Goal: Task Accomplishment & Management: Manage account settings

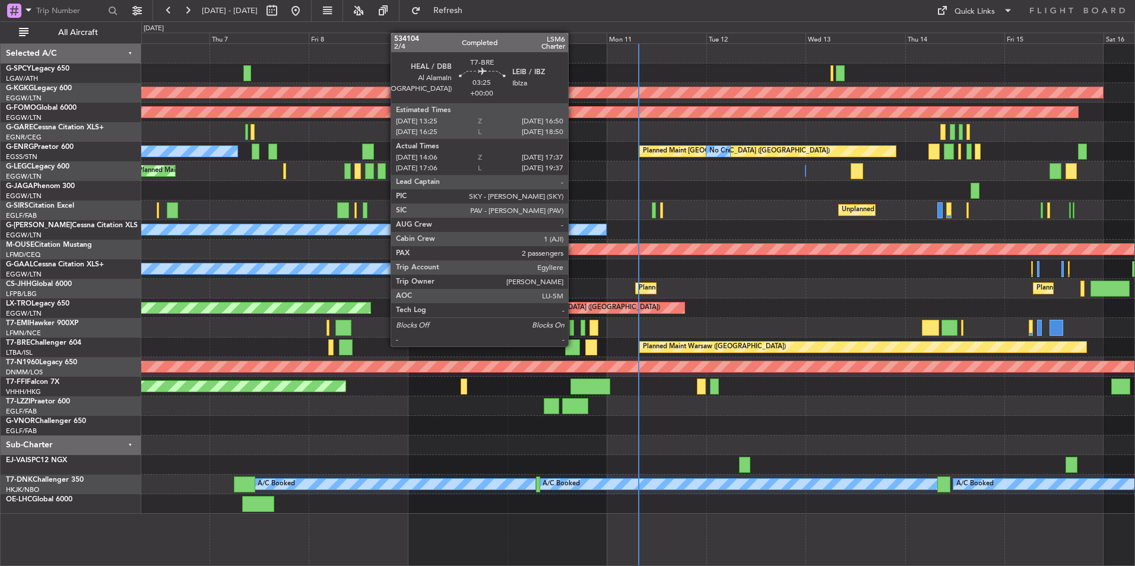
click at [573, 345] on div at bounding box center [572, 347] width 15 height 16
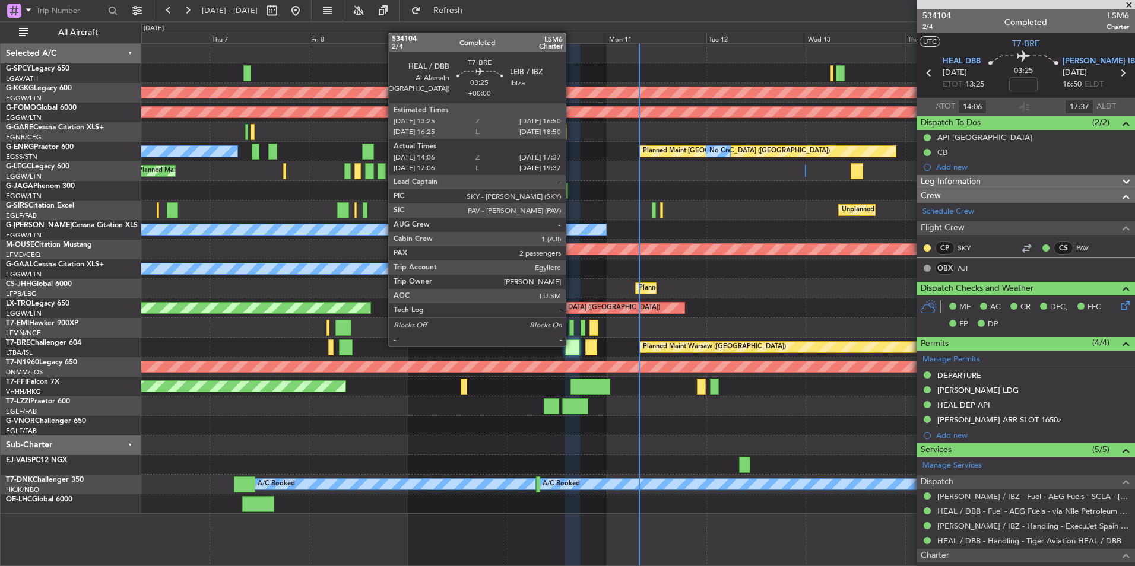
click at [571, 345] on div at bounding box center [572, 347] width 15 height 16
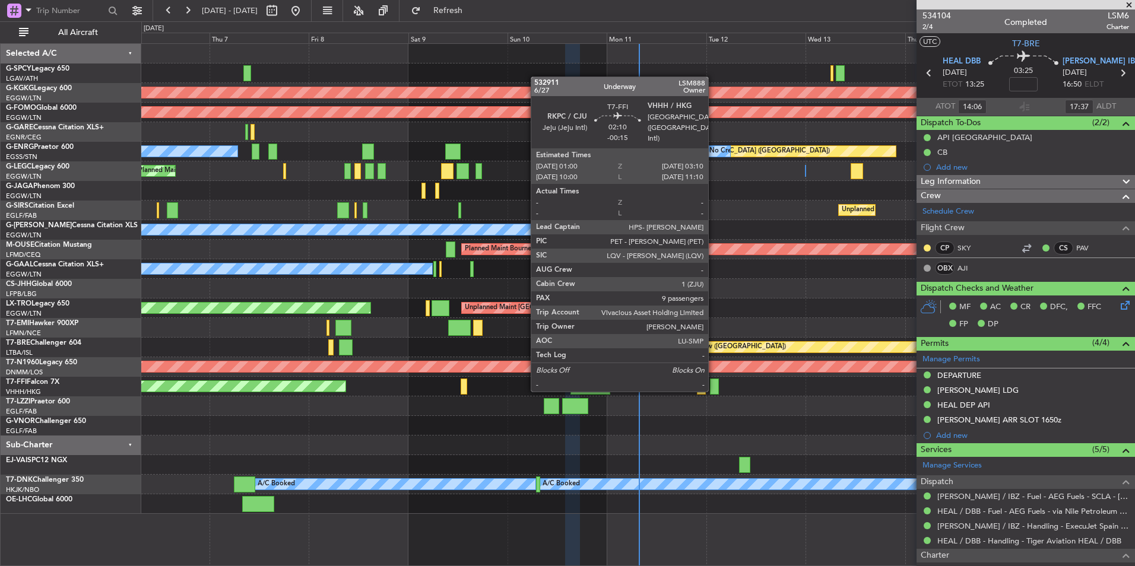
click at [713, 391] on div at bounding box center [714, 387] width 9 height 16
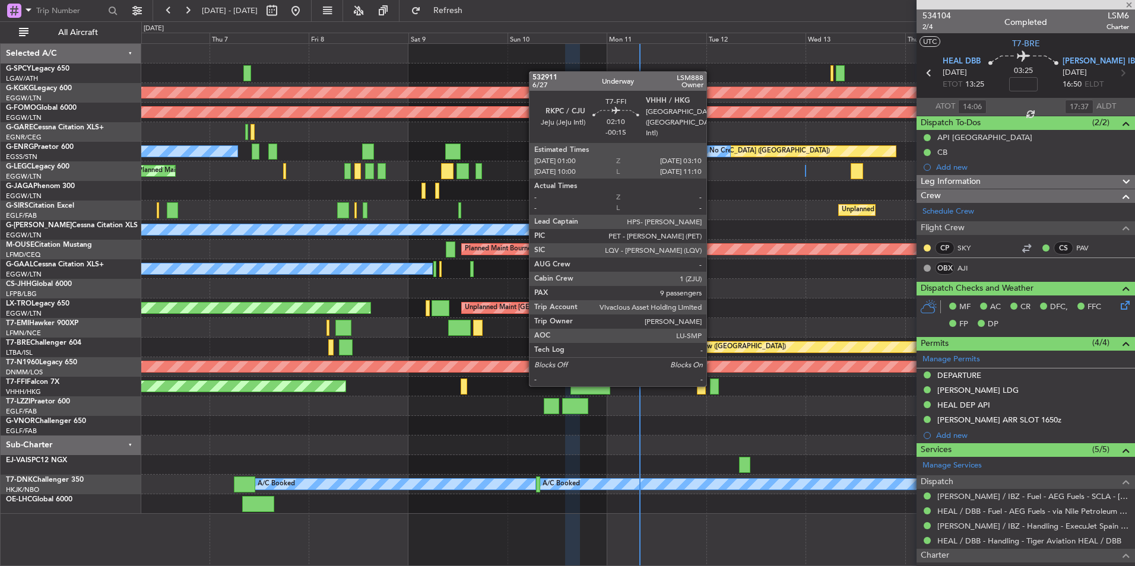
type input "-00:15"
type input "9"
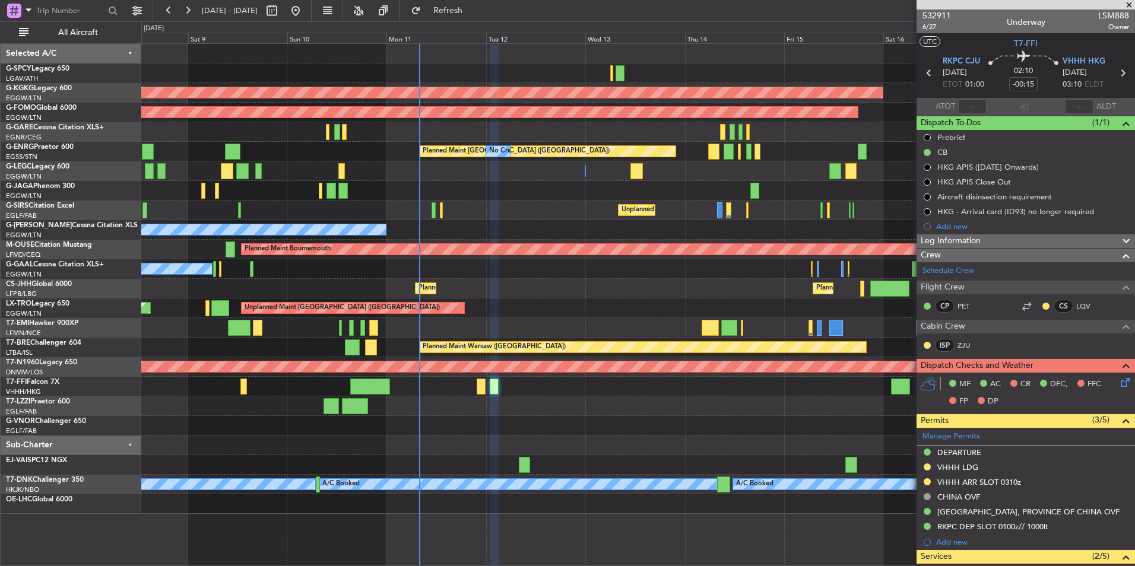
click at [504, 407] on div "AOG Maint Istanbul (Ataturk) Planned Maint Windsor Locks (Bradley Intl) Planned…" at bounding box center [637, 279] width 993 height 470
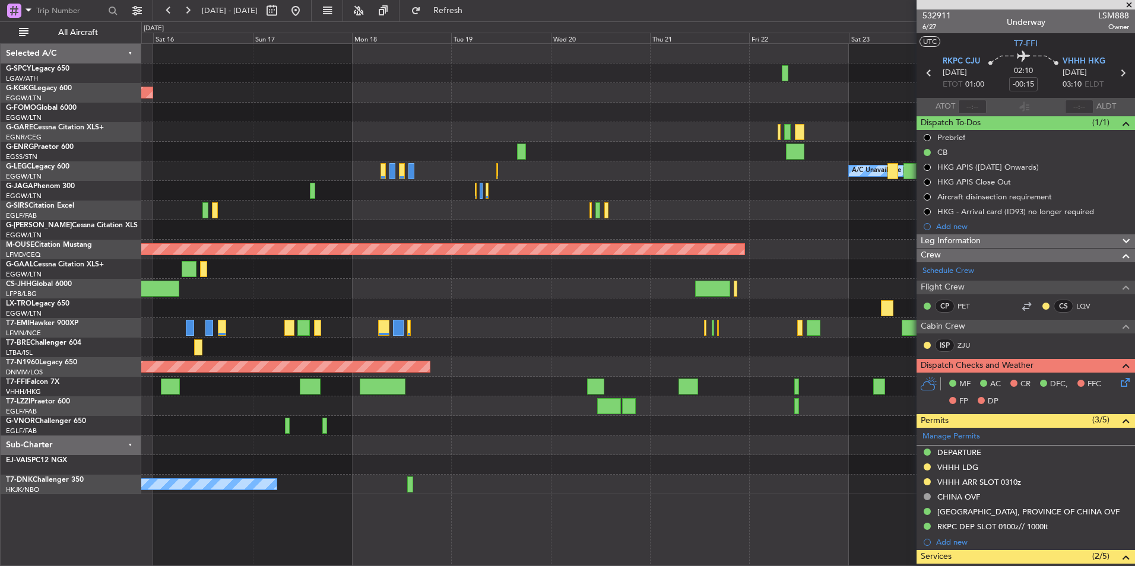
click at [480, 407] on div at bounding box center [637, 406] width 993 height 20
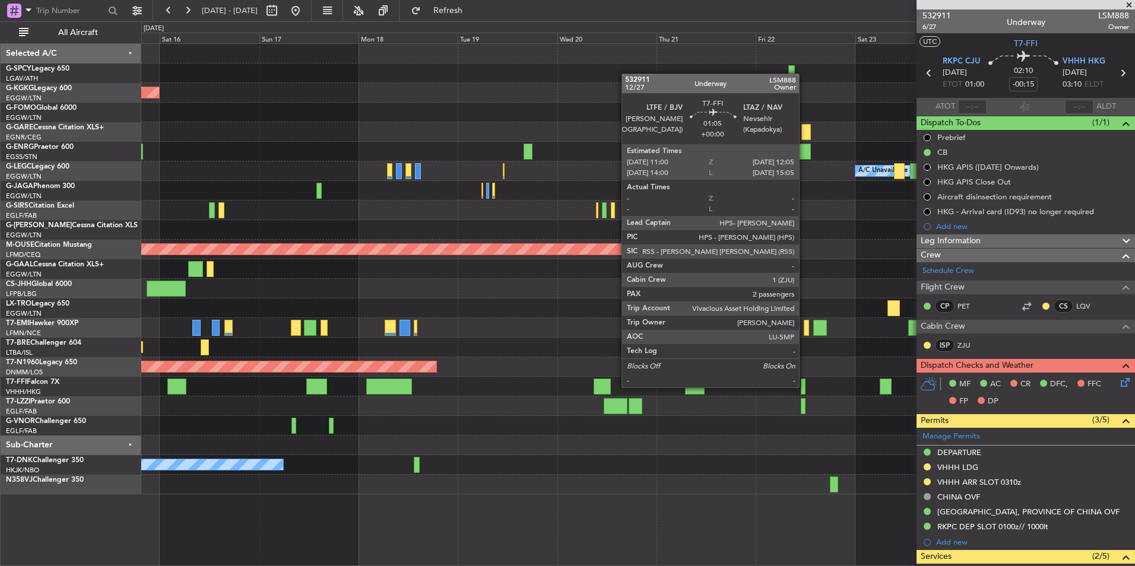
click at [804, 386] on div at bounding box center [803, 387] width 5 height 16
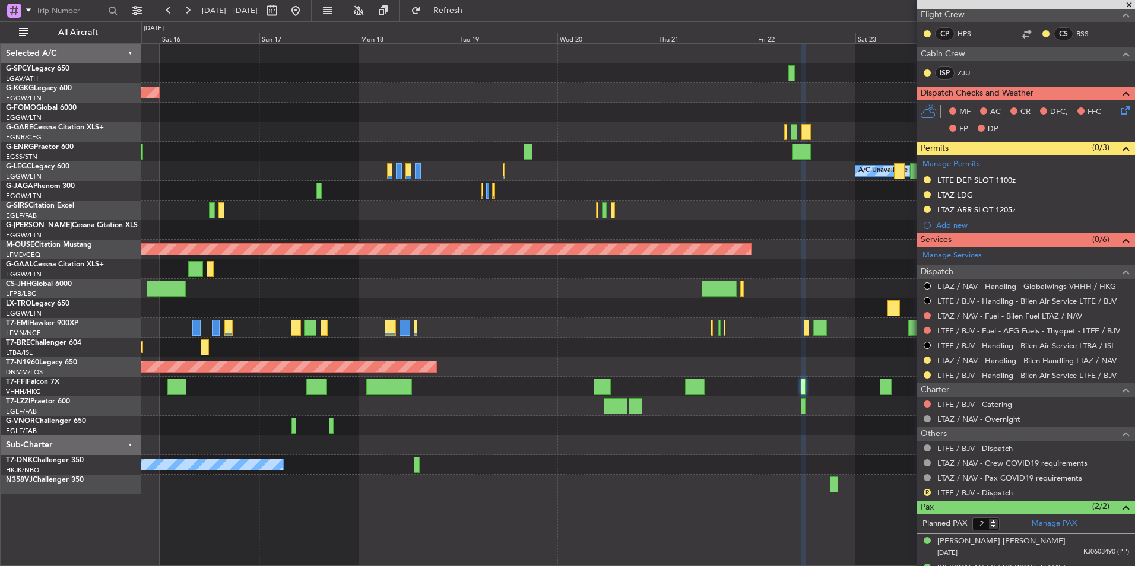
scroll to position [274, 0]
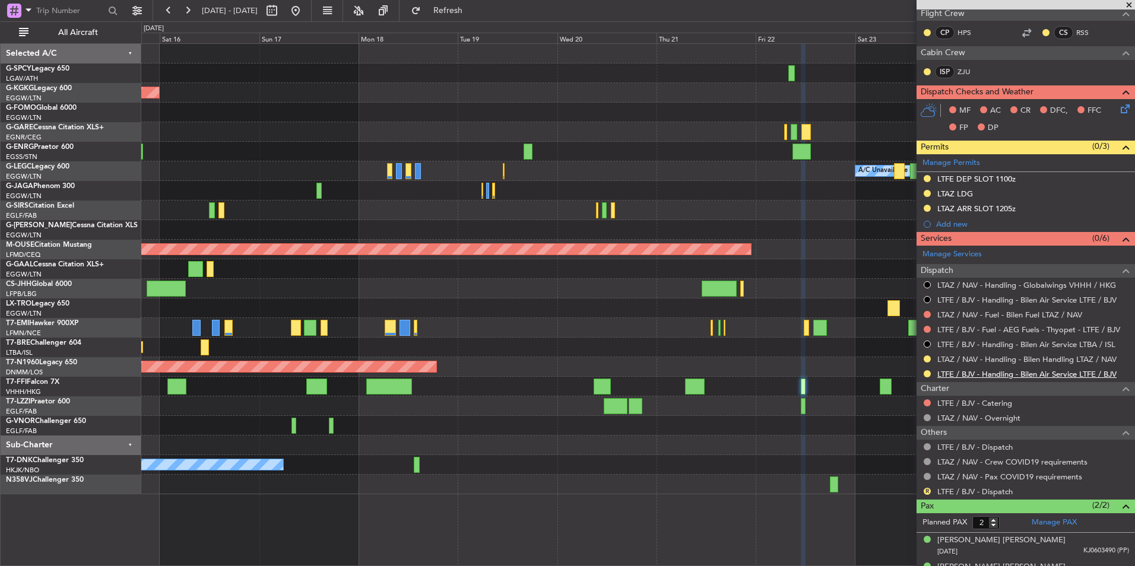
click at [1000, 373] on link "LTFE / BJV - Handling - Bilen Air Service LTFE / BJV" at bounding box center [1026, 374] width 179 height 10
click at [1040, 373] on link "LTFE / BJV - Handling - Bilen Air Service LTFE / BJV" at bounding box center [1026, 374] width 179 height 10
click at [305, 12] on button at bounding box center [295, 10] width 19 height 19
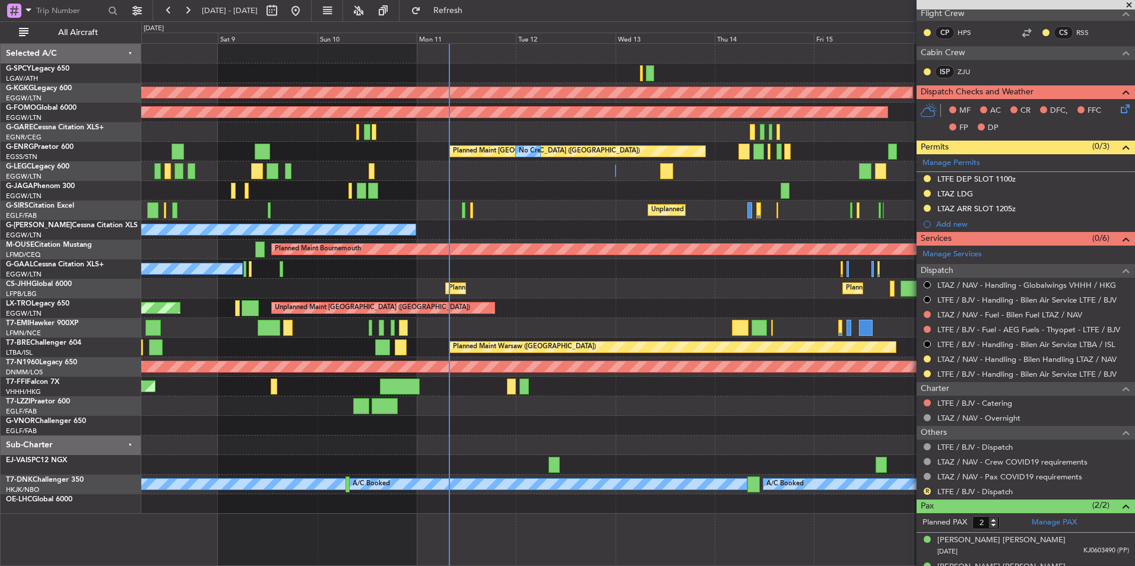
click at [506, 311] on div "AOG Maint Istanbul (Ataturk) Planned Maint Windsor Locks (Bradley Intl) Planned…" at bounding box center [637, 279] width 993 height 470
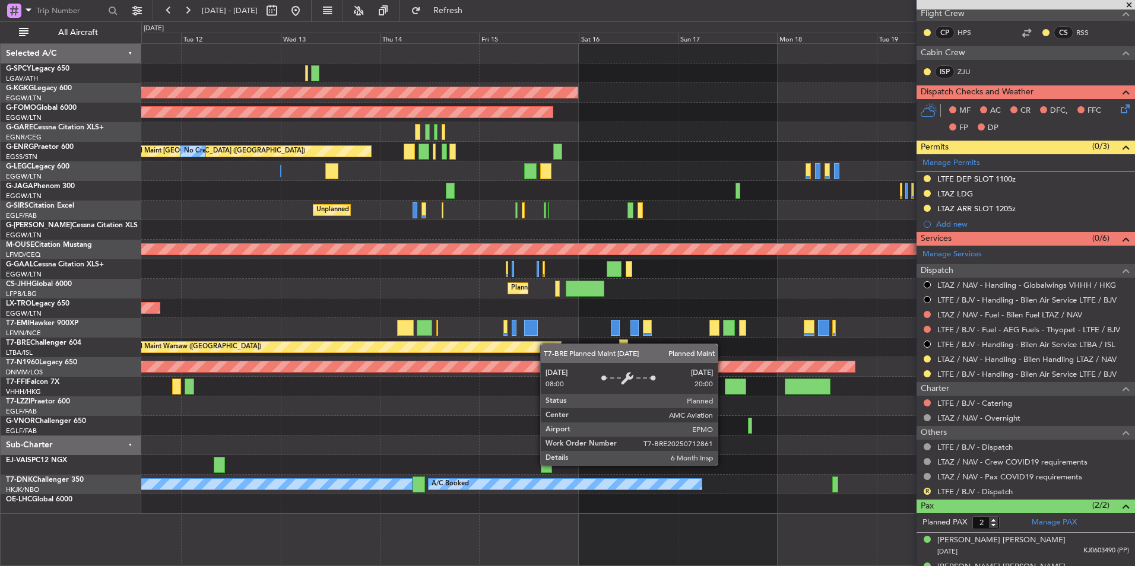
click at [368, 325] on div "AOG Maint Istanbul (Ataturk) Planned Maint Windsor Locks (Bradley Intl) Planned…" at bounding box center [637, 279] width 993 height 470
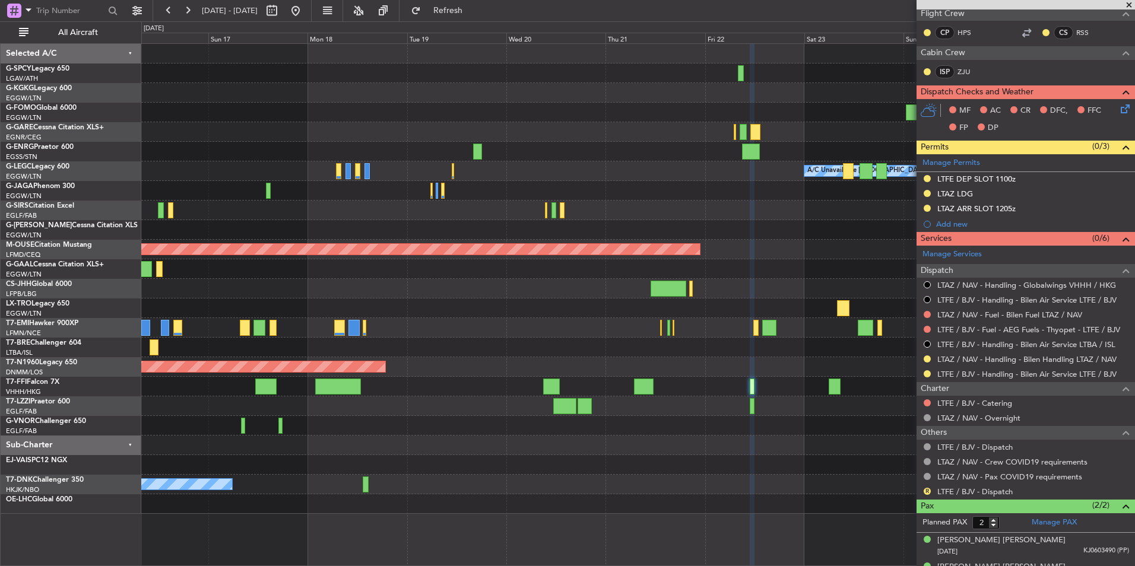
click at [400, 313] on div "AOG Maint Istanbul (Ataturk) Planned Maint Windsor Locks (Bradley Intl) Planned…" at bounding box center [637, 279] width 993 height 470
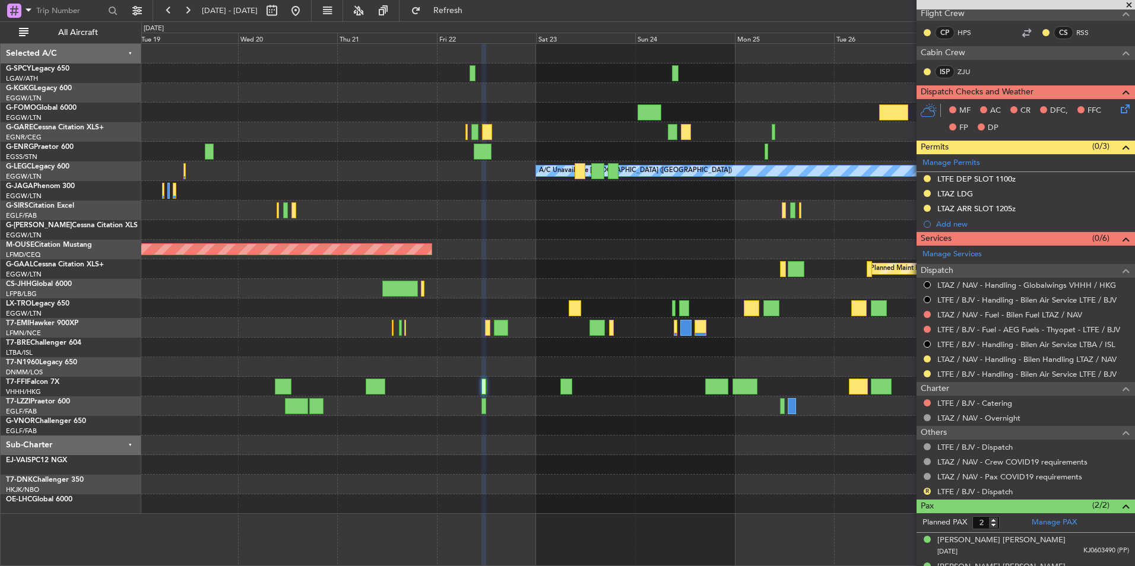
click at [409, 309] on div "A/C Unavailable London (Luton) Planned Maint Bournemouth Planned Maint Dusseldo…" at bounding box center [637, 279] width 993 height 470
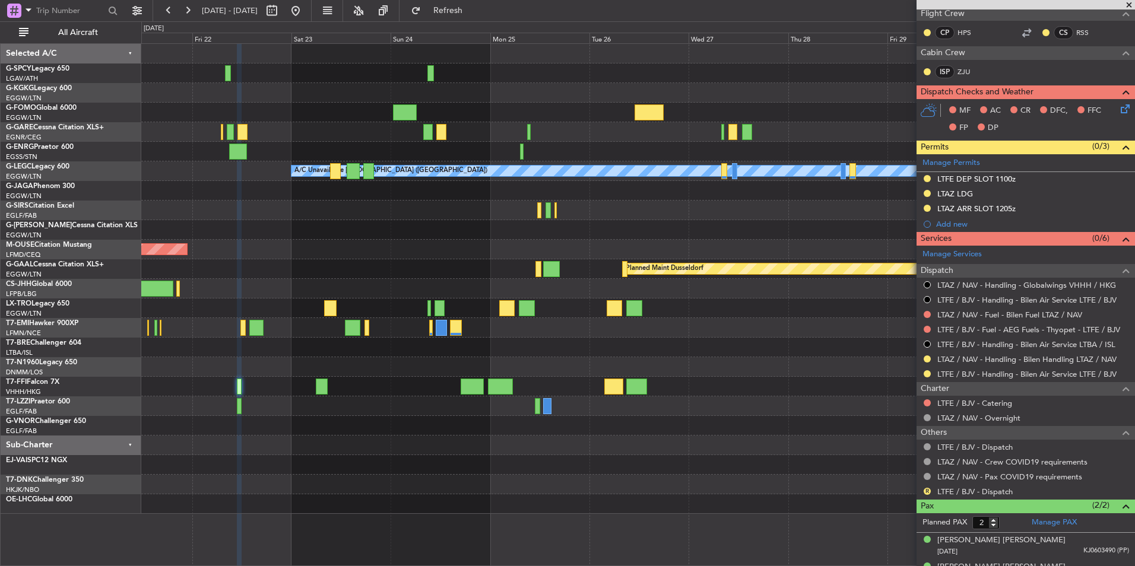
click at [431, 280] on div "A/C Unavailable London (Luton) Planned Maint Bournemouth Planned Maint Dusseldo…" at bounding box center [637, 279] width 993 height 470
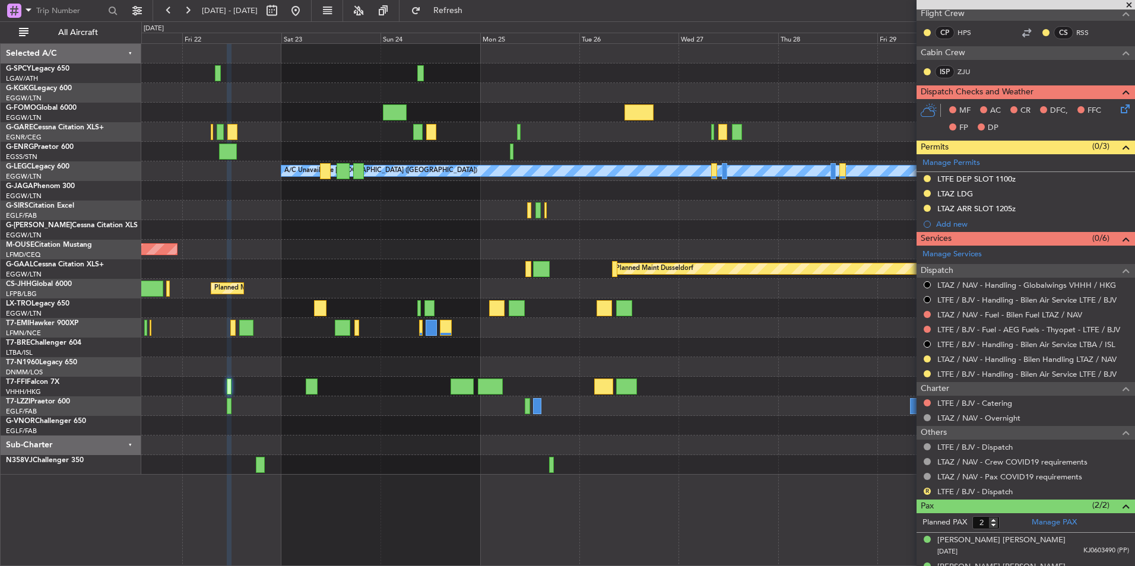
click at [778, 373] on div at bounding box center [637, 367] width 993 height 20
click at [1010, 375] on link "LTFE / BJV - Handling - Bilen Air Service LTFE / BJV" at bounding box center [1026, 374] width 179 height 10
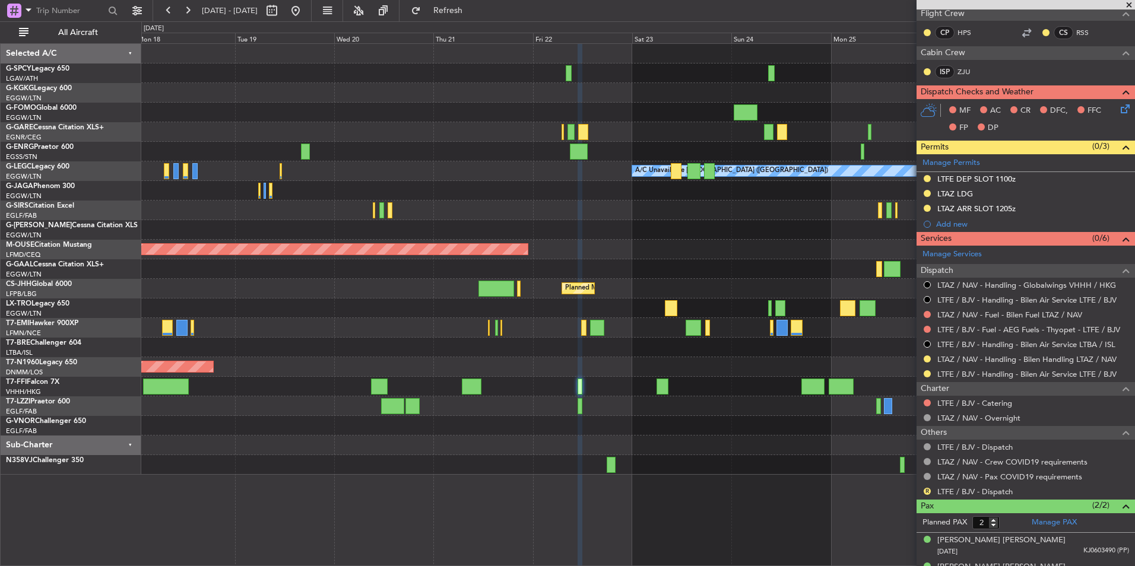
click at [672, 431] on div "AOG Maint Istanbul (Ataturk) Planned Maint Windsor Locks (Bradley Intl) A/C Una…" at bounding box center [637, 259] width 993 height 431
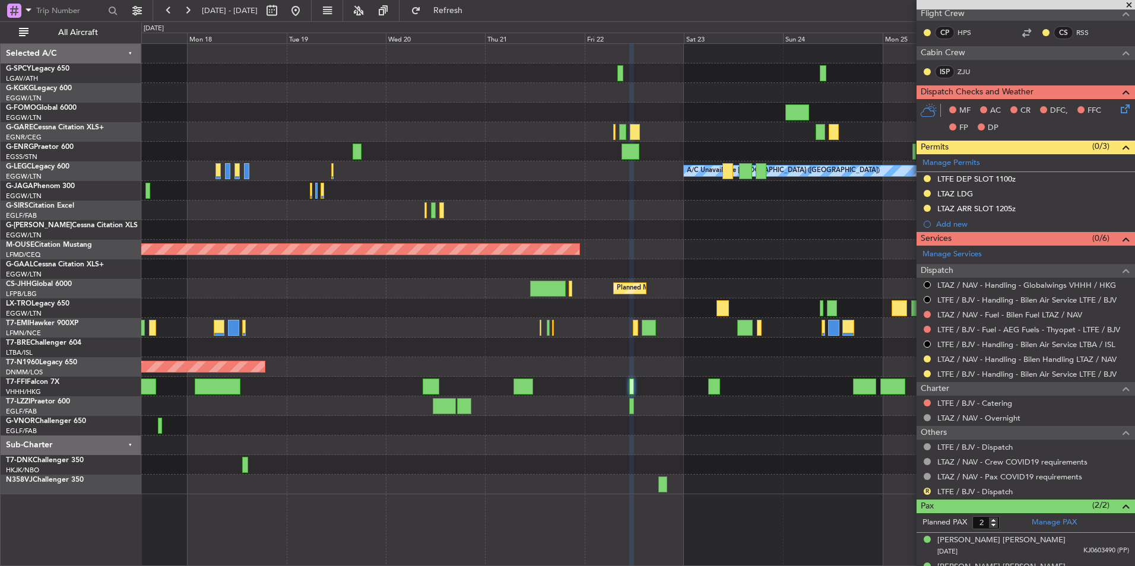
click at [465, 408] on div at bounding box center [637, 406] width 993 height 20
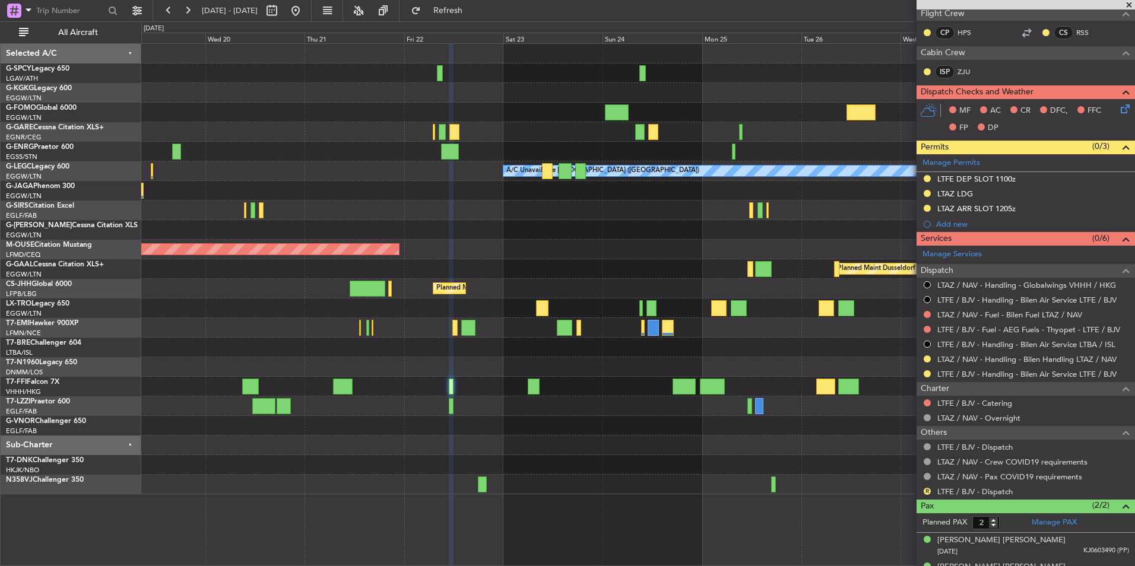
click at [492, 415] on div "A/C Unavailable London (Luton) Planned Maint Bournemouth Planned Maint Dusseldo…" at bounding box center [637, 269] width 993 height 450
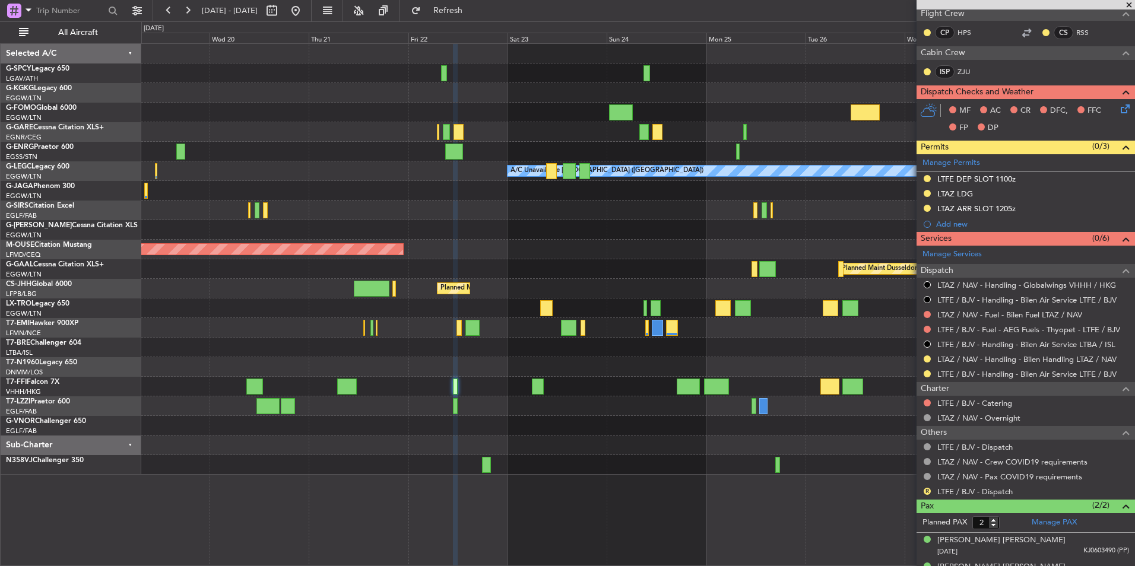
click at [1127, 4] on span at bounding box center [1129, 5] width 12 height 11
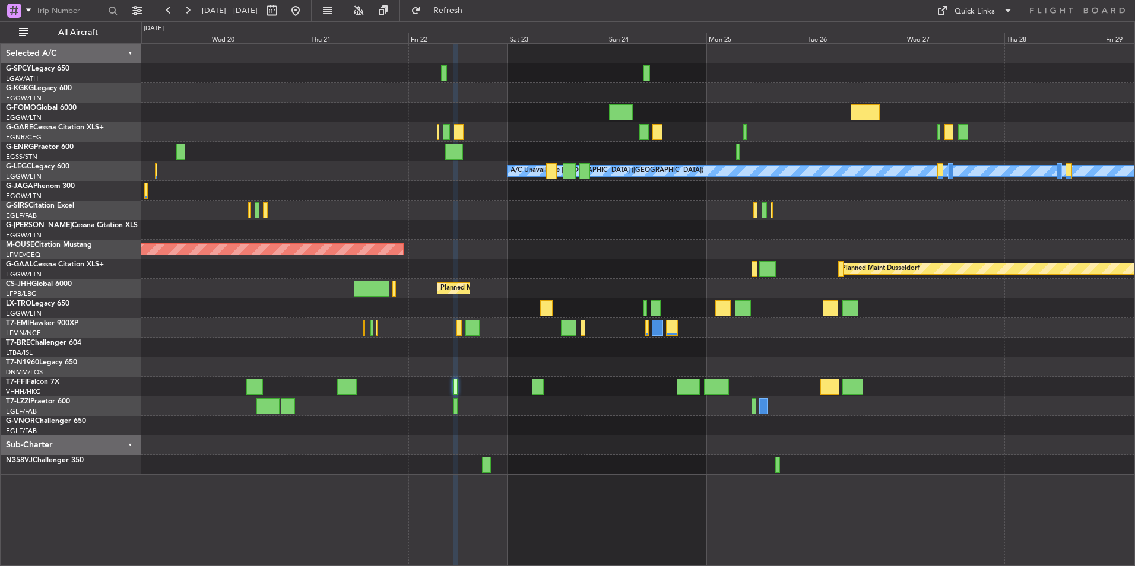
type input "0"
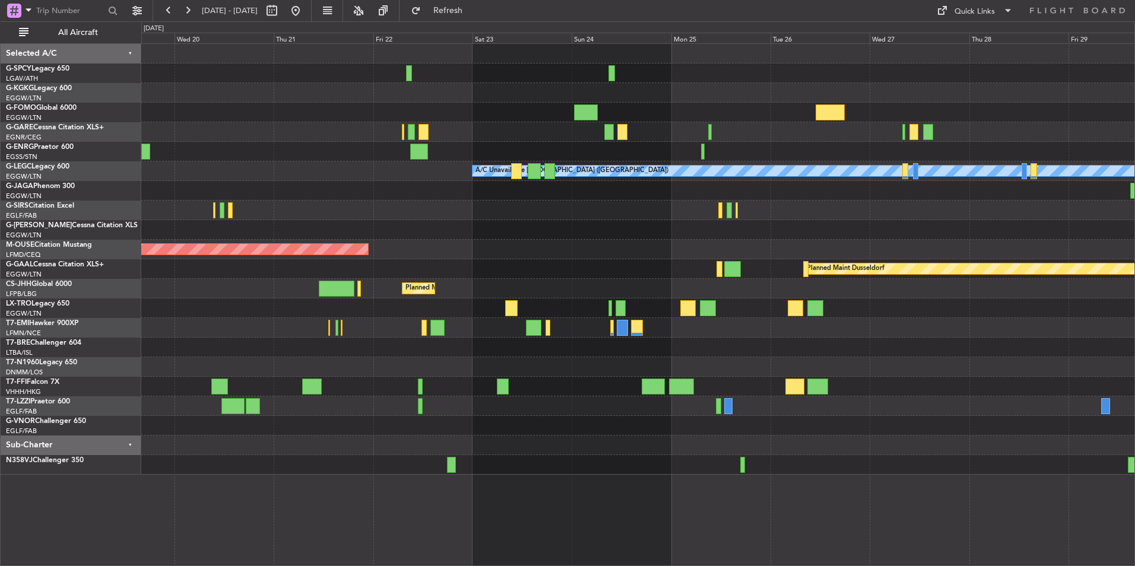
click at [624, 231] on div at bounding box center [637, 230] width 993 height 20
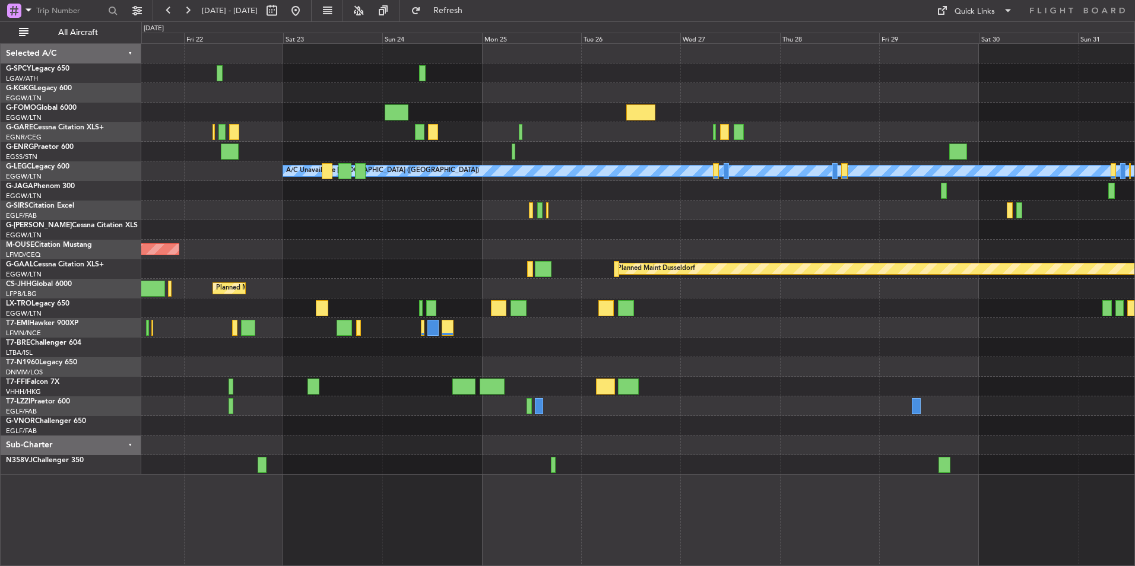
click at [776, 294] on div "A/C Unavailable [GEOGRAPHIC_DATA] ([GEOGRAPHIC_DATA]) Planned Maint [GEOGRAPHIC…" at bounding box center [637, 259] width 993 height 431
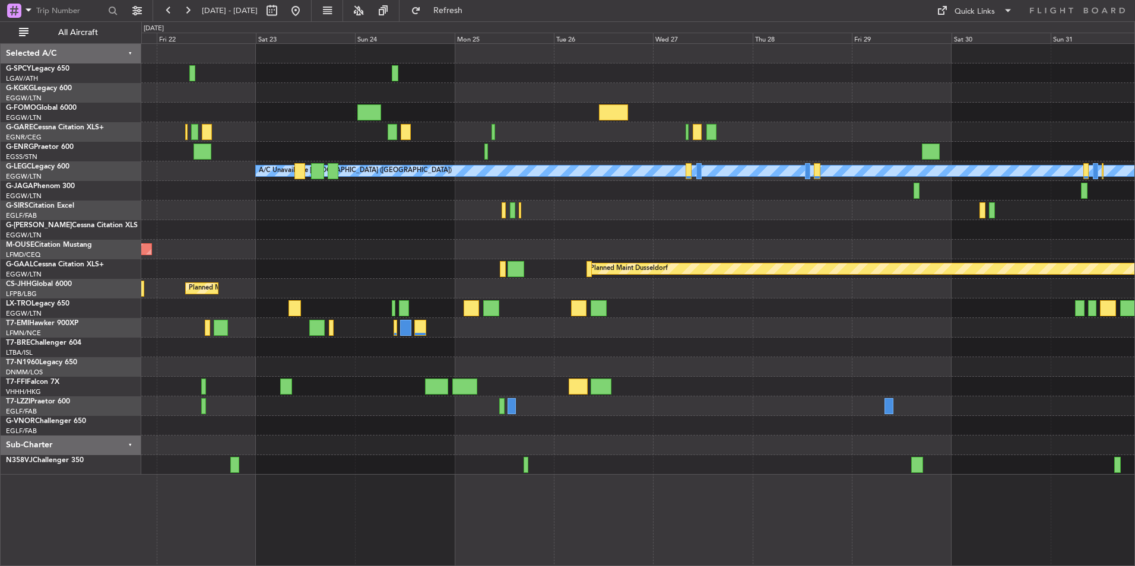
click at [537, 207] on div "A/C Unavailable London (Luton) Planned Maint London (Luton) Planned Maint Bourn…" at bounding box center [637, 259] width 993 height 431
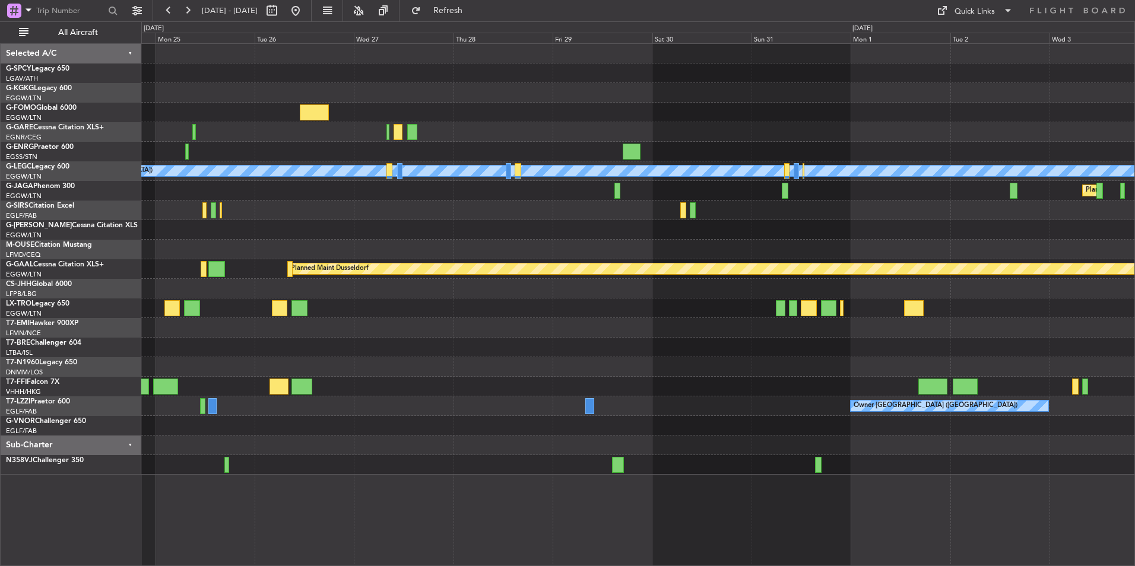
click at [500, 228] on div "A/C Unavailable London (Luton) Planned Maint London (Luton) Planned Maint Dusse…" at bounding box center [637, 259] width 993 height 431
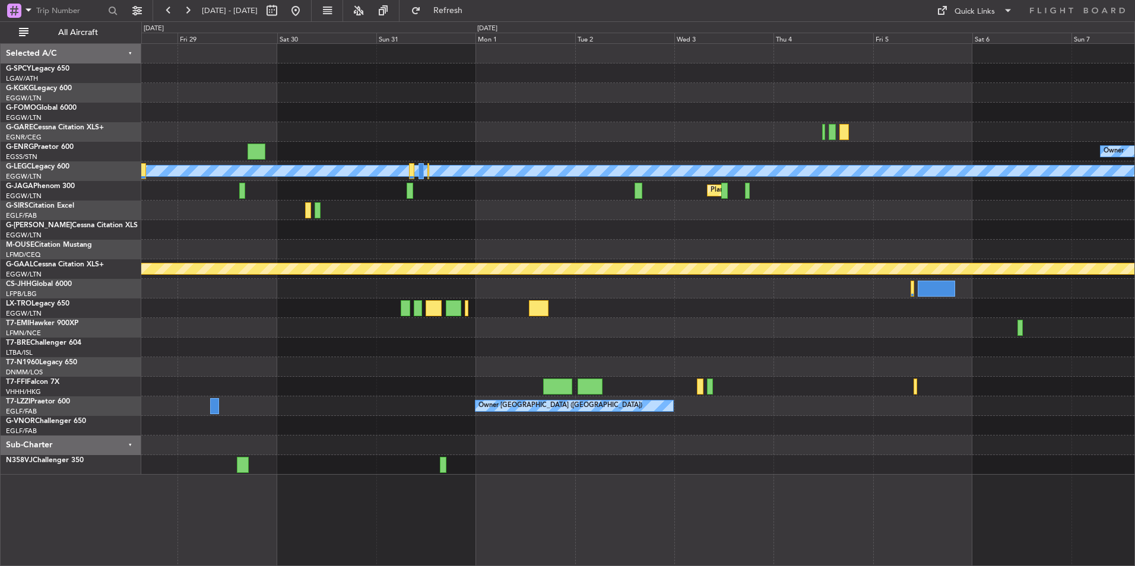
click at [532, 232] on div at bounding box center [637, 230] width 993 height 20
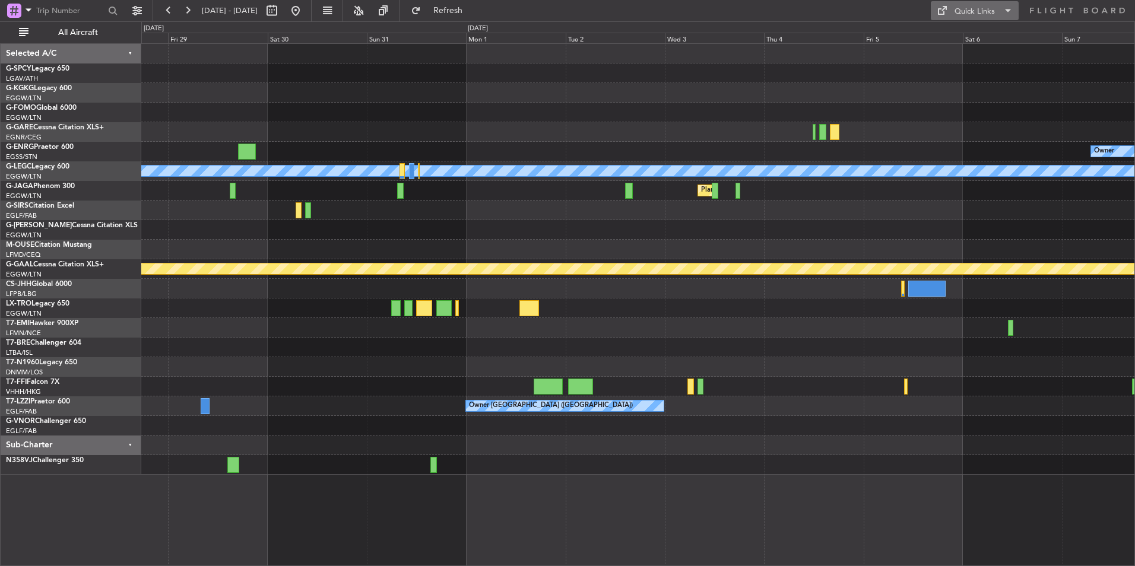
click at [969, 3] on button "Quick Links" at bounding box center [975, 10] width 88 height 19
click at [976, 37] on button "Trip Builder" at bounding box center [975, 39] width 89 height 28
click at [305, 13] on button at bounding box center [295, 10] width 19 height 19
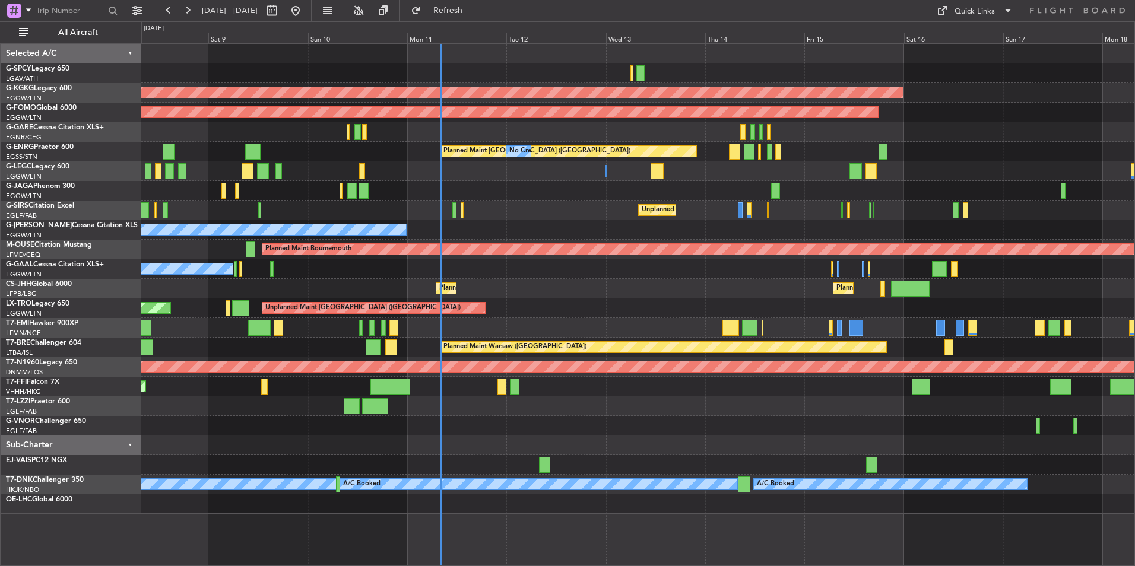
click at [541, 179] on div "A/C Unavailable [GEOGRAPHIC_DATA] ([GEOGRAPHIC_DATA]) Planned Maint [GEOGRAPHIC…" at bounding box center [637, 171] width 993 height 20
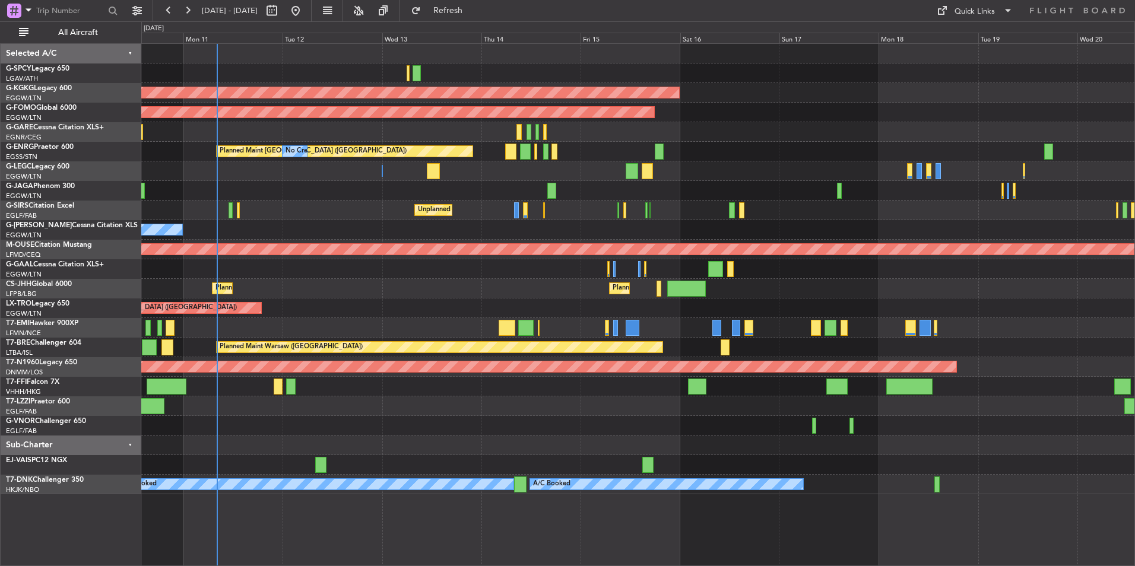
click at [689, 201] on div "AOG Maint Istanbul (Ataturk) Planned Maint Windsor Locks (Bradley Intl) Planned…" at bounding box center [637, 269] width 993 height 450
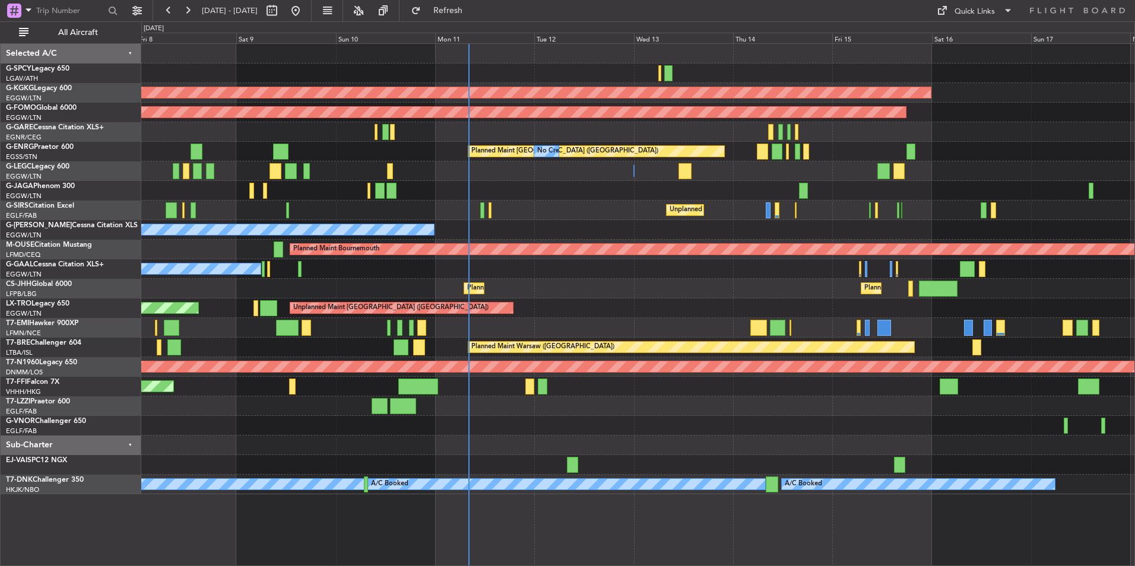
click at [779, 377] on div "AOG Maint Istanbul (Ataturk) Planned Maint Windsor Locks (Bradley Intl) Planned…" at bounding box center [637, 269] width 993 height 450
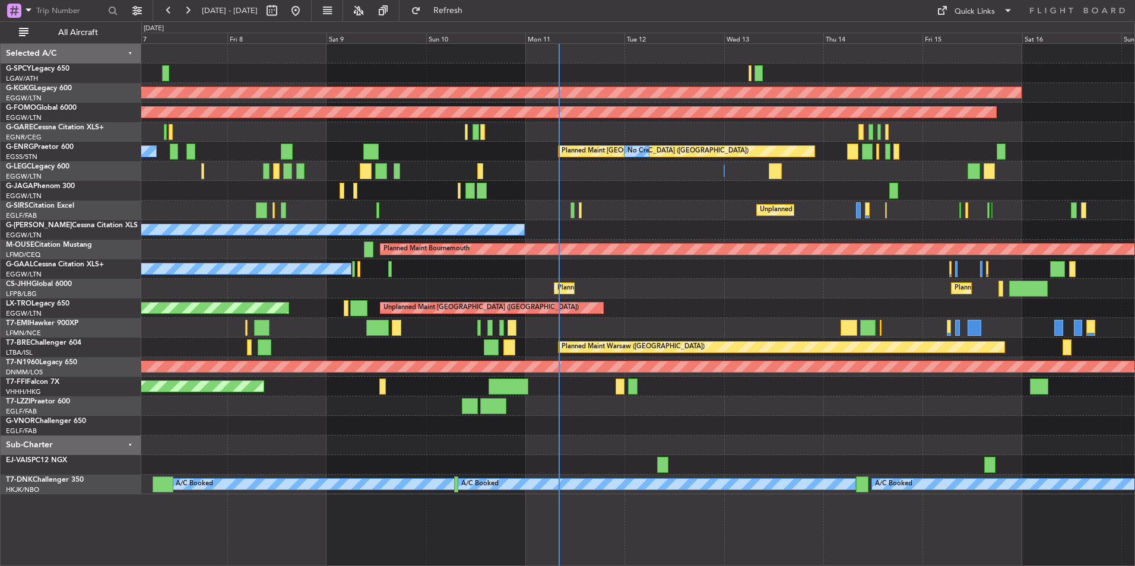
click at [426, 342] on div "Planned Maint Warsaw (Modlin) A/C Unavailable" at bounding box center [637, 348] width 993 height 20
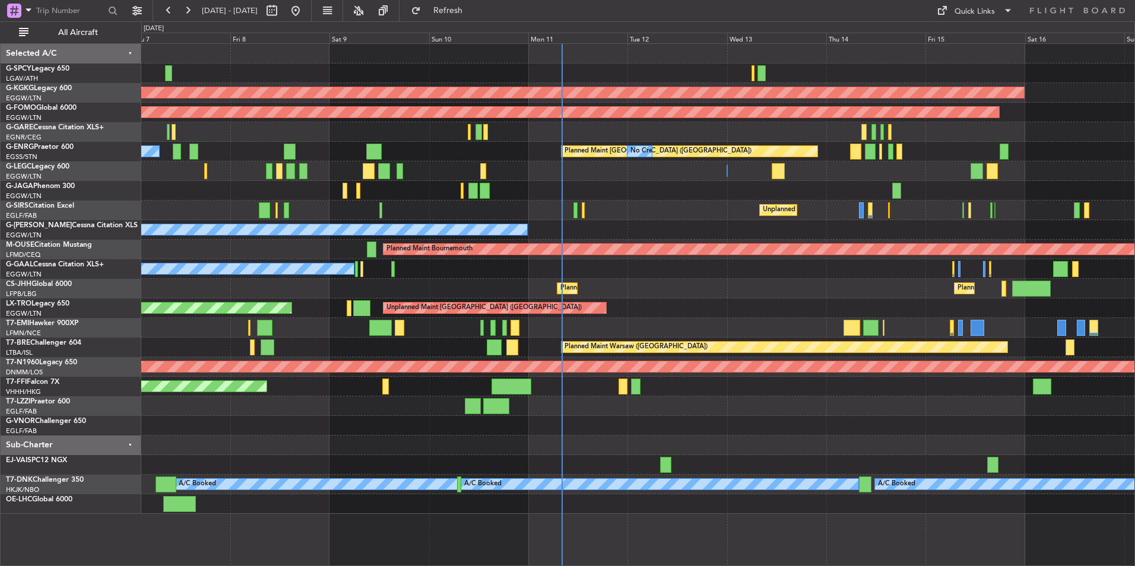
click at [618, 328] on div "A/C Unavailable" at bounding box center [637, 328] width 993 height 20
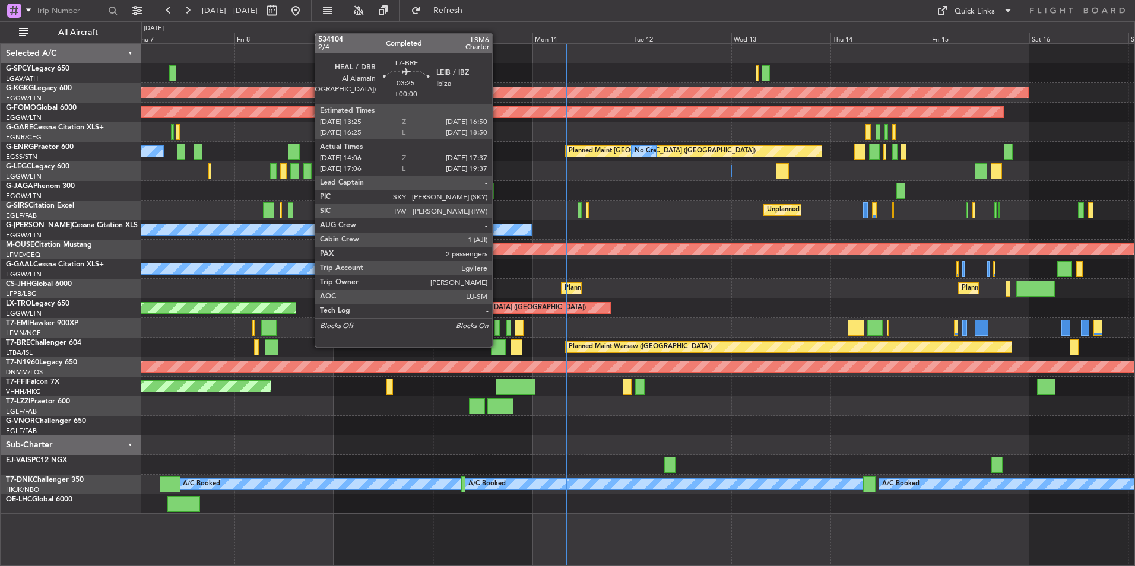
click at [497, 346] on div at bounding box center [498, 347] width 15 height 16
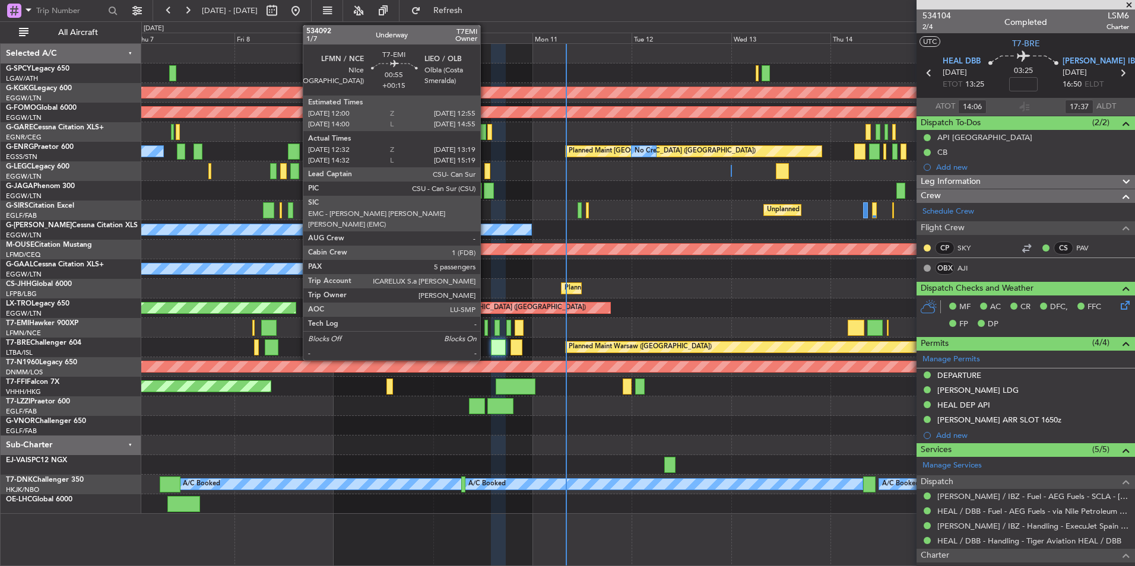
click at [486, 332] on div at bounding box center [486, 328] width 4 height 16
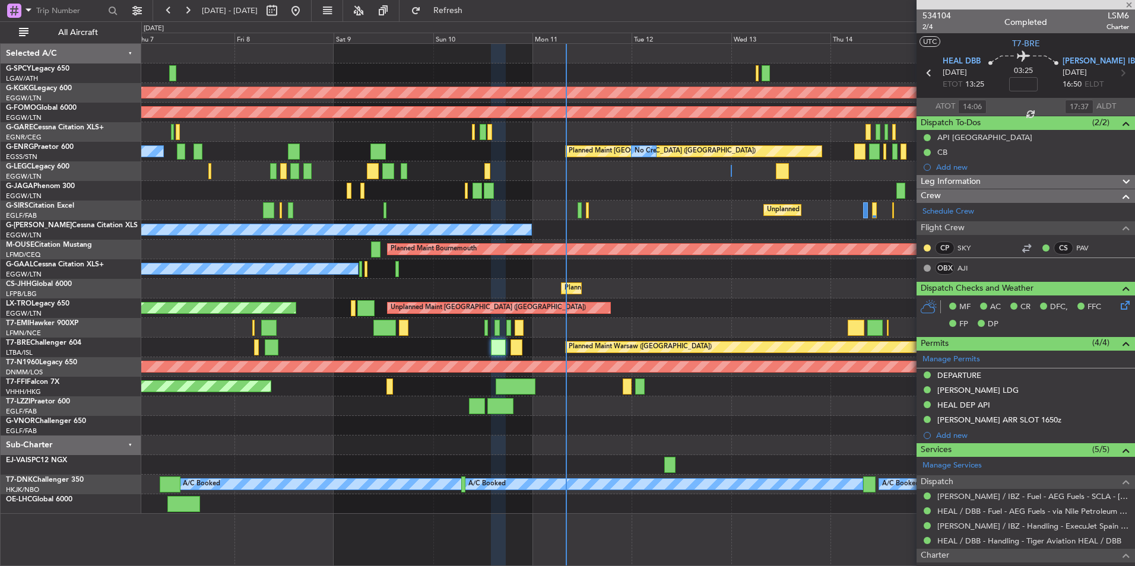
type input "+00:15"
type input "12:32"
type input "13:19"
type input "5"
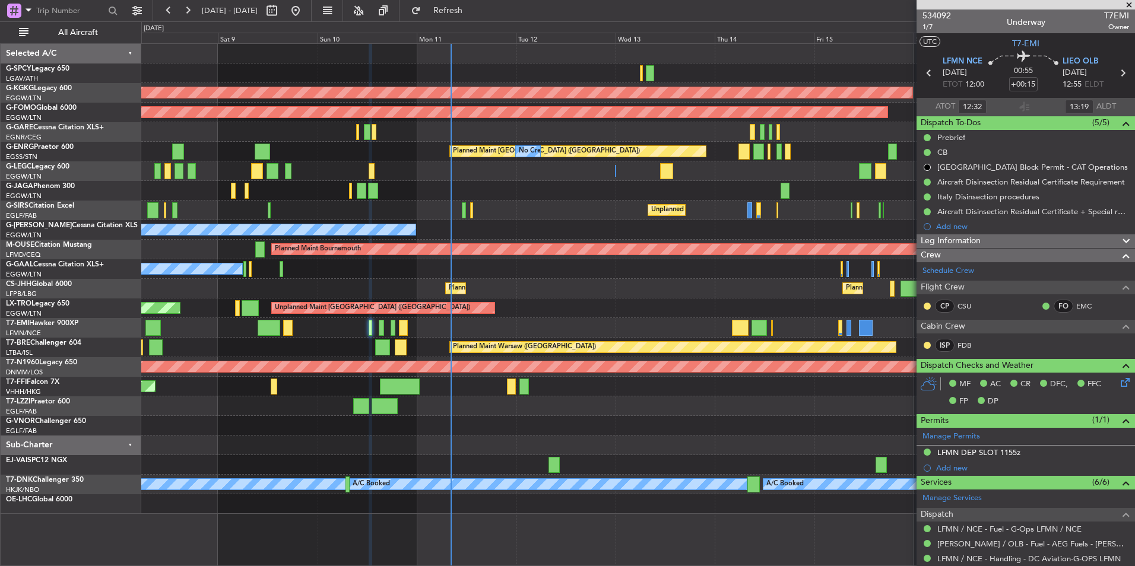
click at [550, 435] on div "AOG Maint Istanbul (Ataturk) Planned Maint Windsor Locks (Bradley Intl) Planned…" at bounding box center [637, 279] width 993 height 470
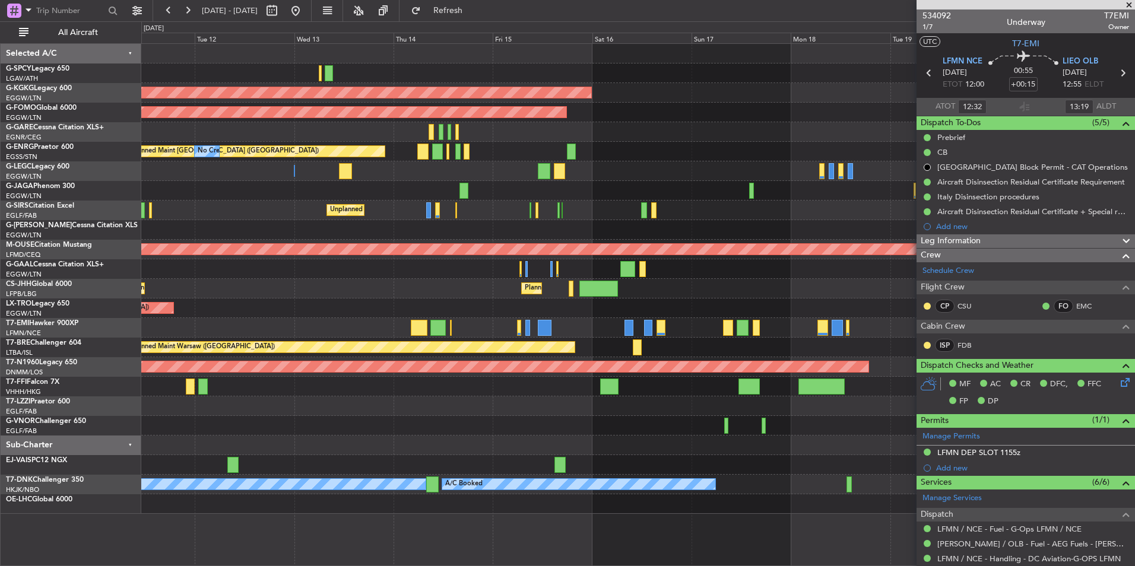
click at [542, 449] on div "AOG Maint Istanbul (Ataturk) Planned Maint Windsor Locks (Bradley Intl) Planned…" at bounding box center [637, 279] width 993 height 470
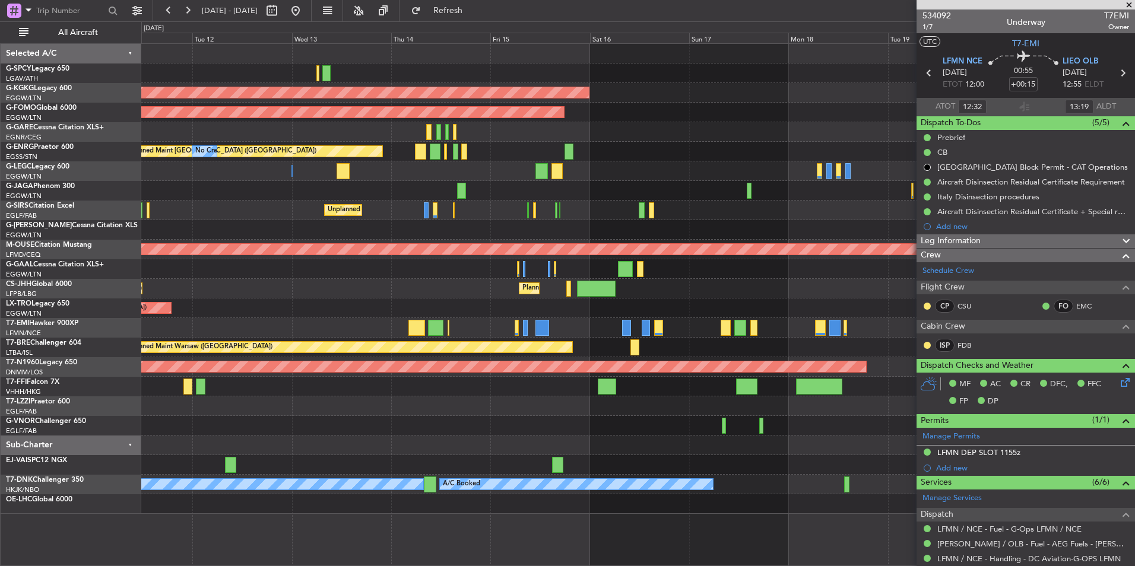
click at [530, 443] on div at bounding box center [637, 446] width 993 height 20
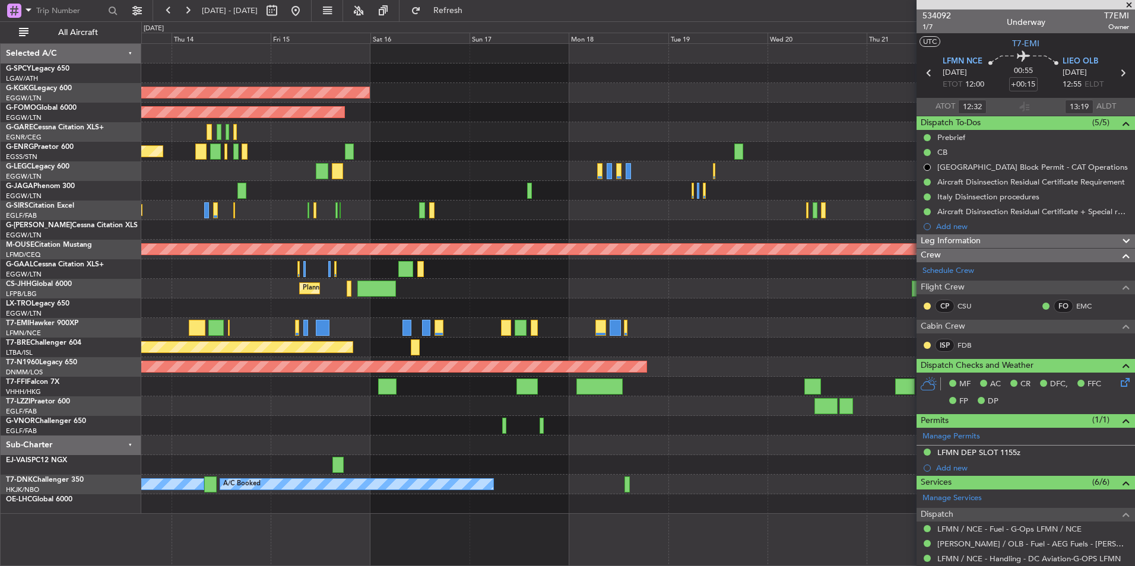
click at [589, 451] on div "AOG Maint Istanbul (Ataturk) Planned Maint Windsor Locks (Bradley Intl) Planned…" at bounding box center [637, 279] width 993 height 470
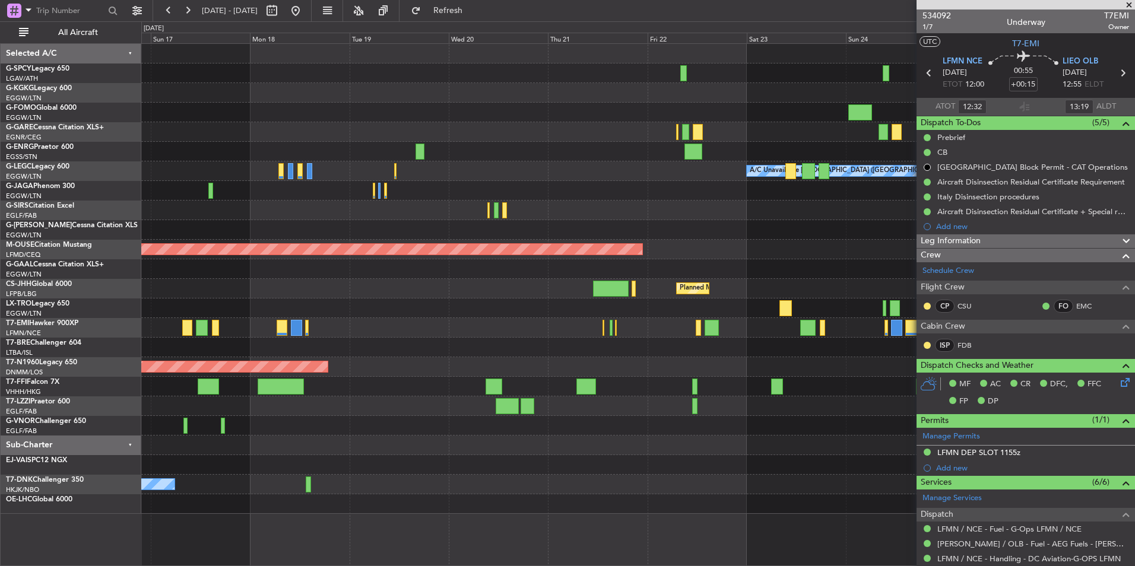
click at [523, 424] on div "AOG Maint Istanbul (Ataturk) Planned Maint Windsor Locks (Bradley Intl) A/C Una…" at bounding box center [637, 279] width 993 height 470
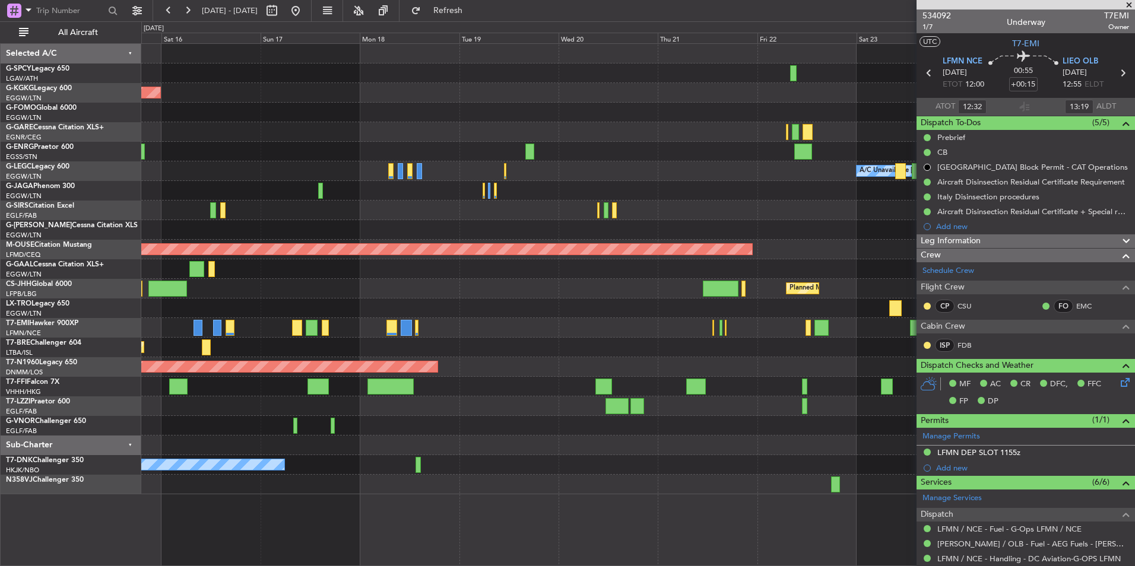
click at [621, 436] on div at bounding box center [637, 446] width 993 height 20
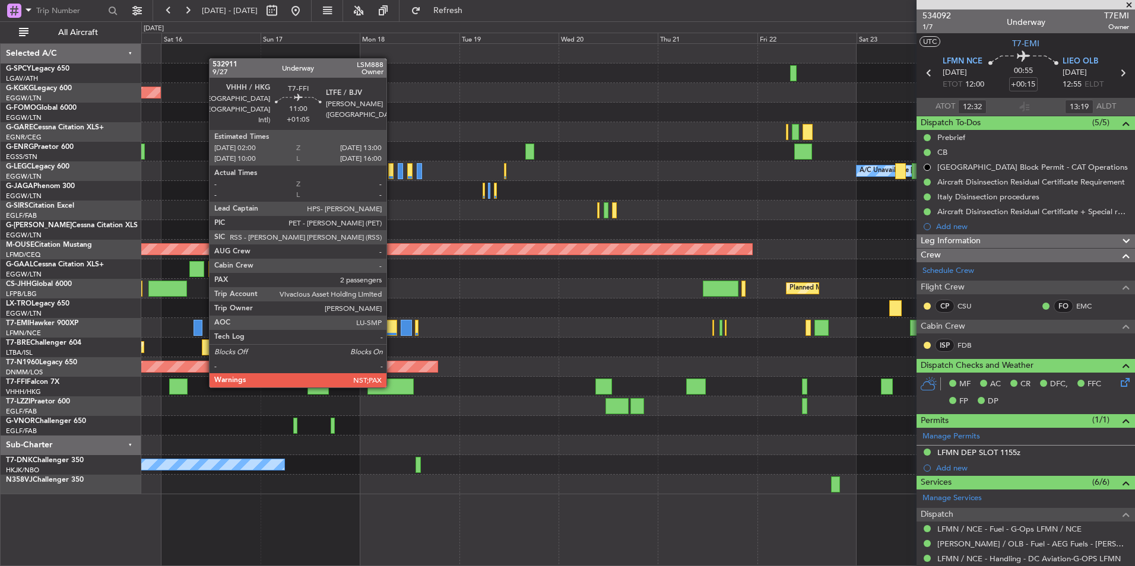
click at [392, 386] on div at bounding box center [390, 387] width 46 height 16
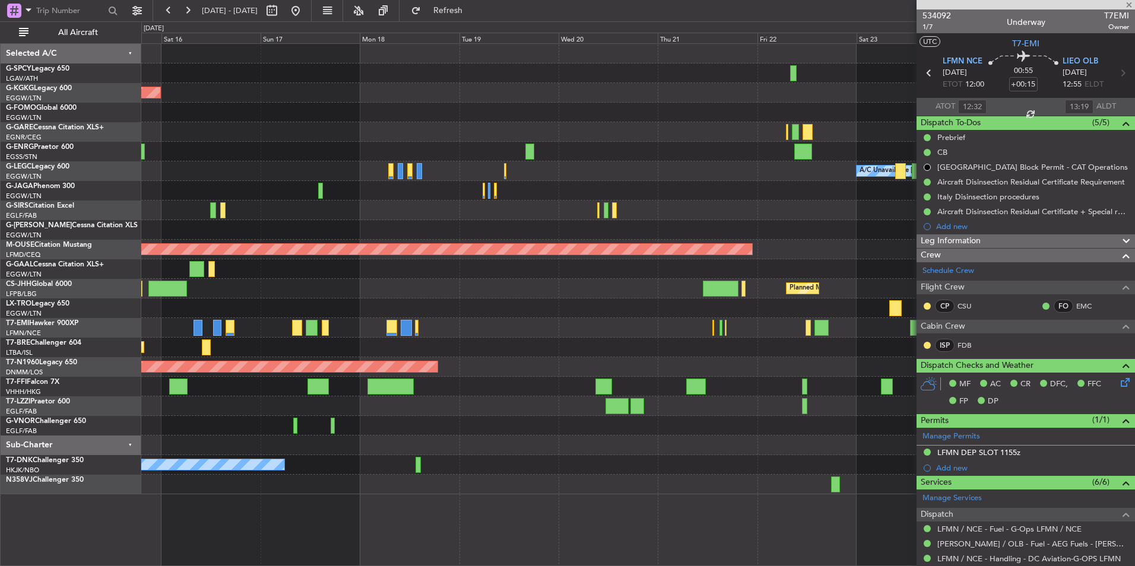
type input "+01:05"
type input "2"
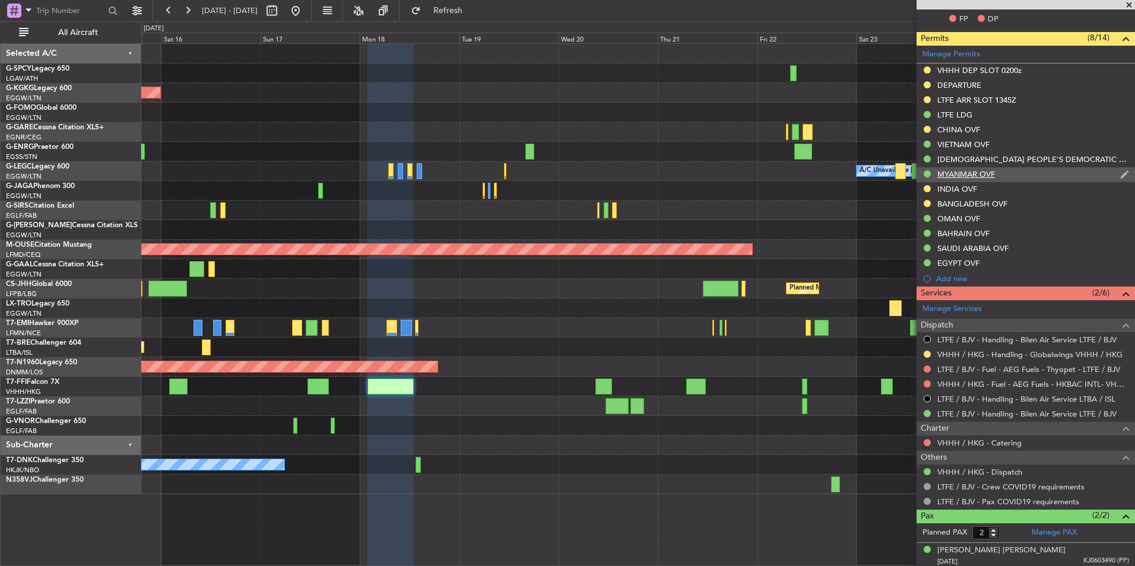
scroll to position [288, 0]
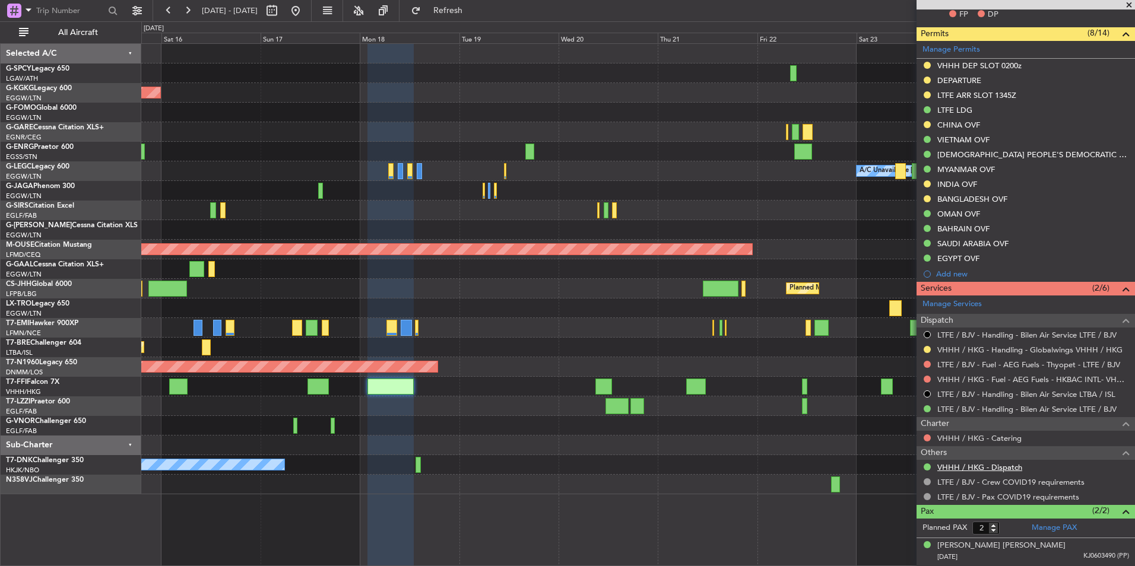
click at [994, 469] on link "VHHH / HKG - Dispatch" at bounding box center [979, 467] width 85 height 10
click at [305, 8] on button at bounding box center [295, 10] width 19 height 19
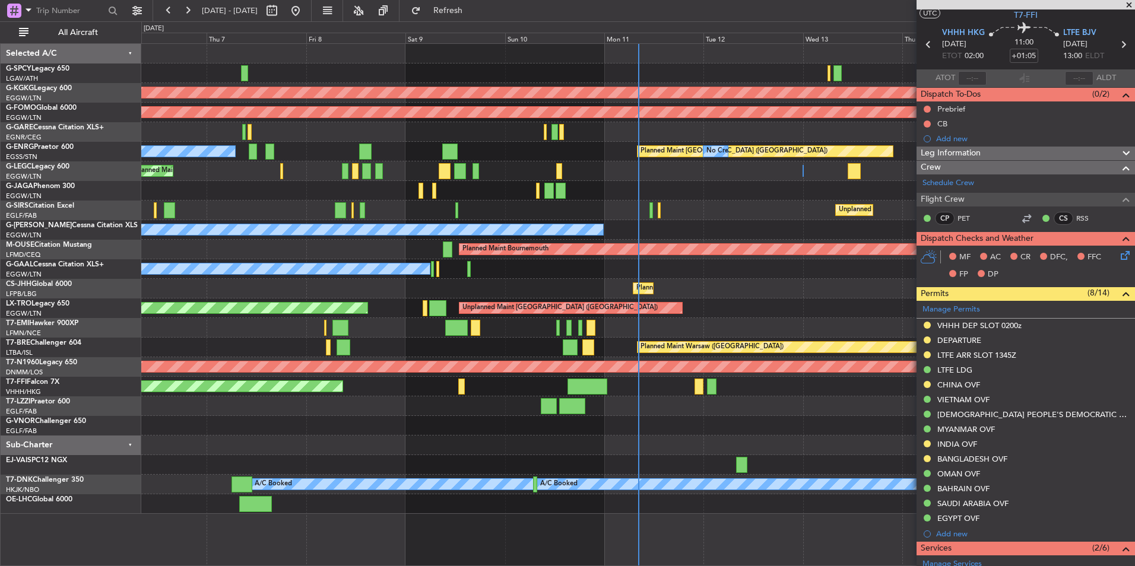
scroll to position [0, 0]
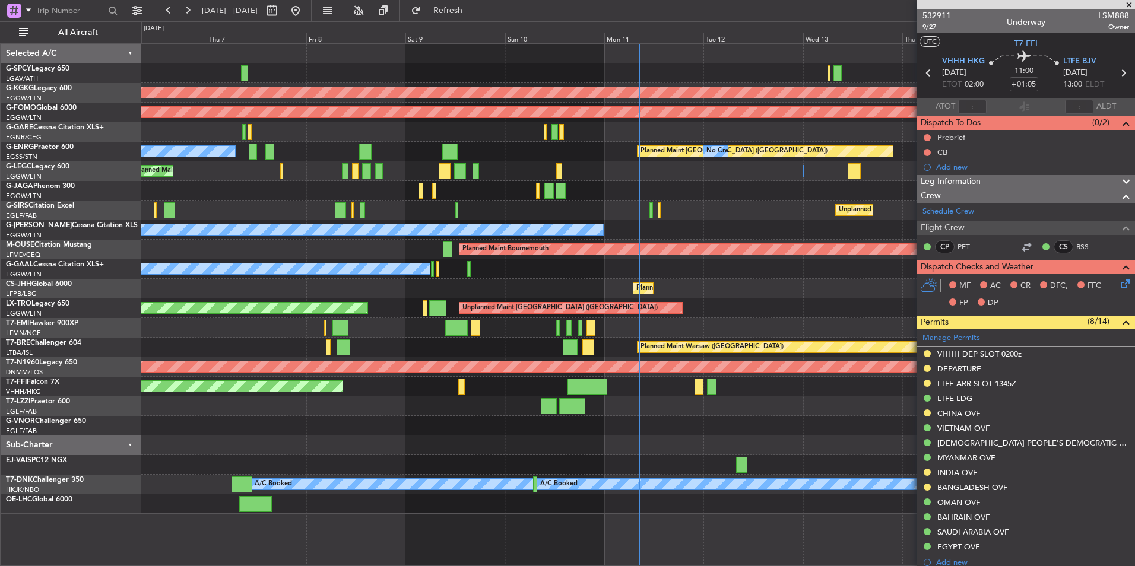
click at [280, 215] on div "Unplanned Maint London (Farnborough) A/C Unavailable Planned Maint Oxford (Kidl…" at bounding box center [637, 211] width 993 height 20
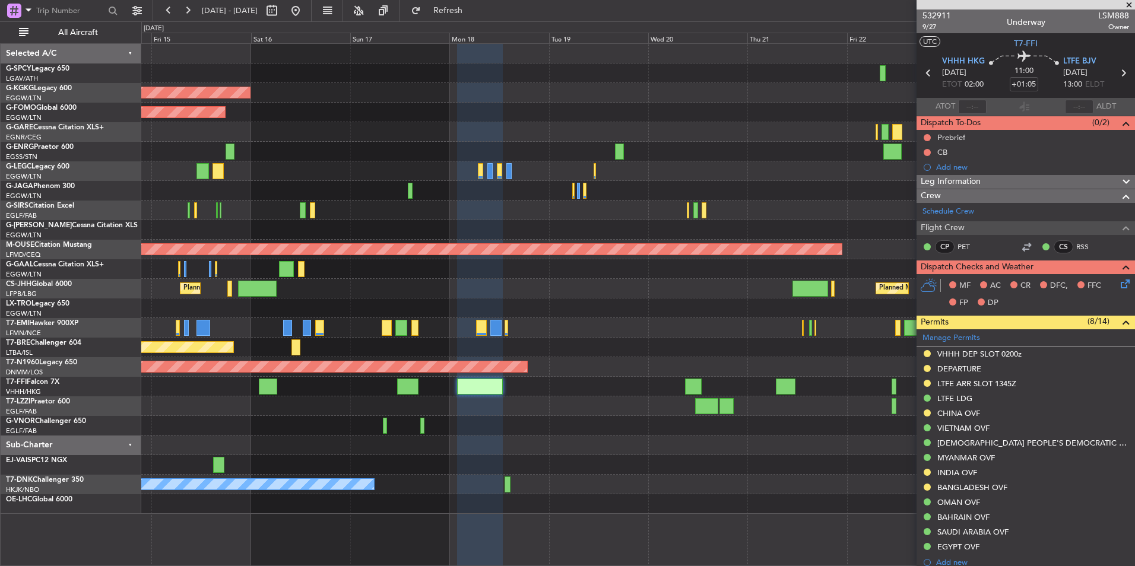
click at [218, 202] on div "AOG Maint Istanbul (Ataturk) Planned Maint Windsor Locks (Bradley Intl) Planned…" at bounding box center [637, 279] width 993 height 470
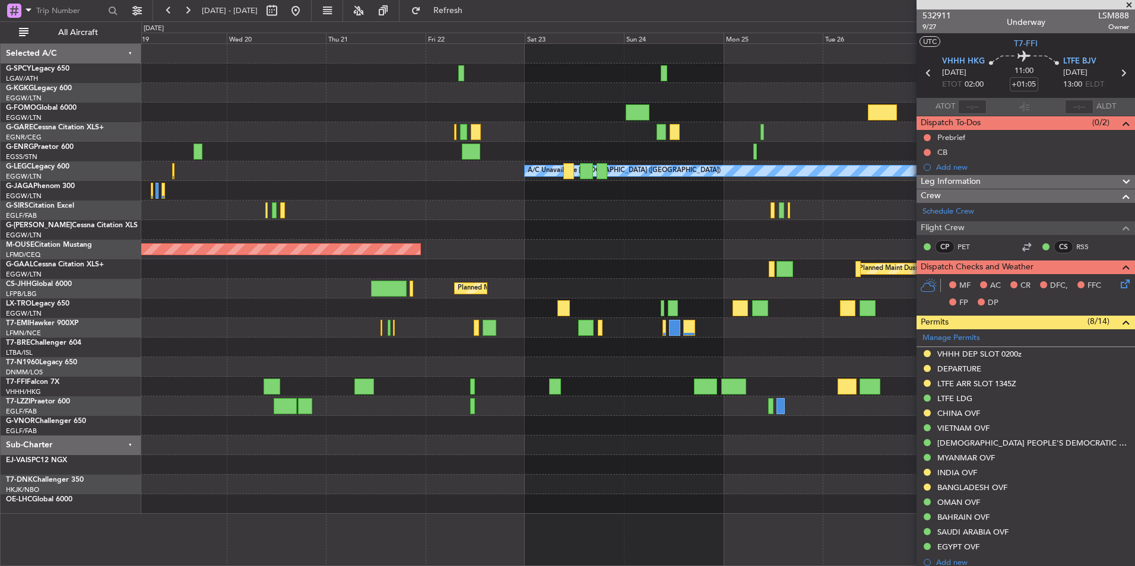
click at [192, 183] on div "A/C Unavailable London (Luton) Planned Maint Bournemouth Planned Maint Dusseldo…" at bounding box center [637, 279] width 993 height 470
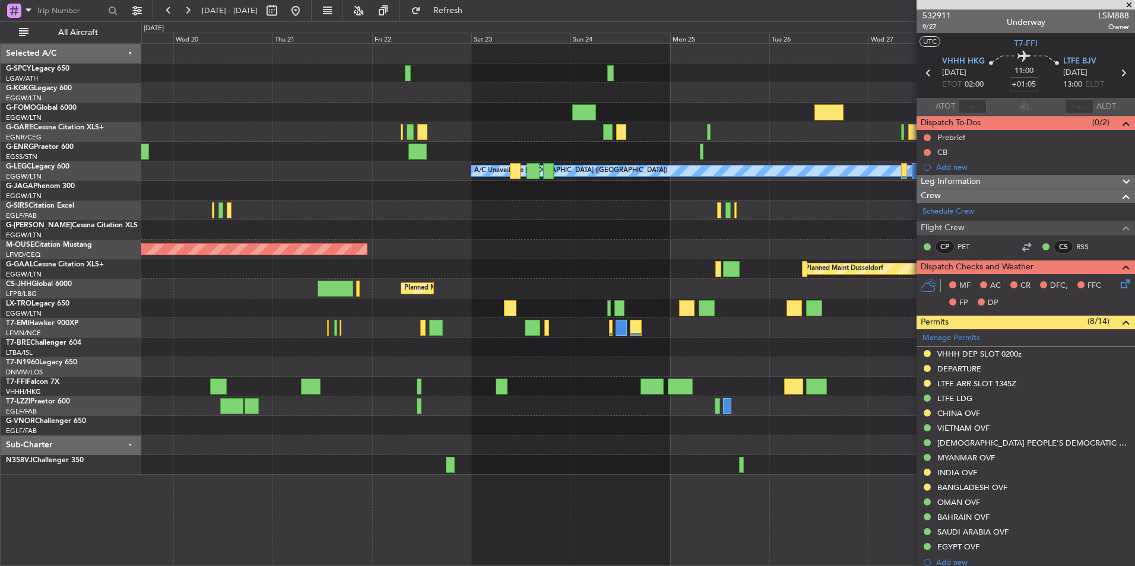
click at [466, 310] on div at bounding box center [637, 309] width 993 height 20
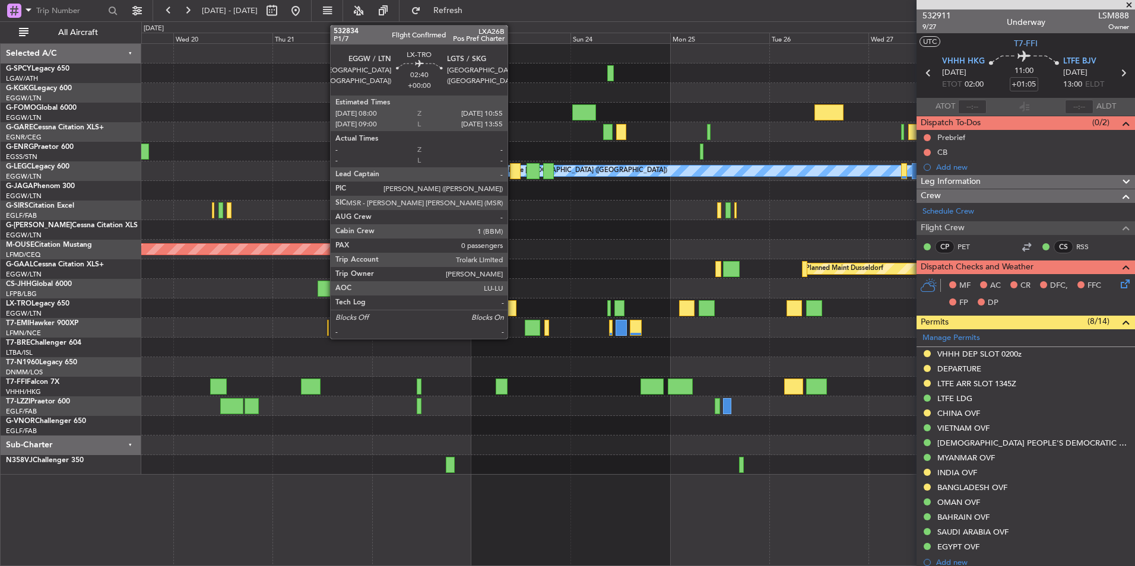
click at [513, 302] on div at bounding box center [510, 308] width 12 height 16
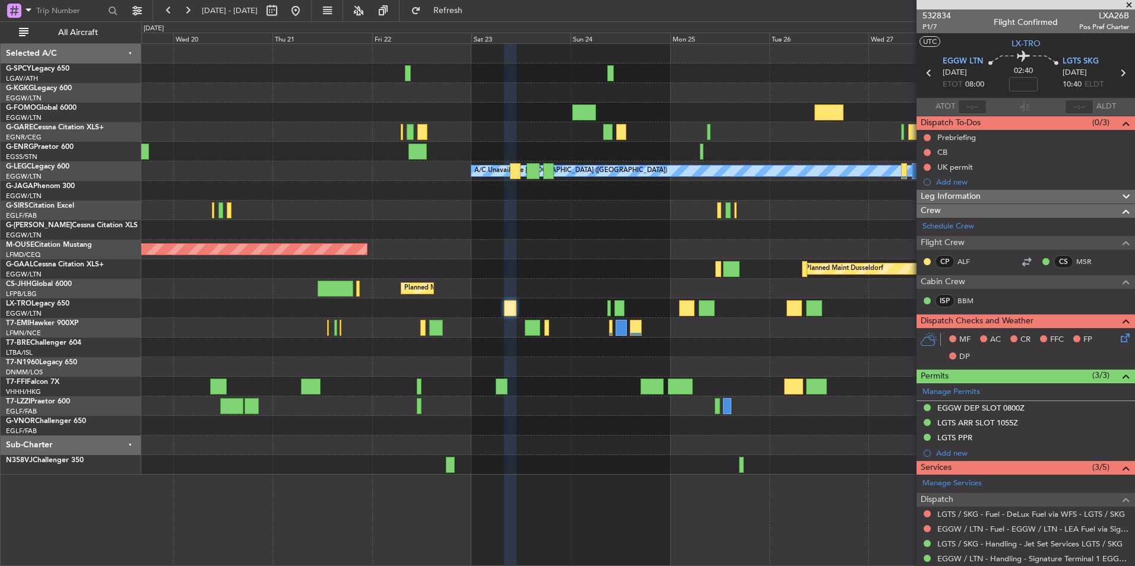
click at [610, 312] on div at bounding box center [609, 308] width 4 height 16
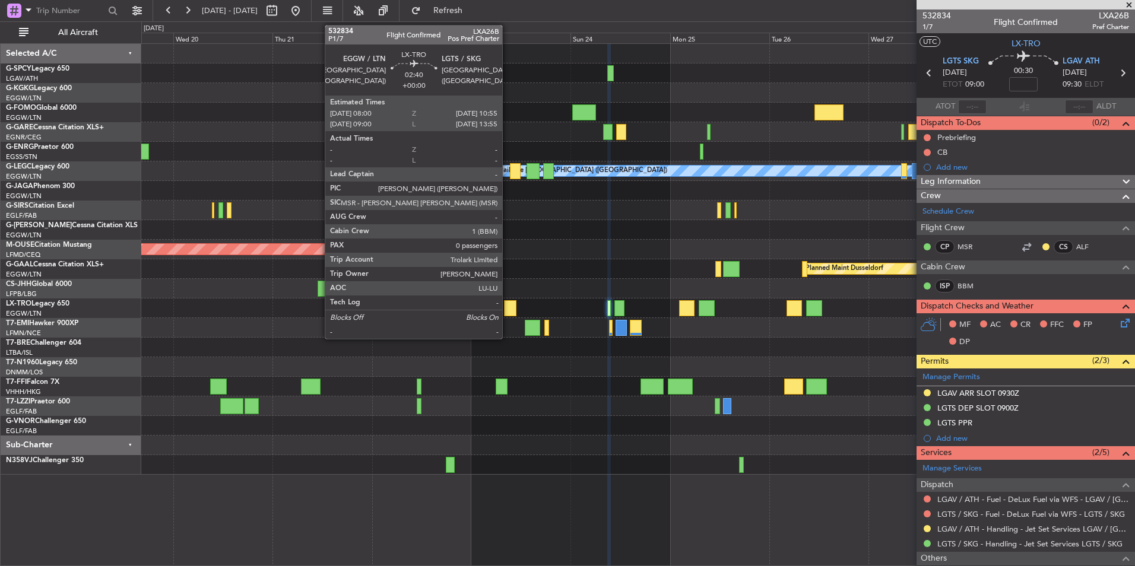
click at [507, 310] on div at bounding box center [510, 308] width 12 height 16
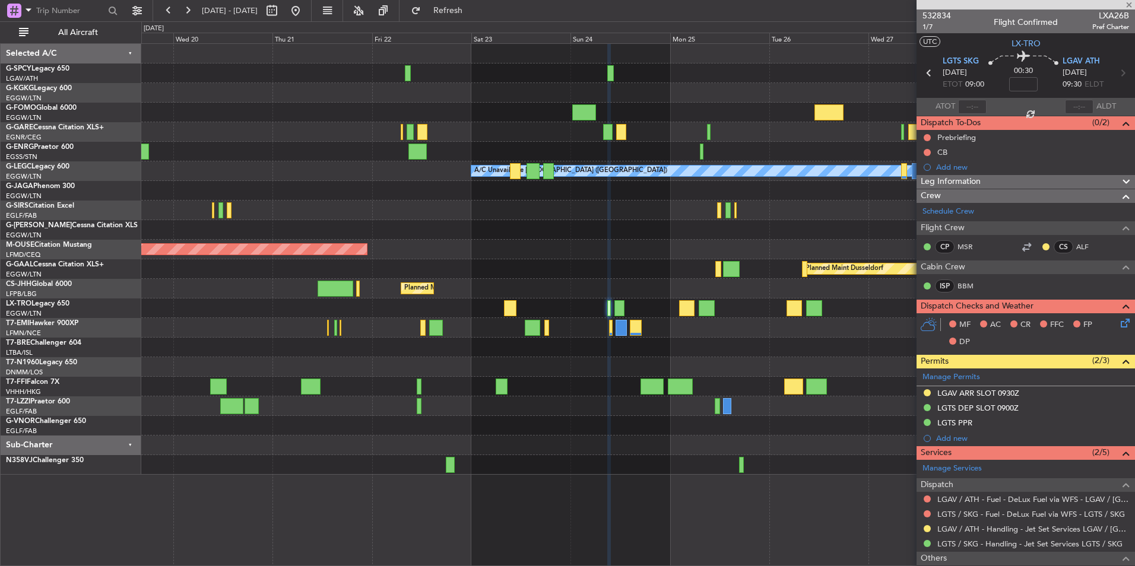
type input "0"
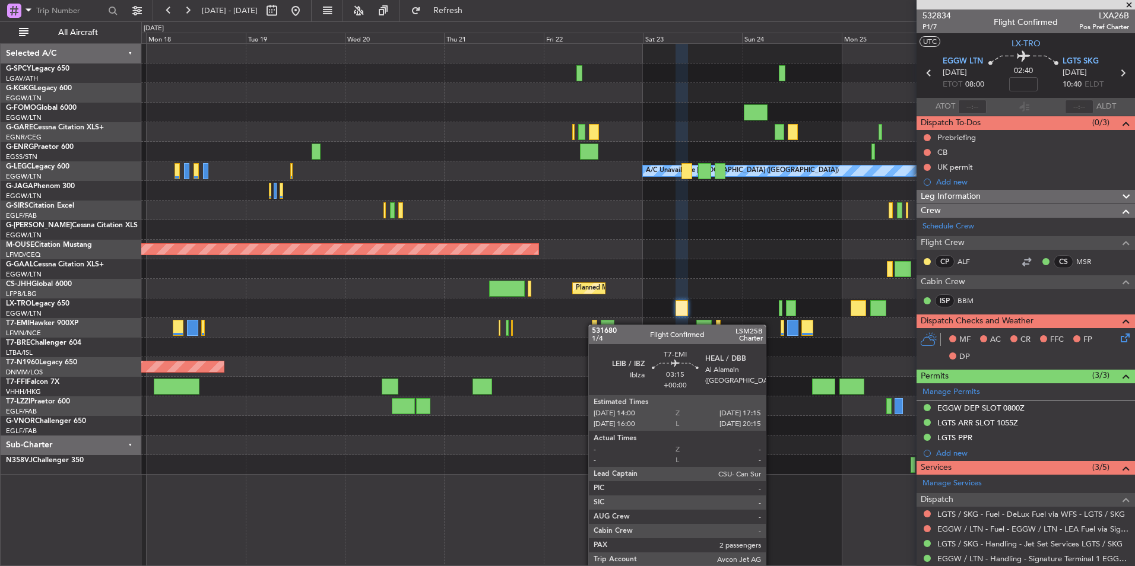
click at [603, 325] on div "AOG Maint Istanbul (Ataturk) Planned Maint Windsor Locks (Bradley Intl) A/C Una…" at bounding box center [637, 259] width 993 height 431
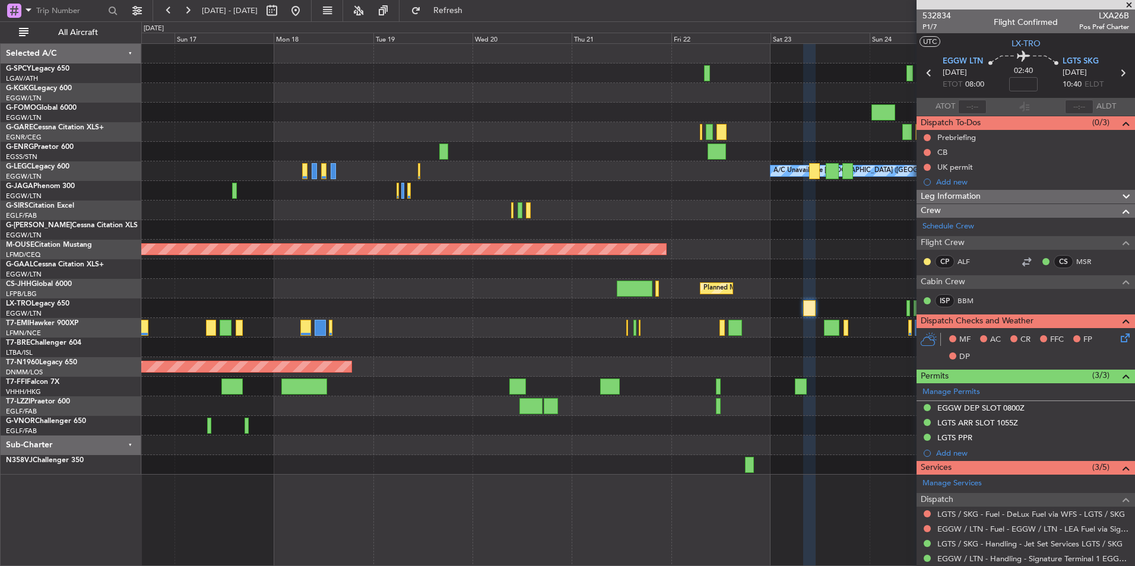
click at [537, 321] on div "AOG Maint Istanbul (Ataturk) Planned Maint Windsor Locks (Bradley Intl) A/C Una…" at bounding box center [637, 259] width 993 height 431
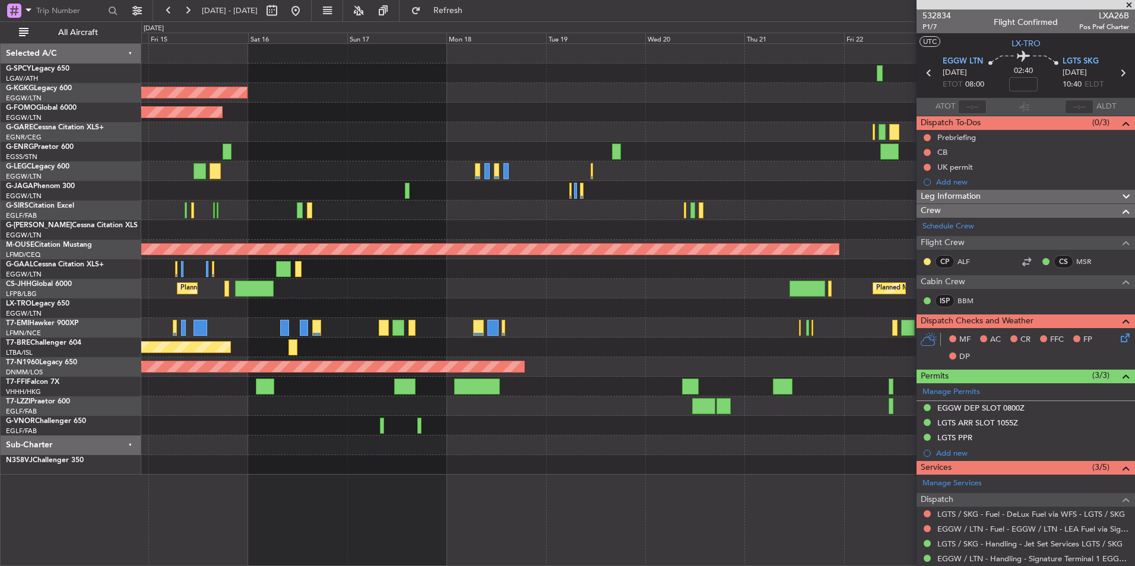
click at [572, 329] on div "AOG Maint Istanbul (Ataturk) Planned Maint Windsor Locks (Bradley Intl) Planned…" at bounding box center [637, 259] width 993 height 431
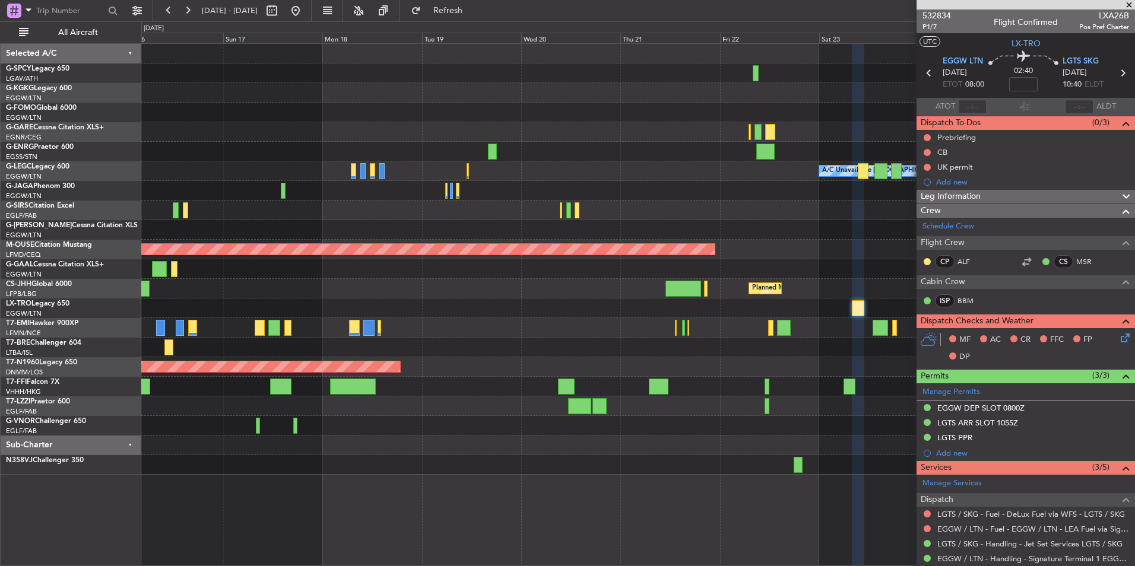
click at [316, 299] on div "AOG Maint Istanbul (Ataturk) Planned Maint Windsor Locks (Bradley Intl) Planned…" at bounding box center [637, 259] width 993 height 431
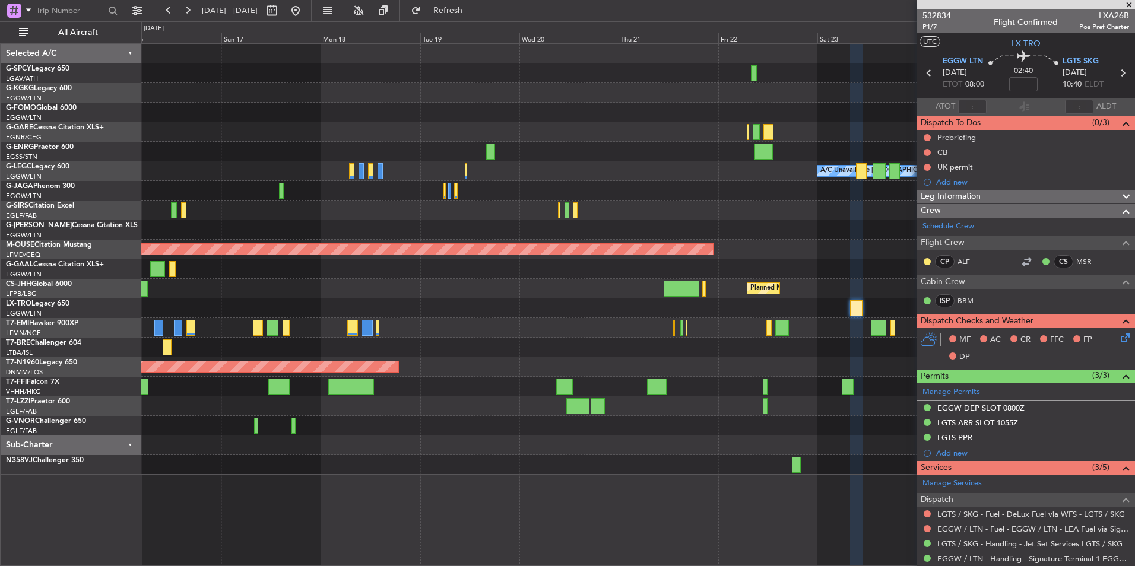
click at [380, 298] on div "AOG Maint Istanbul (Ataturk) Planned Maint Windsor Locks (Bradley Intl) Planned…" at bounding box center [637, 259] width 993 height 431
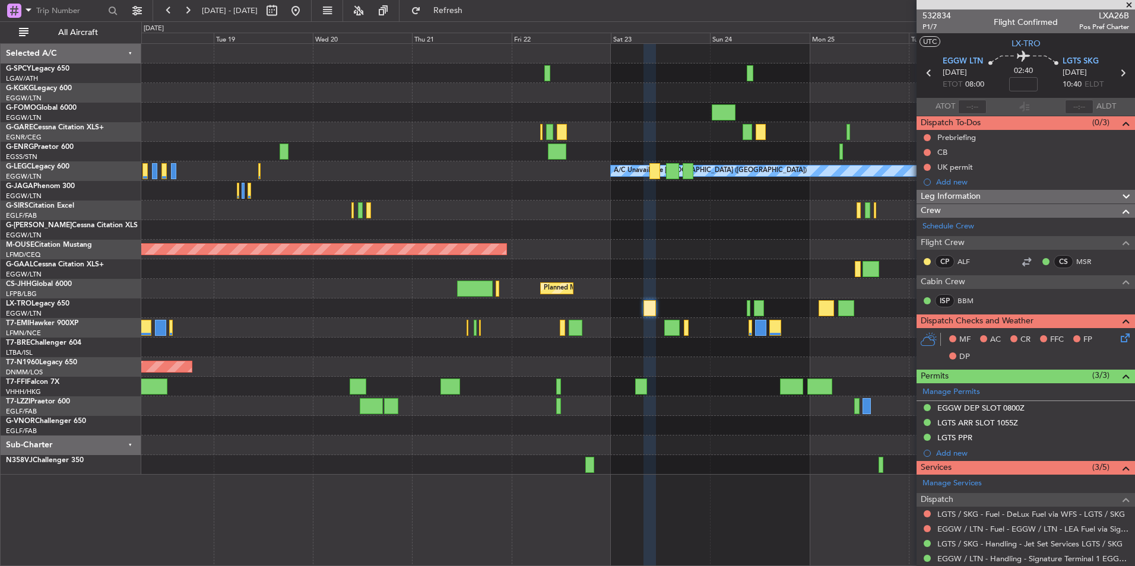
click at [635, 283] on div "AOG Maint Istanbul (Ataturk) A/C Unavailable London (Luton) Planned Maint Bourn…" at bounding box center [637, 259] width 993 height 431
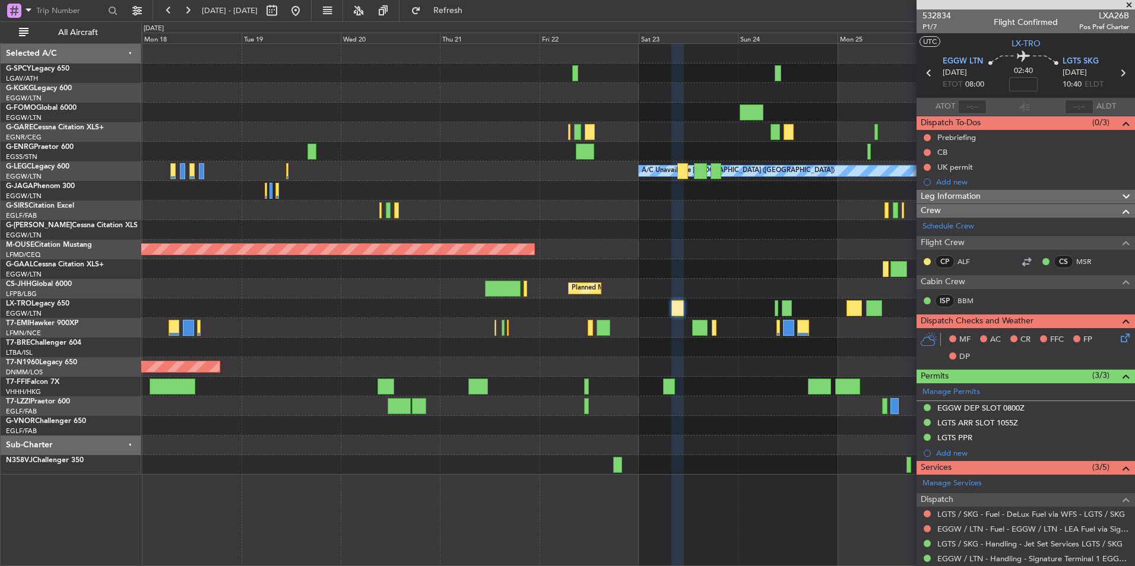
click at [322, 303] on div at bounding box center [637, 309] width 993 height 20
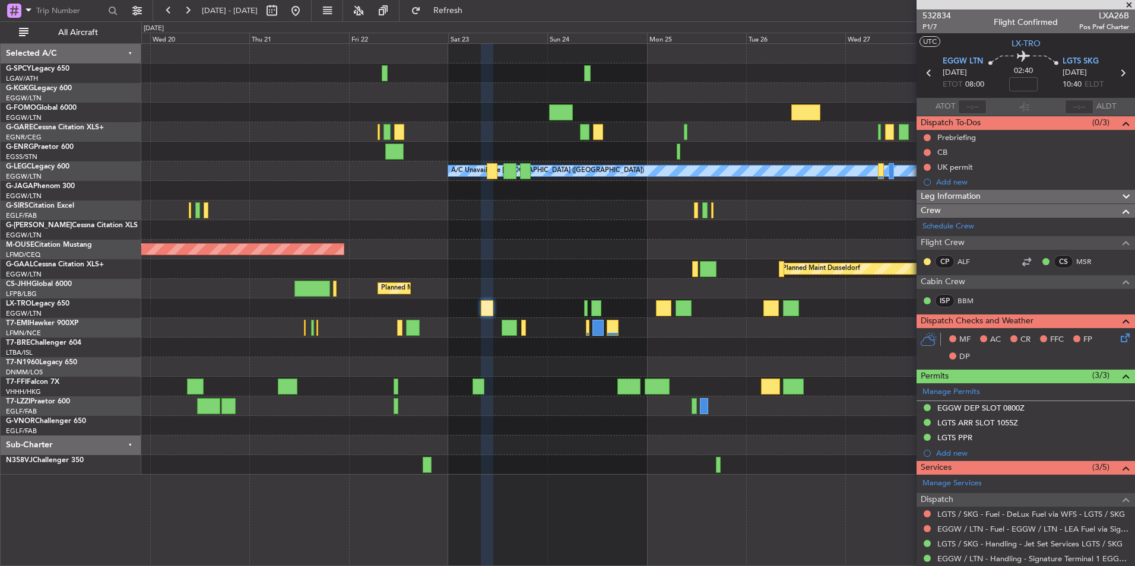
click at [457, 306] on div at bounding box center [637, 309] width 993 height 20
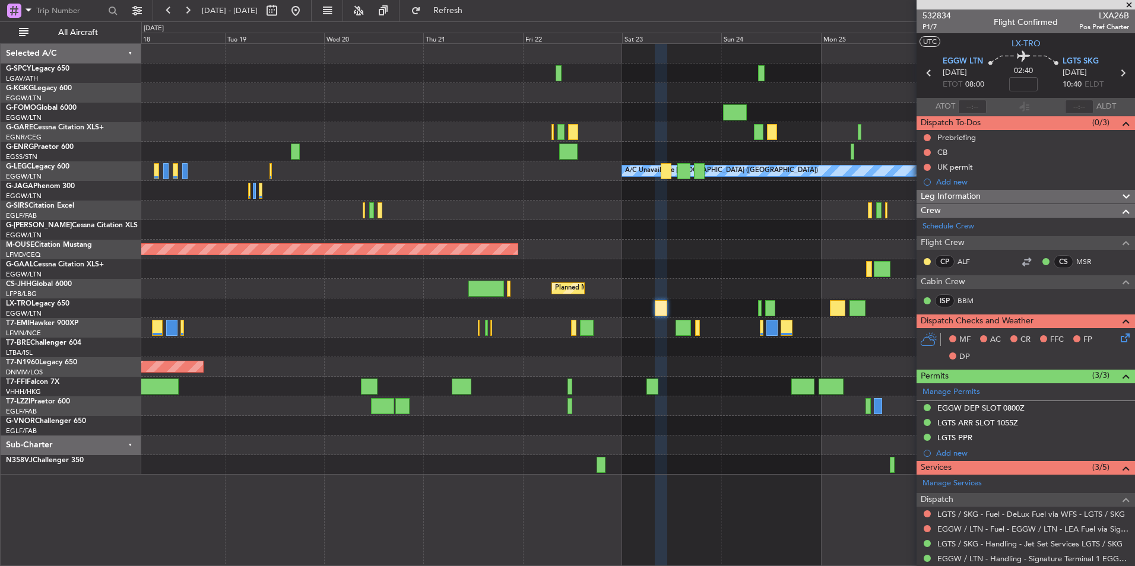
click at [477, 305] on div "AOG Maint Istanbul (Ataturk) Planned Maint Windsor Locks (Bradley Intl) A/C Una…" at bounding box center [637, 259] width 993 height 431
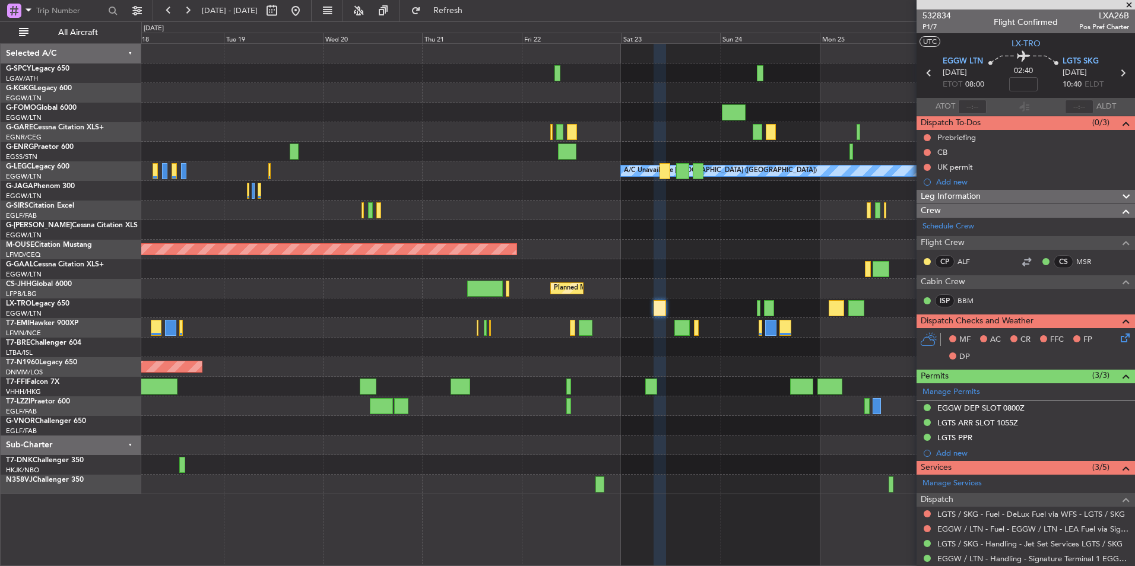
click at [1131, 5] on span at bounding box center [1129, 5] width 12 height 11
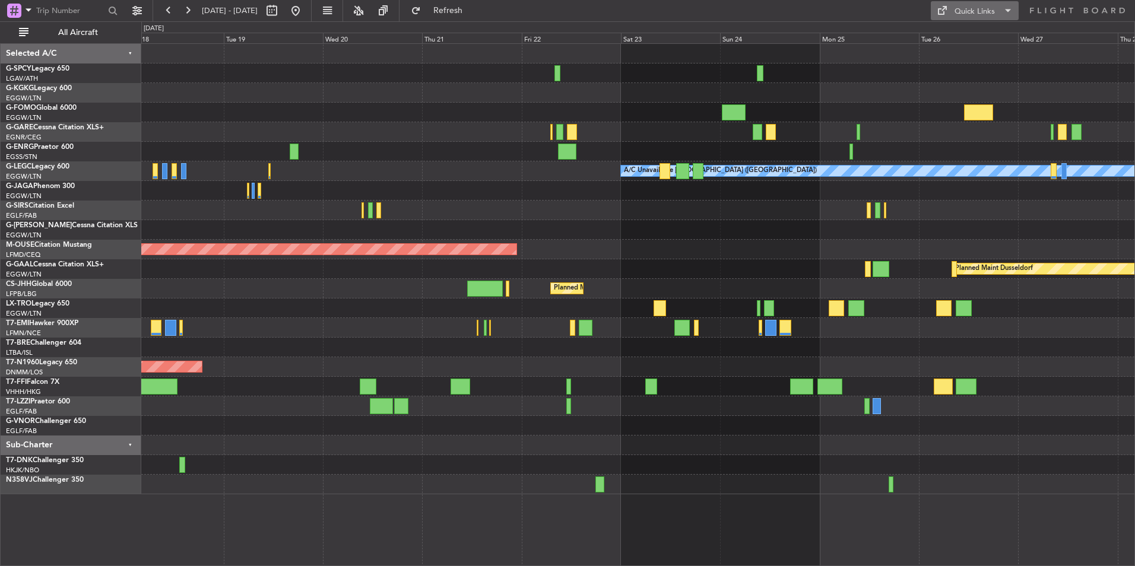
click at [967, 9] on div "Quick Links" at bounding box center [974, 12] width 40 height 12
click at [972, 37] on button "Trip Builder" at bounding box center [975, 39] width 89 height 28
click at [971, 2] on button "Quick Links" at bounding box center [975, 10] width 88 height 19
click at [990, 46] on button "Trip Builder" at bounding box center [975, 39] width 89 height 28
click at [305, 17] on button at bounding box center [295, 10] width 19 height 19
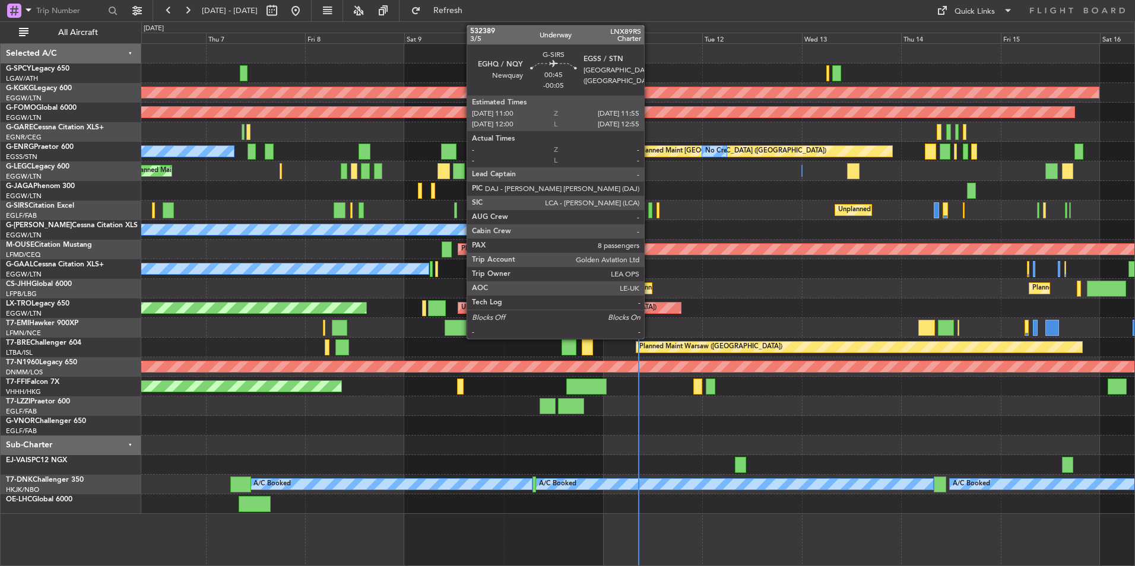
click at [649, 213] on div at bounding box center [650, 210] width 4 height 16
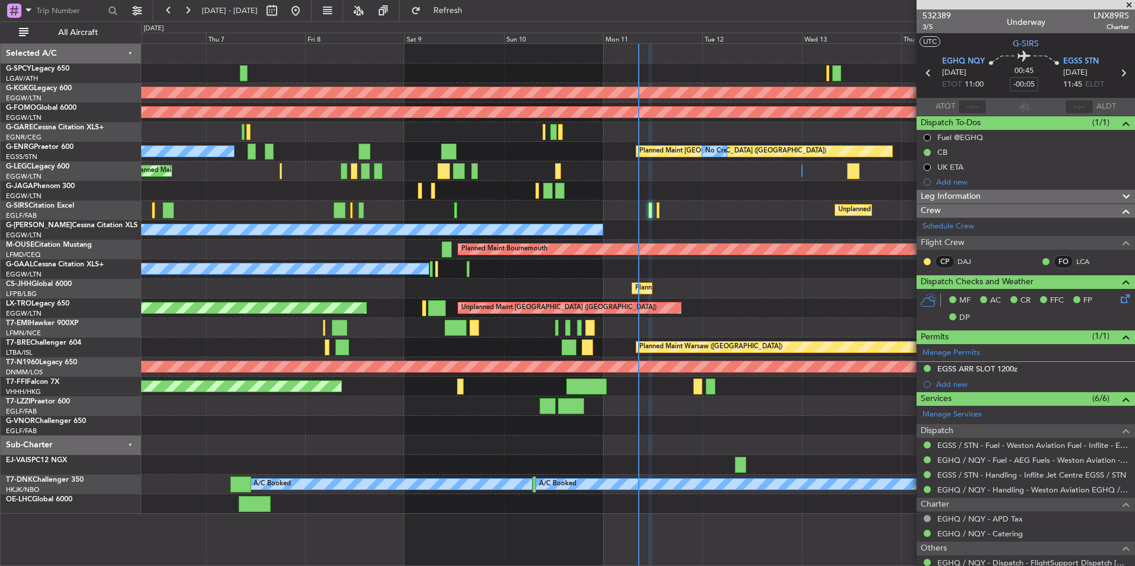
click at [1127, 4] on span at bounding box center [1129, 5] width 12 height 11
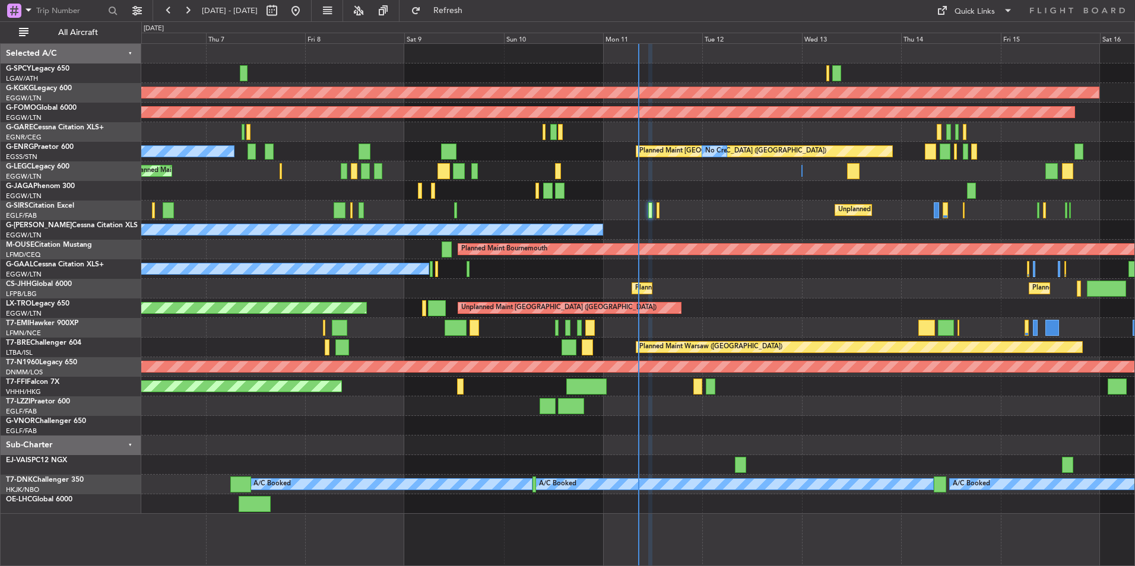
type input "0"
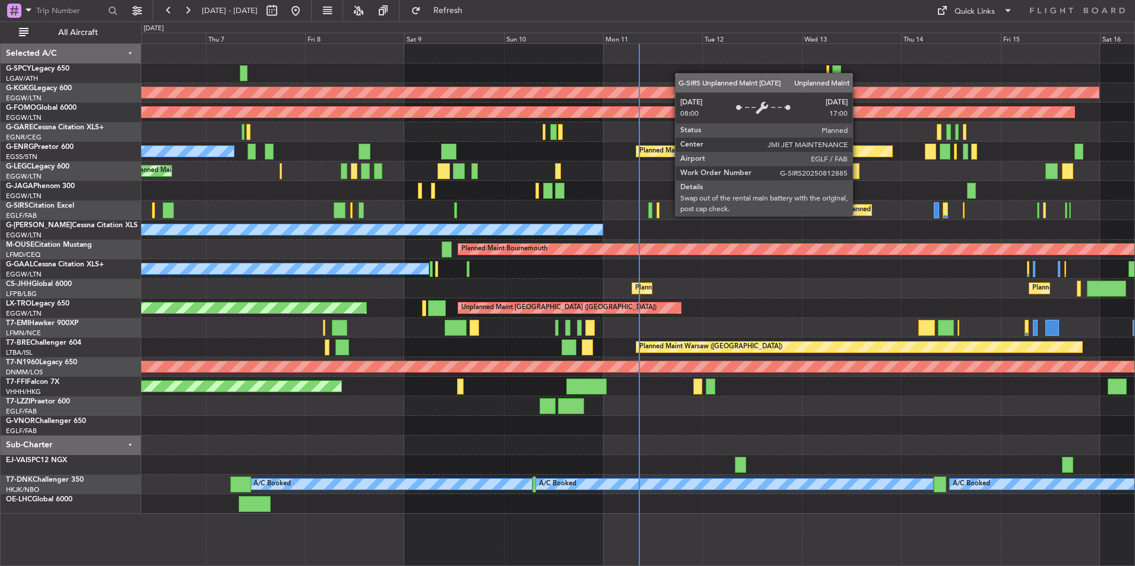
click at [858, 215] on div "Unplanned Maint London (Farnborough)" at bounding box center [853, 210] width 37 height 12
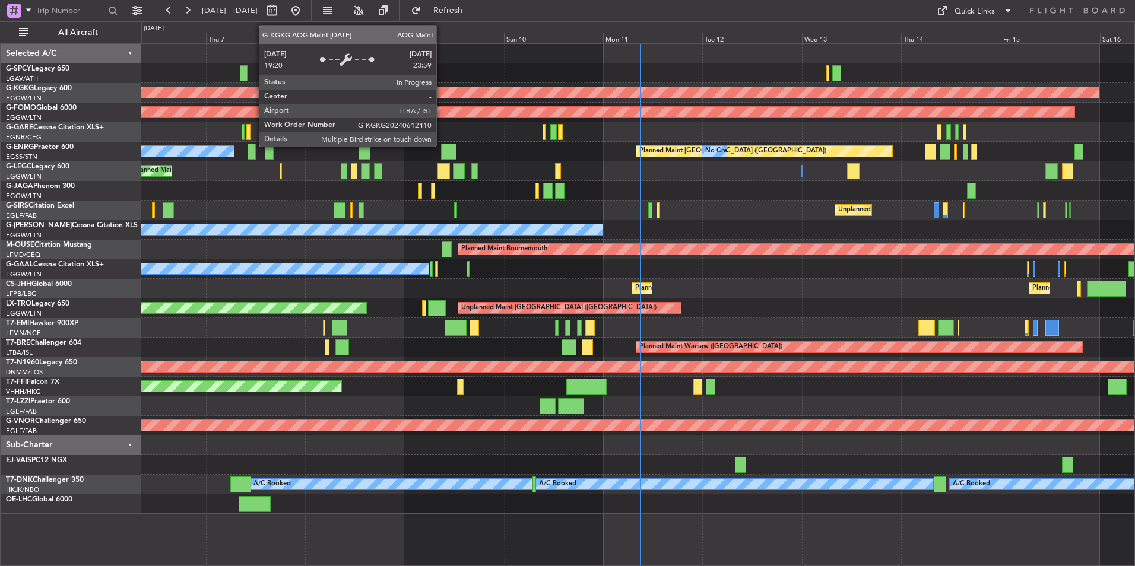
click at [238, 225] on div "AOG Maint Istanbul (Ataturk) Planned Maint Windsor Locks (Bradley Intl) No Crew…" at bounding box center [637, 279] width 993 height 470
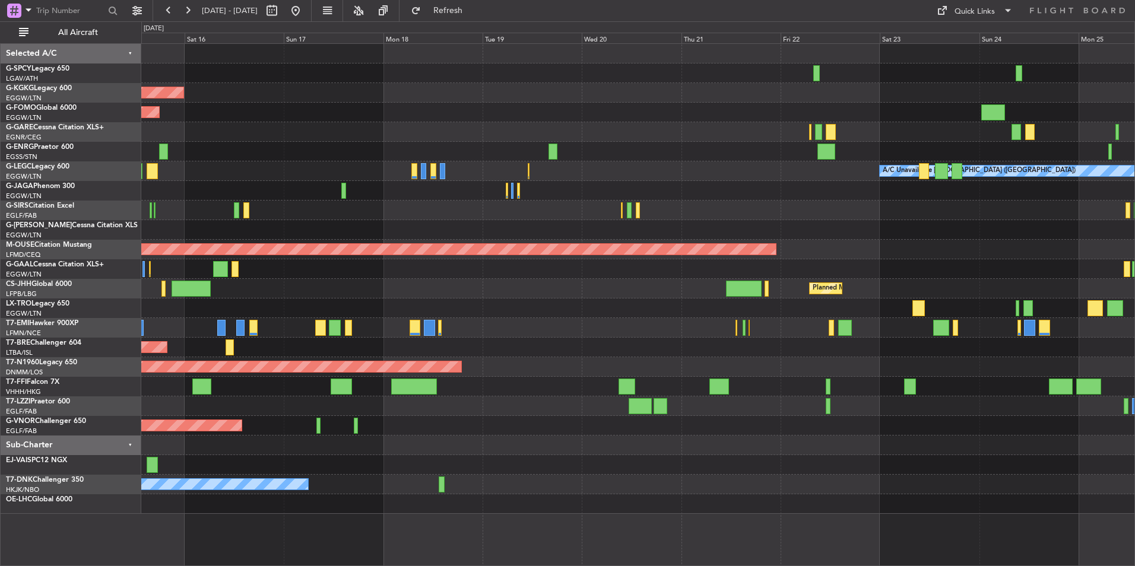
click at [220, 186] on div "AOG Maint Istanbul (Ataturk) Planned Maint Windsor Locks (Bradley Intl) Planned…" at bounding box center [637, 279] width 993 height 470
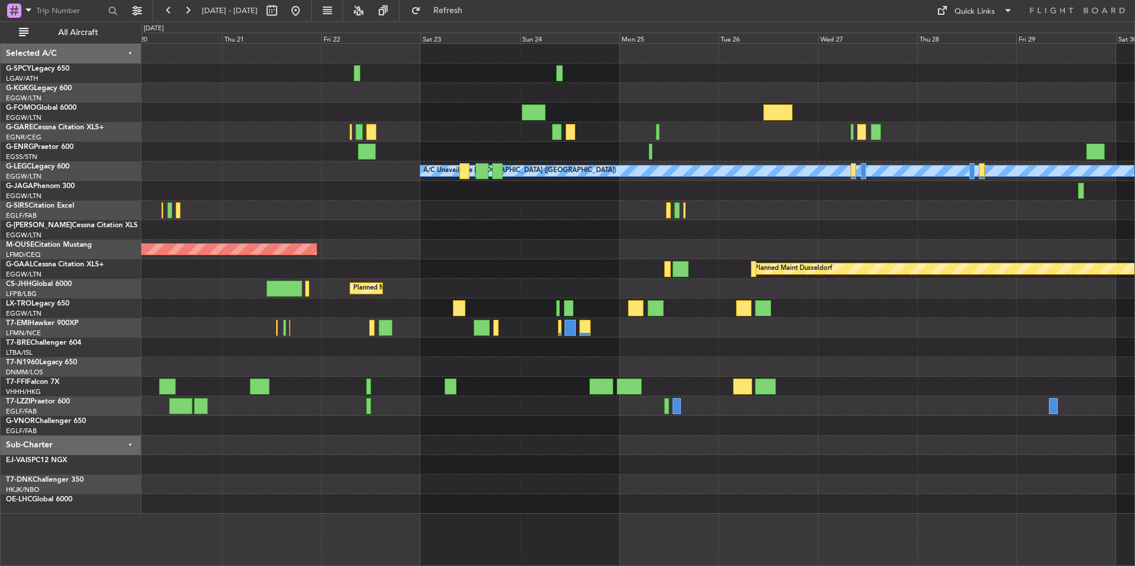
click at [243, 198] on div "A/C Unavailable [GEOGRAPHIC_DATA] ([GEOGRAPHIC_DATA]) Planned Maint [GEOGRAPHIC…" at bounding box center [637, 279] width 993 height 470
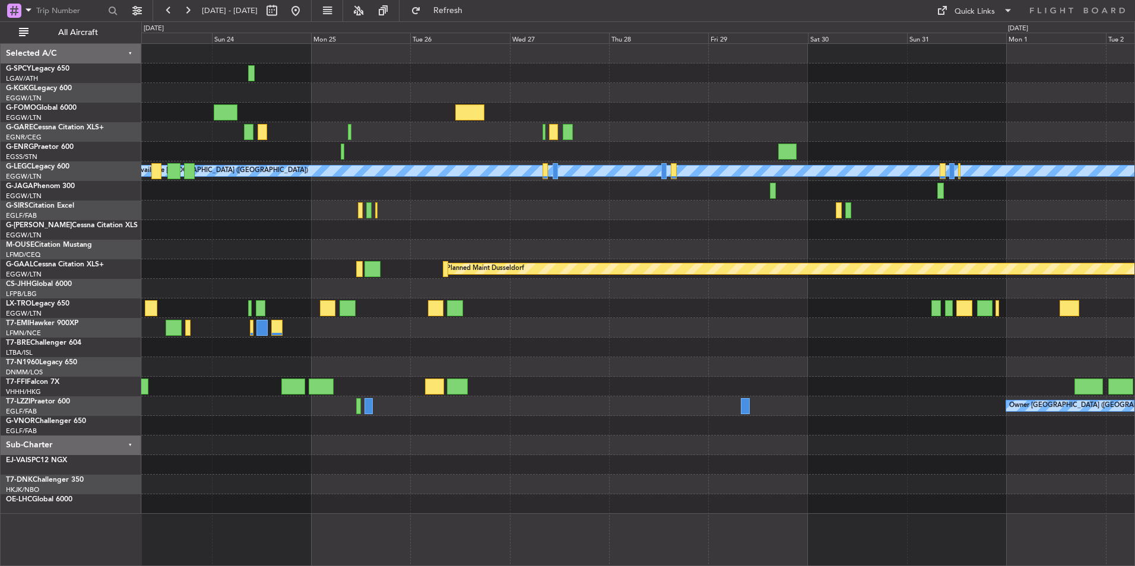
click at [201, 208] on div "A/C Unavailable [GEOGRAPHIC_DATA] ([GEOGRAPHIC_DATA]) Planned Maint [GEOGRAPHIC…" at bounding box center [637, 279] width 993 height 470
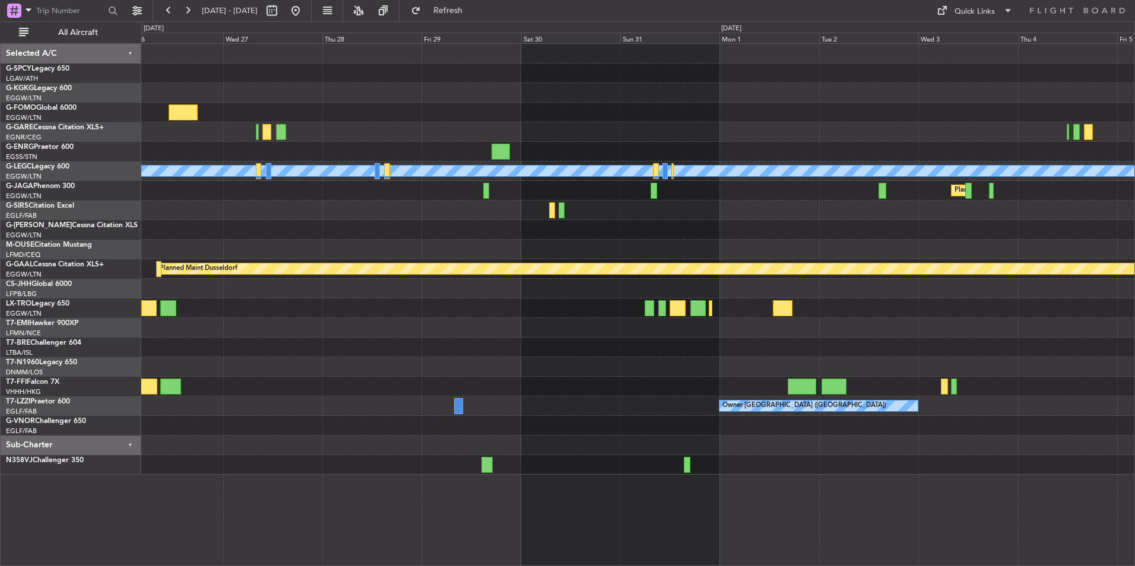
click at [504, 211] on div "Owner A/C Unavailable London (Luton) Planned Maint London (Luton) Planned Maint…" at bounding box center [637, 259] width 993 height 431
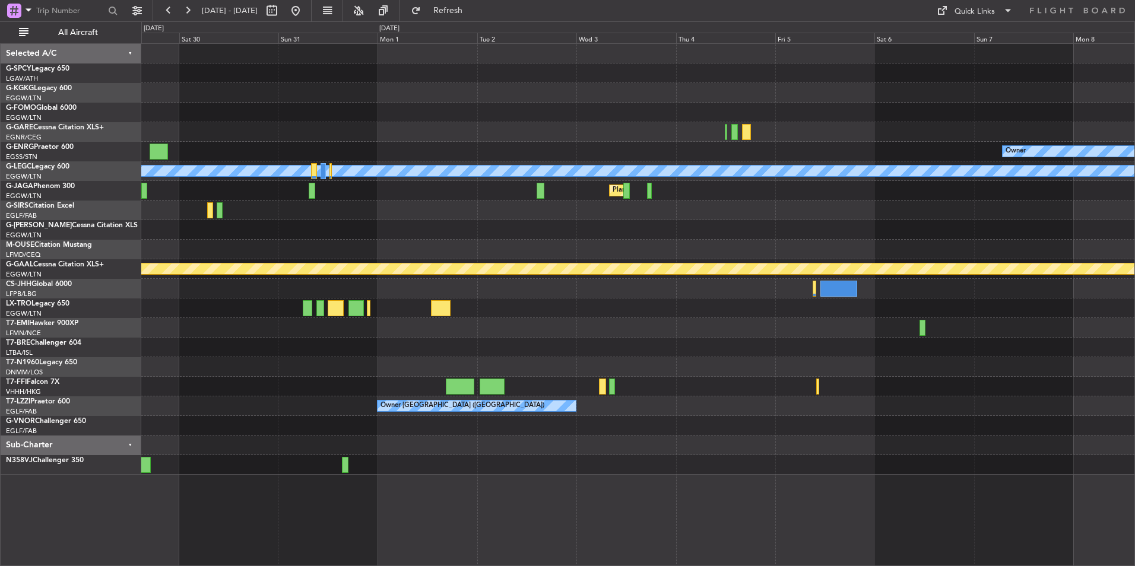
click at [432, 211] on div at bounding box center [637, 211] width 993 height 20
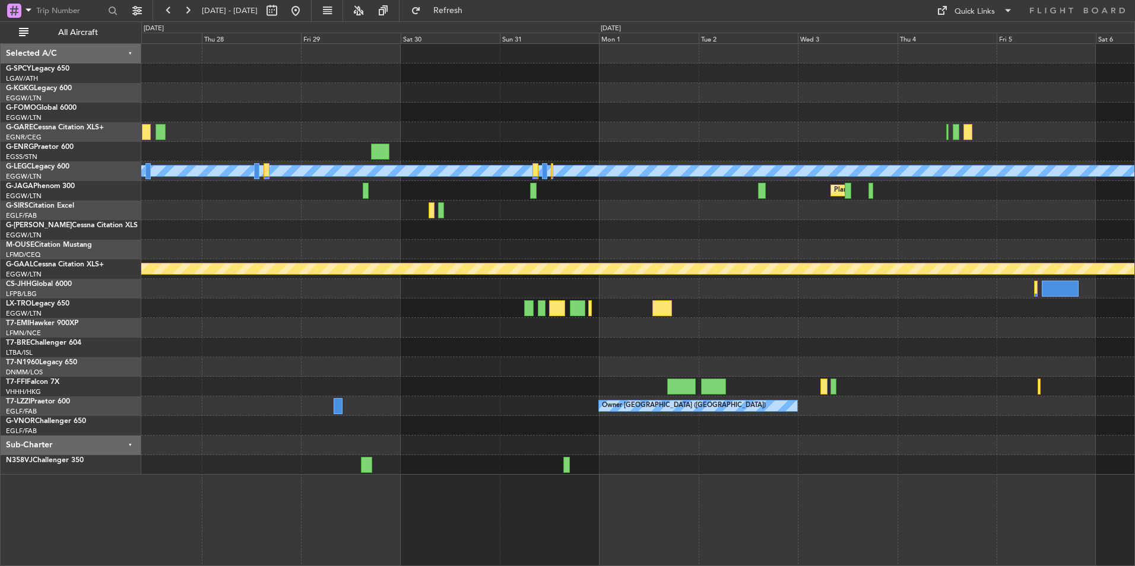
click at [802, 218] on div at bounding box center [637, 211] width 993 height 20
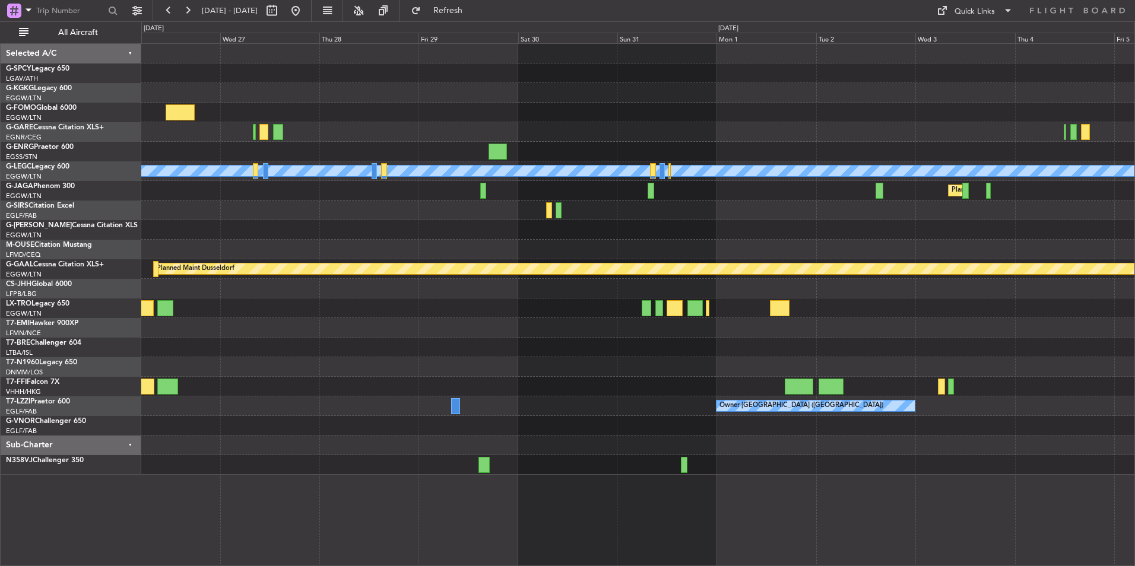
click at [660, 246] on div at bounding box center [637, 250] width 993 height 20
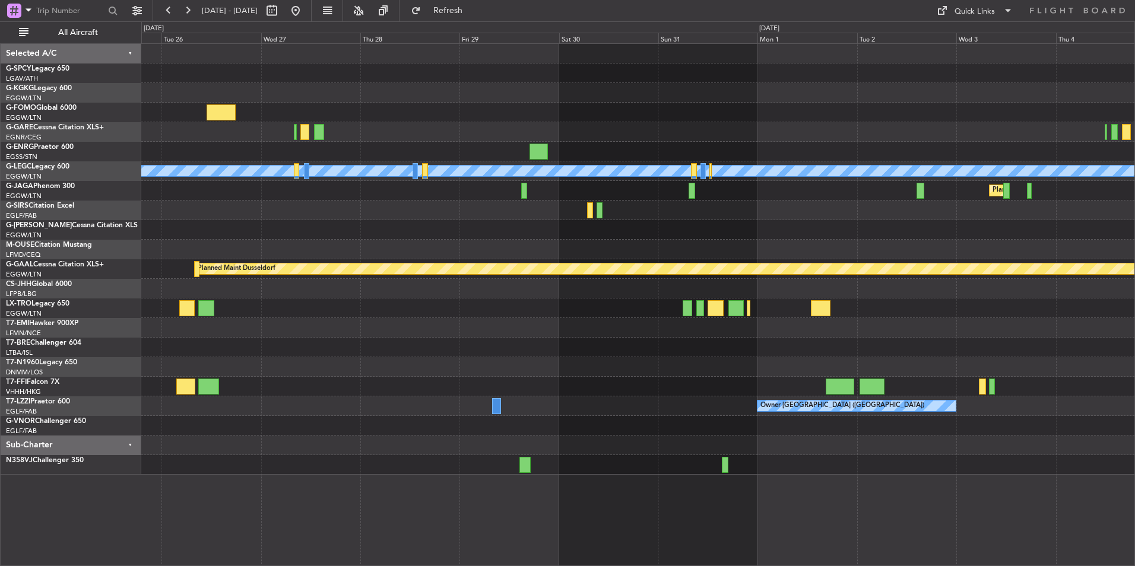
click at [404, 204] on div at bounding box center [637, 211] width 993 height 20
click at [305, 18] on button at bounding box center [295, 10] width 19 height 19
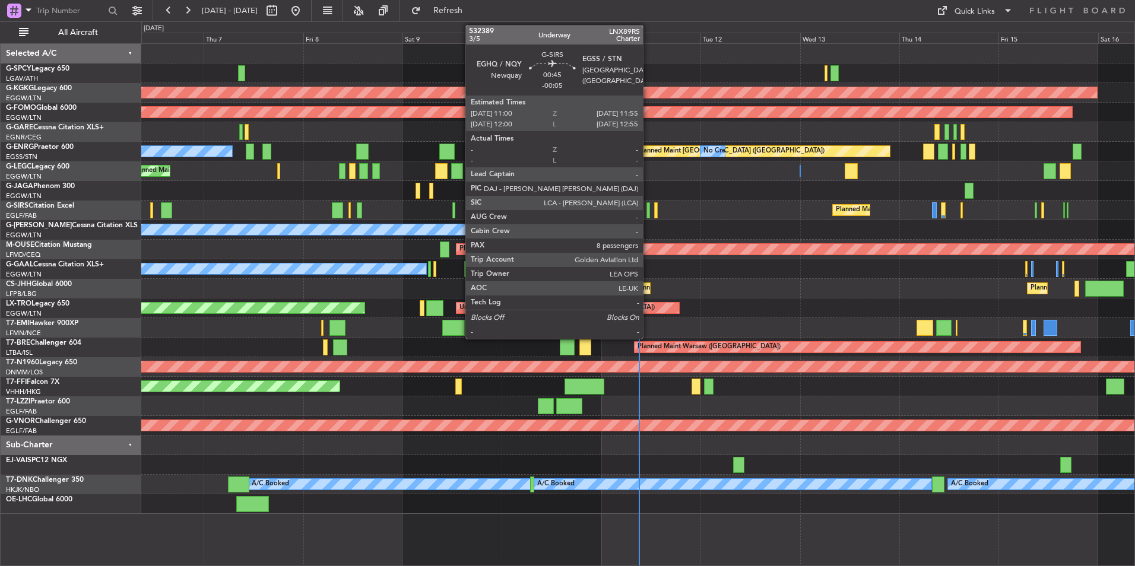
click at [648, 211] on div at bounding box center [648, 210] width 4 height 16
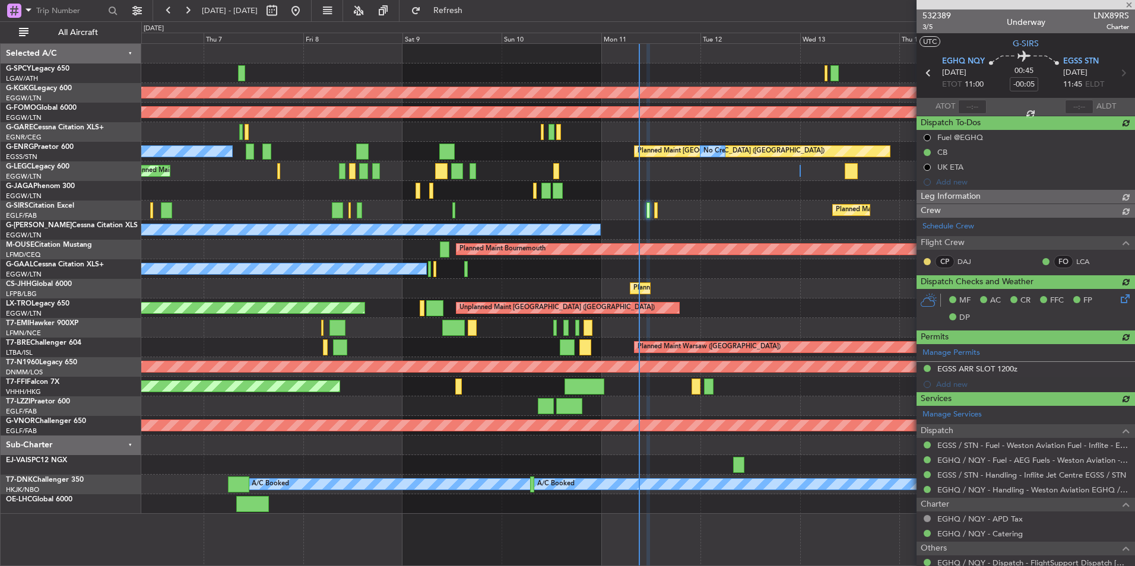
click at [1128, 4] on div at bounding box center [1025, 4] width 218 height 9
click at [1128, 5] on div at bounding box center [1025, 4] width 218 height 9
click at [1129, 5] on div at bounding box center [1025, 4] width 218 height 9
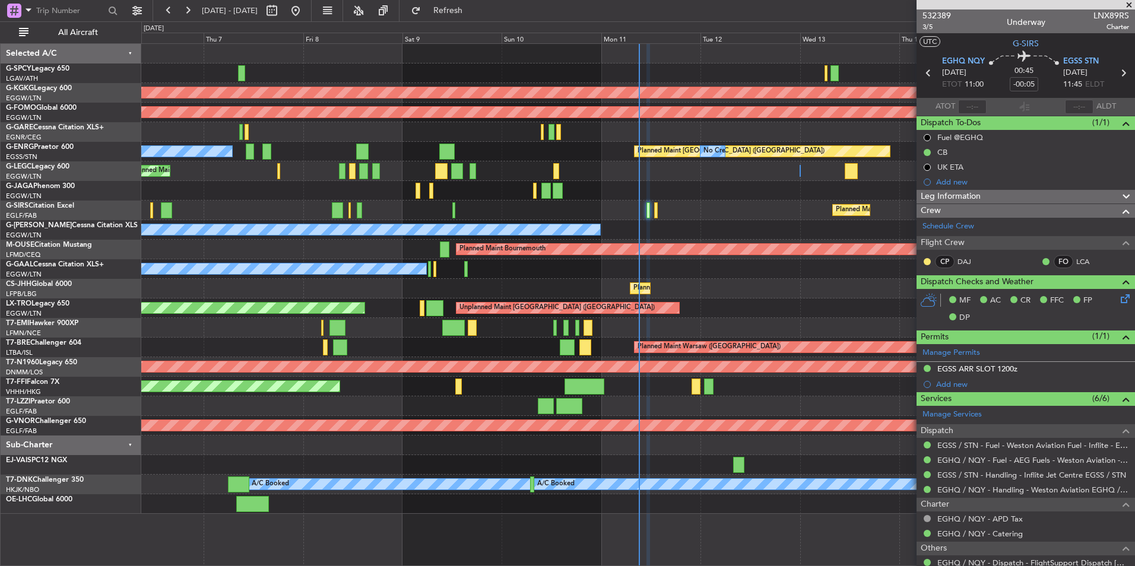
click at [894, 24] on div "0 0 Wed 6 Thu 7 Fri 8 Sat 9 Sun 10 Mon 11 [DATE] Wed 13 Thu 14 Fri 15 Sat 16" at bounding box center [638, 32] width 992 height 21
click at [1129, 7] on span at bounding box center [1129, 5] width 12 height 11
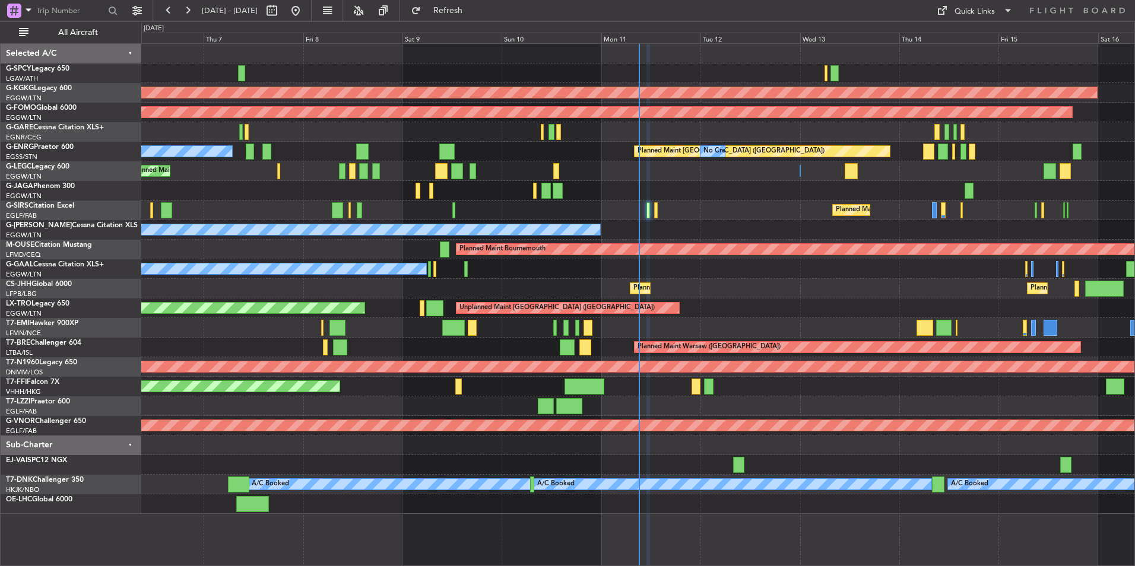
type input "0"
click at [972, 17] on div "Quick Links" at bounding box center [974, 12] width 40 height 12
click at [977, 35] on button "Trip Builder" at bounding box center [975, 39] width 89 height 28
click at [389, 185] on div "AOG Maint [GEOGRAPHIC_DATA] (Ataturk) Planned Maint Windsor Locks ([PERSON_NAME…" at bounding box center [637, 279] width 993 height 470
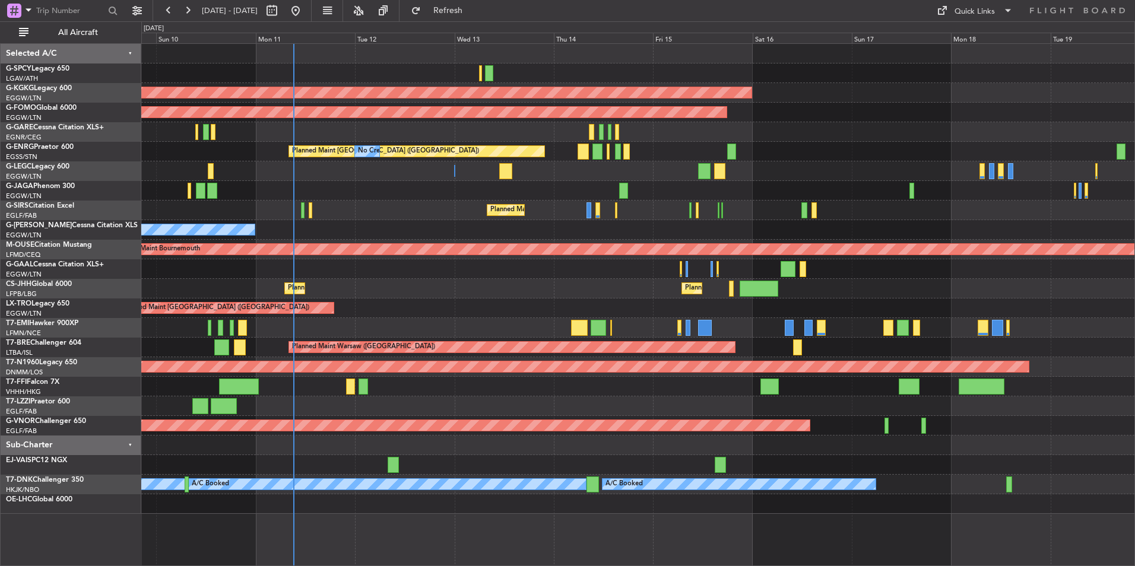
click at [418, 170] on div "AOG Maint [GEOGRAPHIC_DATA] (Ataturk) Planned Maint Windsor Locks ([PERSON_NAME…" at bounding box center [637, 279] width 993 height 470
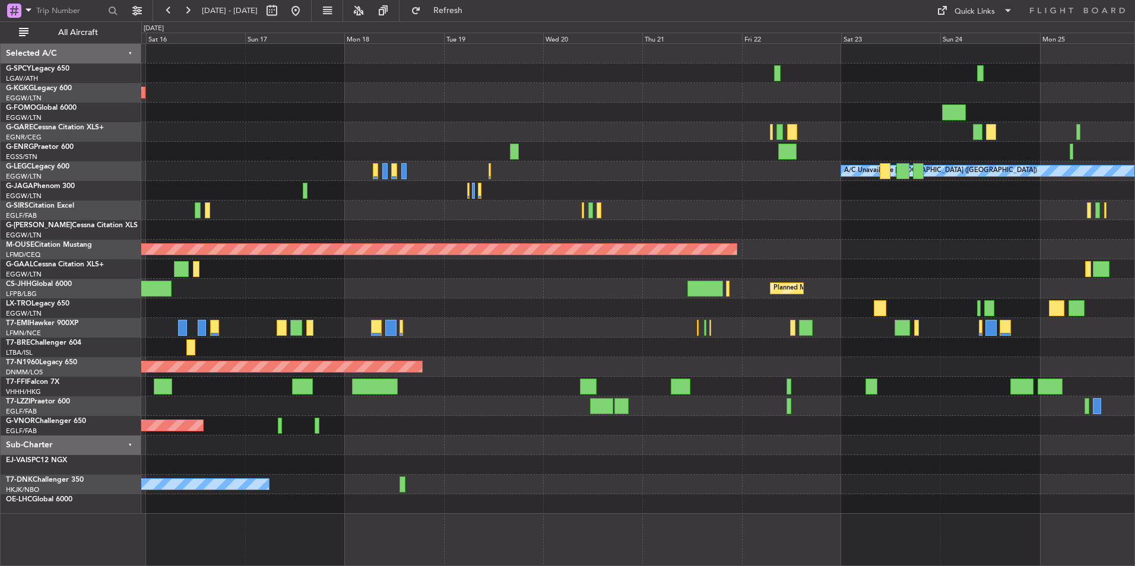
click at [382, 207] on div "Planned Maint [GEOGRAPHIC_DATA] ([GEOGRAPHIC_DATA])" at bounding box center [637, 211] width 993 height 20
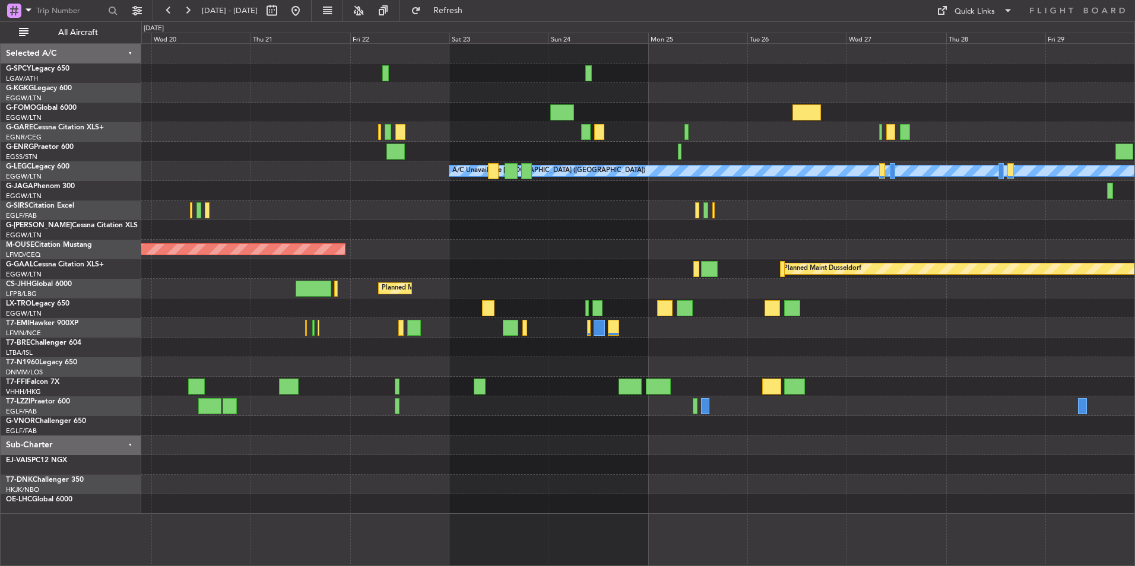
click at [388, 195] on div "A/C Unavailable [GEOGRAPHIC_DATA] ([GEOGRAPHIC_DATA]) Planned Maint [GEOGRAPHIC…" at bounding box center [637, 279] width 993 height 470
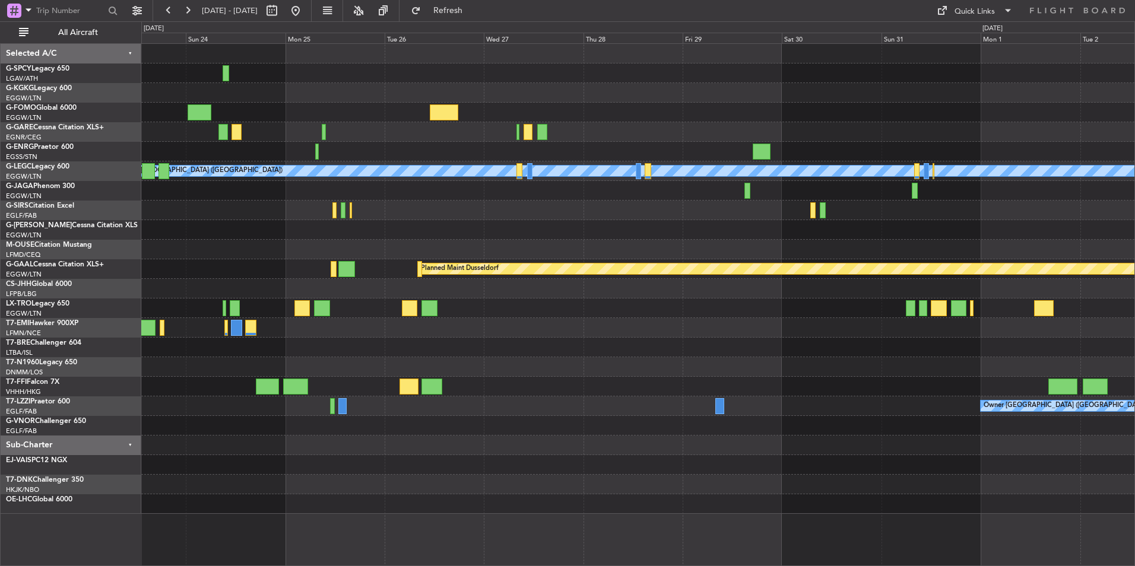
click at [277, 189] on div "A/C Unavailable [GEOGRAPHIC_DATA] ([GEOGRAPHIC_DATA]) Planned Maint [GEOGRAPHIC…" at bounding box center [637, 279] width 993 height 470
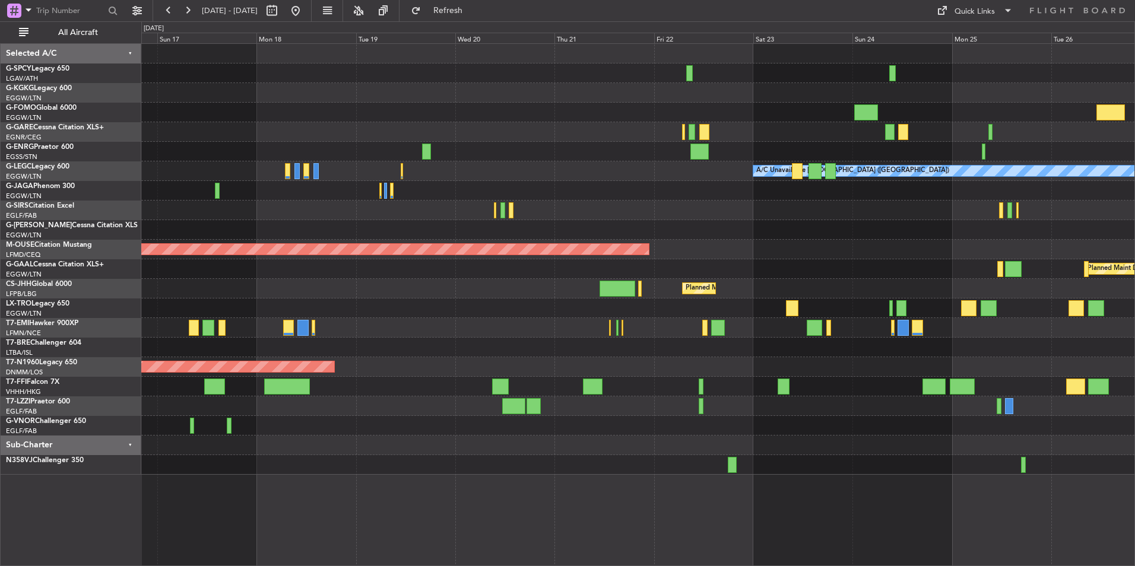
click at [744, 214] on div "AOG Maint [GEOGRAPHIC_DATA] (Ataturk) Planned Maint Windsor Locks ([PERSON_NAME…" at bounding box center [637, 259] width 993 height 431
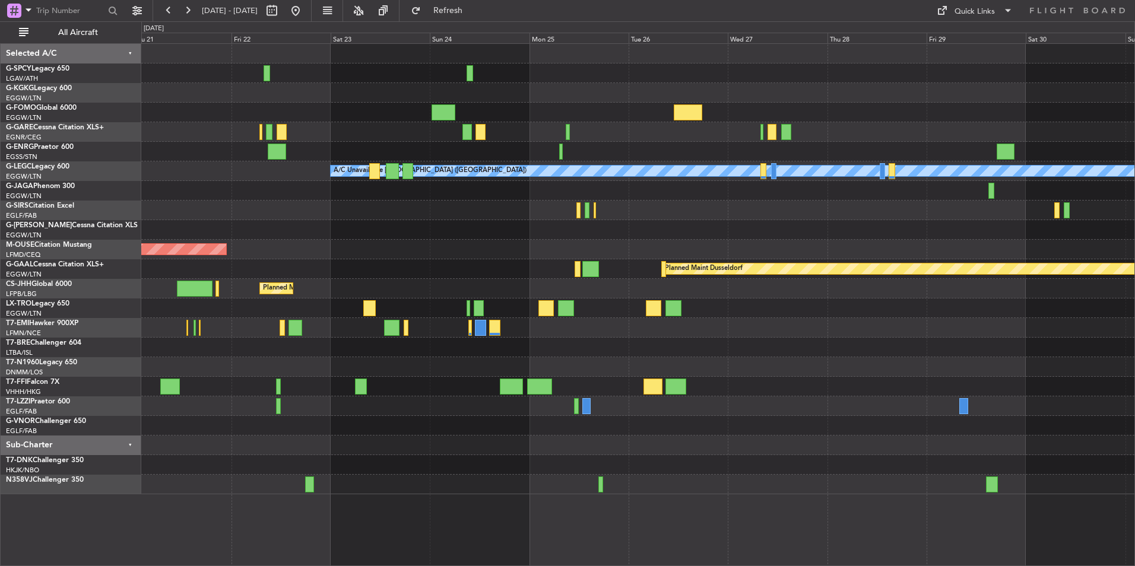
click at [244, 218] on div "A/C Unavailable [GEOGRAPHIC_DATA] ([GEOGRAPHIC_DATA]) Planned Maint [GEOGRAPHIC…" at bounding box center [637, 269] width 993 height 450
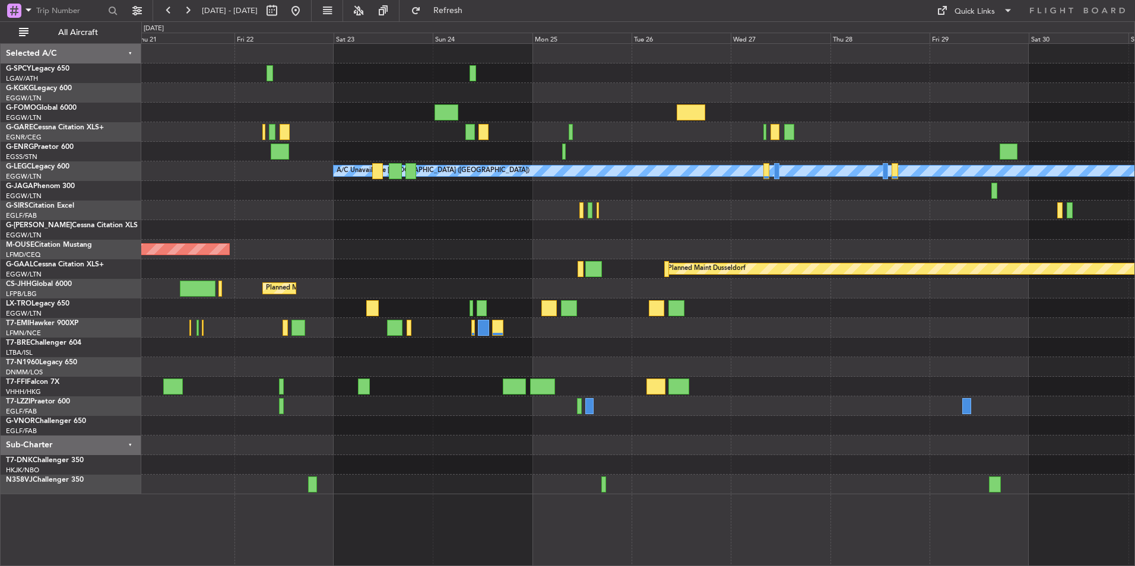
click at [776, 210] on div at bounding box center [637, 211] width 993 height 20
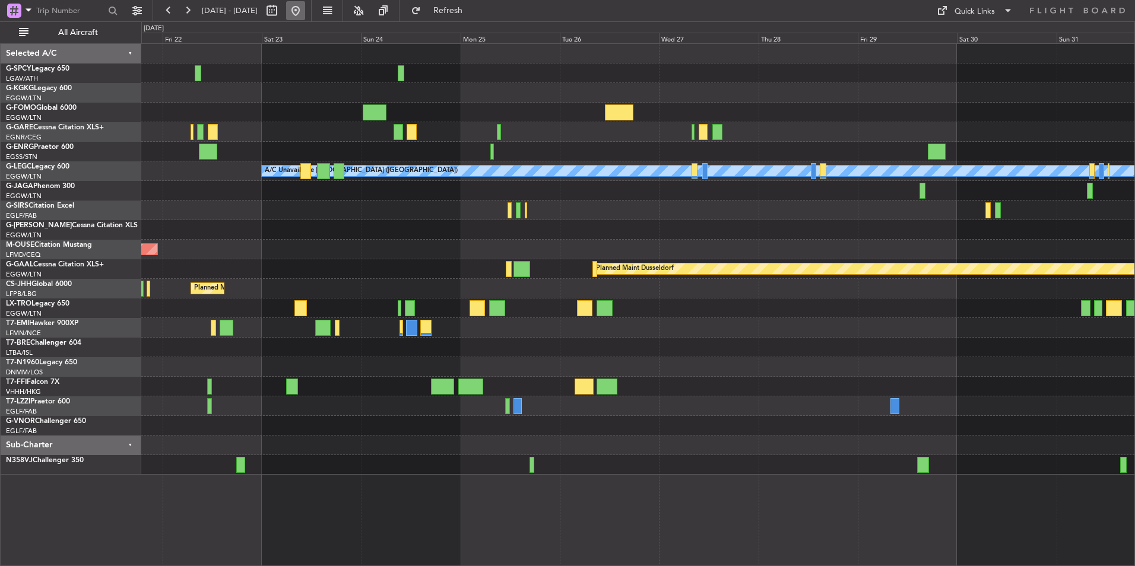
click at [305, 17] on button at bounding box center [295, 10] width 19 height 19
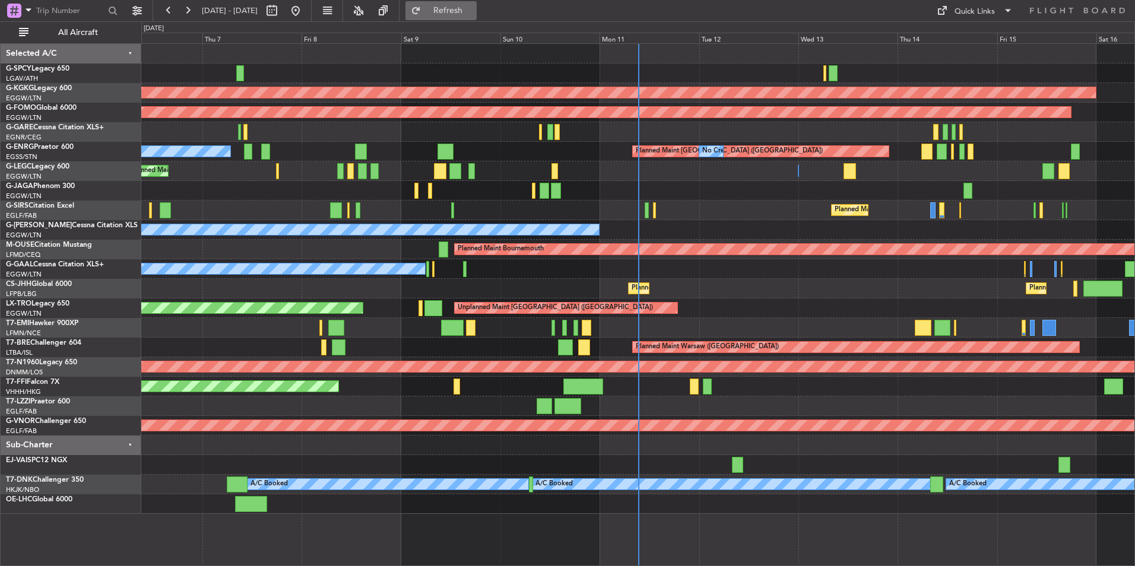
click at [468, 10] on span "Refresh" at bounding box center [448, 11] width 50 height 8
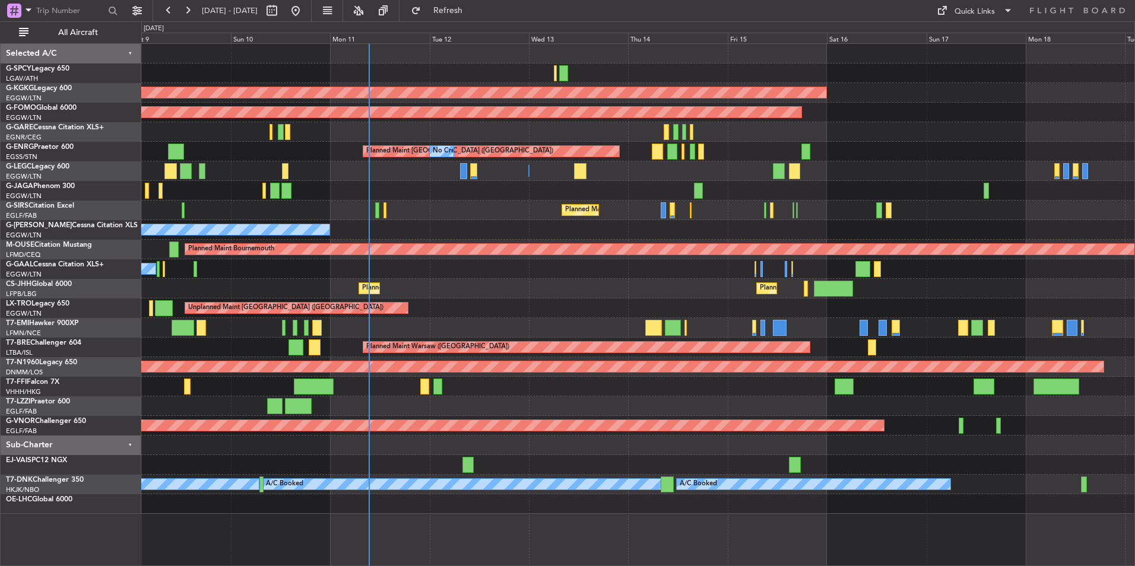
click at [406, 161] on div "A/C Unavailable [GEOGRAPHIC_DATA] ([GEOGRAPHIC_DATA]) Planned Maint [GEOGRAPHIC…" at bounding box center [637, 171] width 993 height 20
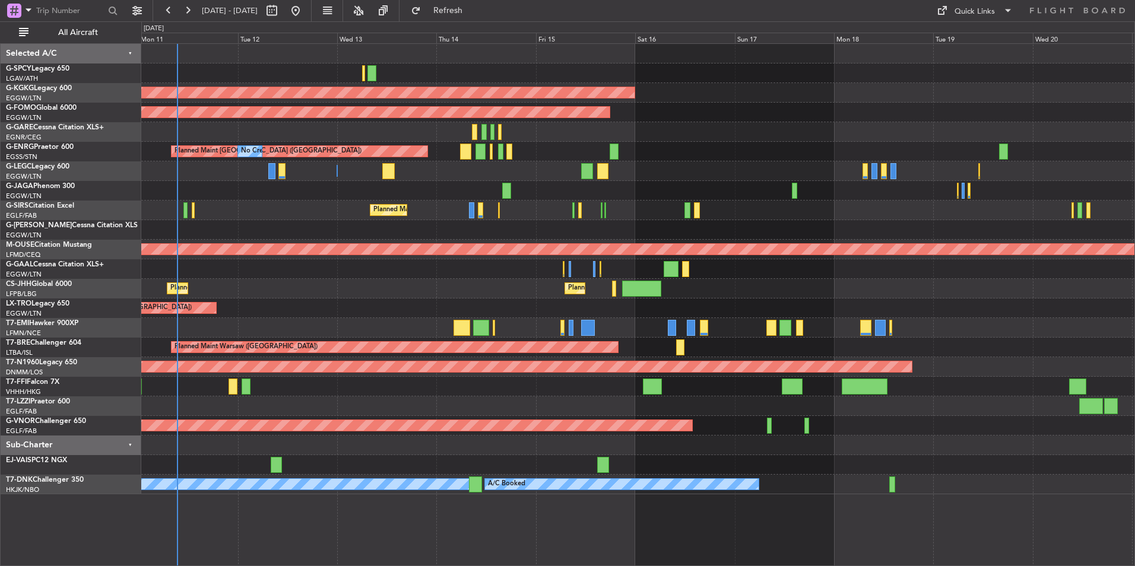
click at [675, 170] on div "A/C Unavailable [GEOGRAPHIC_DATA] ([GEOGRAPHIC_DATA]) A/C Unavailable [GEOGRAPH…" at bounding box center [637, 171] width 993 height 20
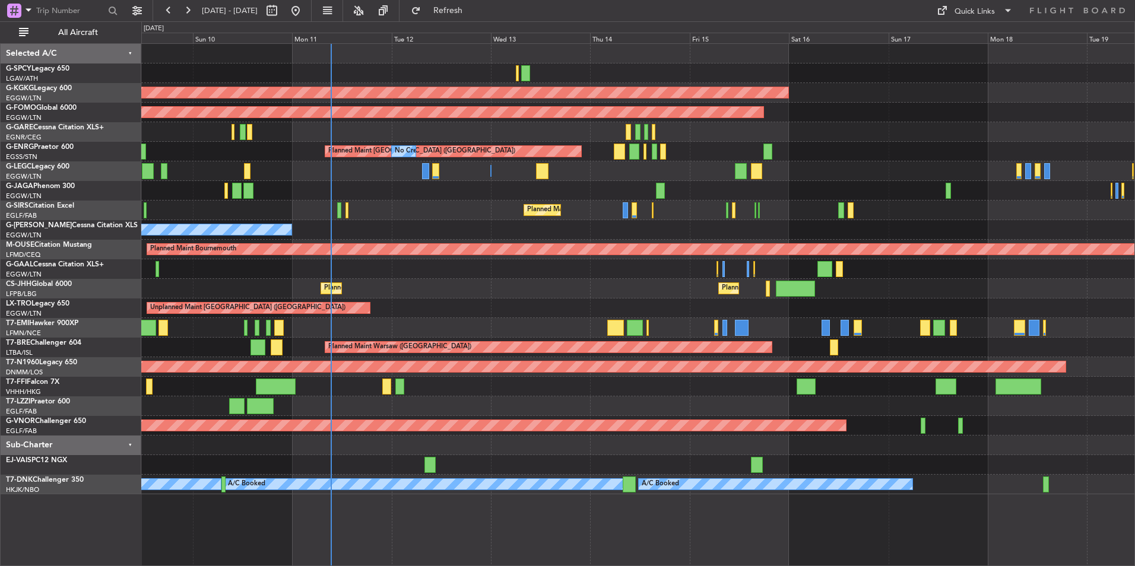
click at [430, 214] on div "Planned Maint [GEOGRAPHIC_DATA] ([GEOGRAPHIC_DATA])" at bounding box center [637, 211] width 993 height 20
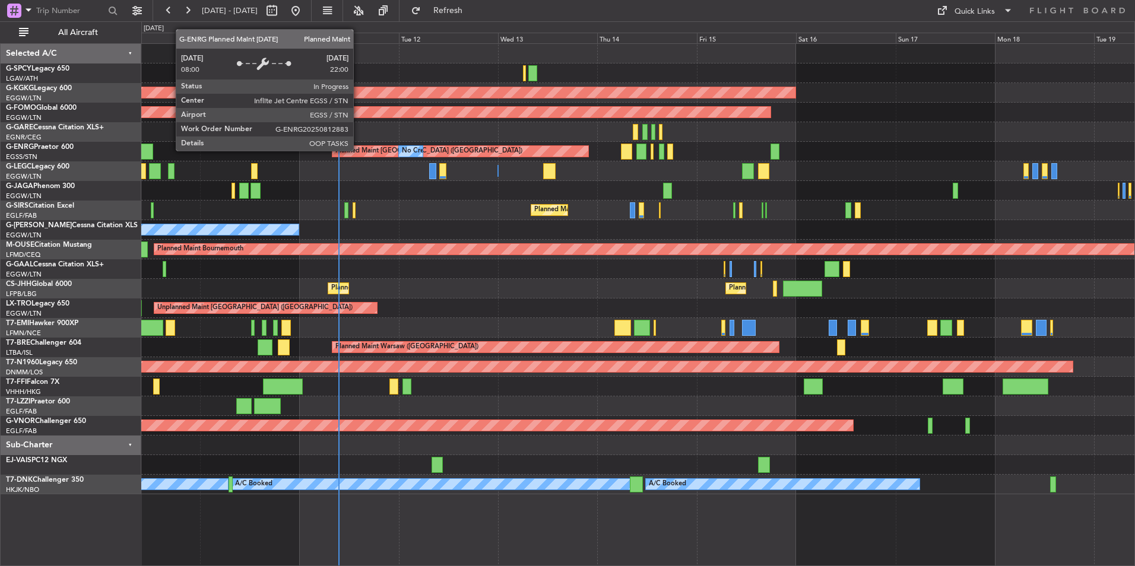
click at [358, 150] on div "Planned Maint [GEOGRAPHIC_DATA] ([GEOGRAPHIC_DATA])" at bounding box center [428, 151] width 187 height 18
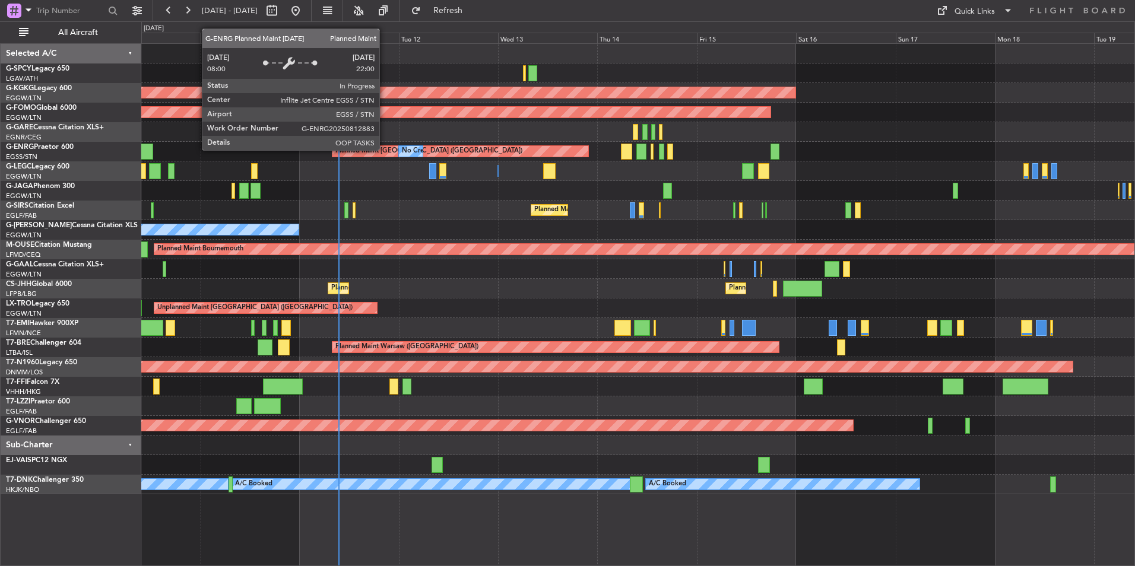
click at [385, 150] on div "Planned Maint [GEOGRAPHIC_DATA] ([GEOGRAPHIC_DATA])" at bounding box center [428, 151] width 187 height 18
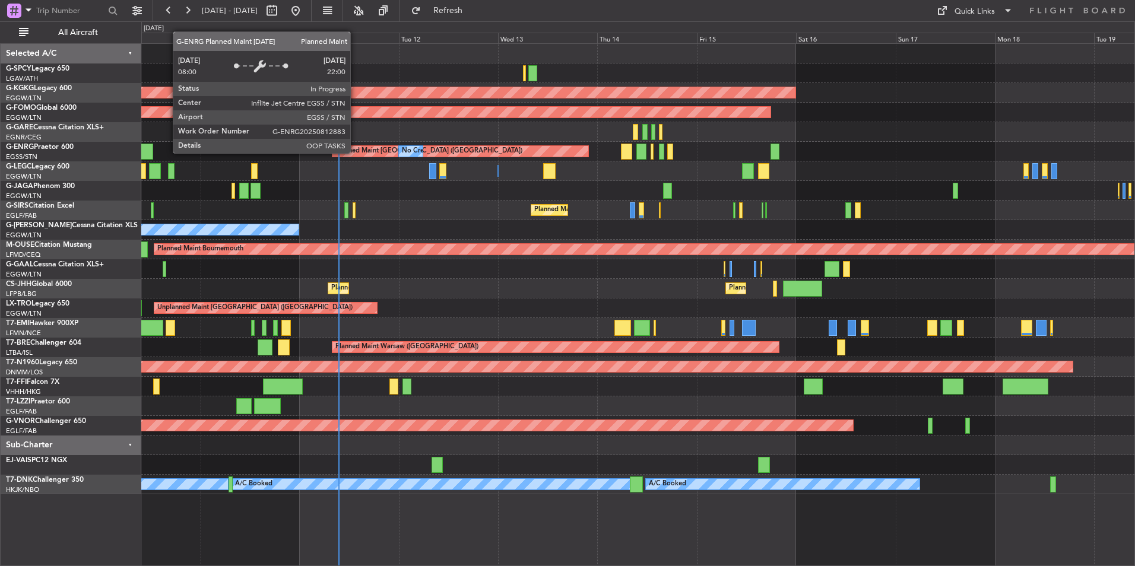
click at [356, 153] on div "Planned Maint [GEOGRAPHIC_DATA] ([GEOGRAPHIC_DATA])" at bounding box center [428, 151] width 187 height 18
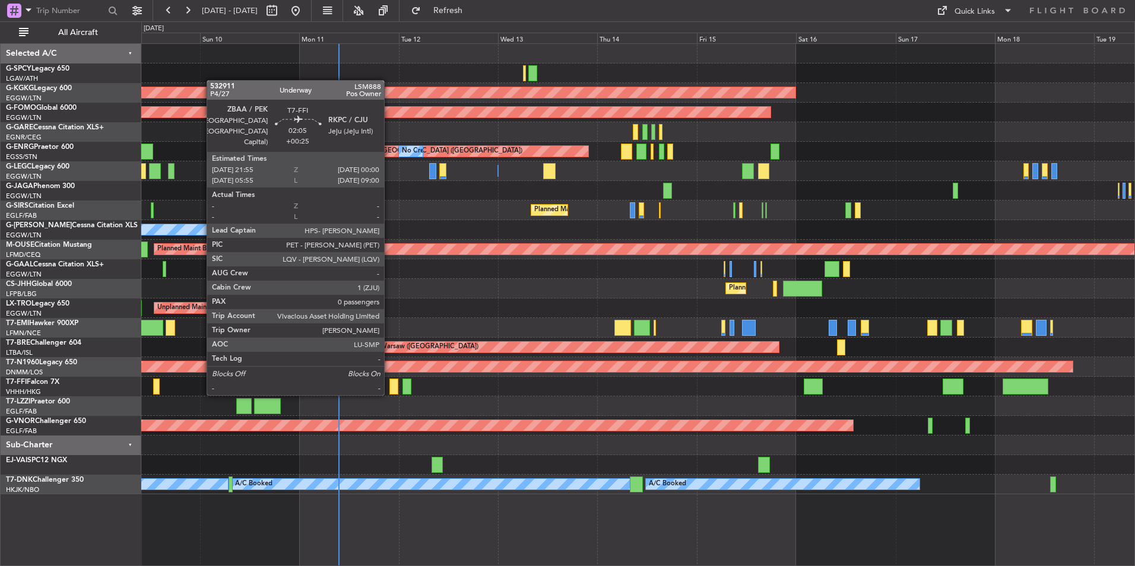
click at [389, 393] on div at bounding box center [393, 387] width 9 height 16
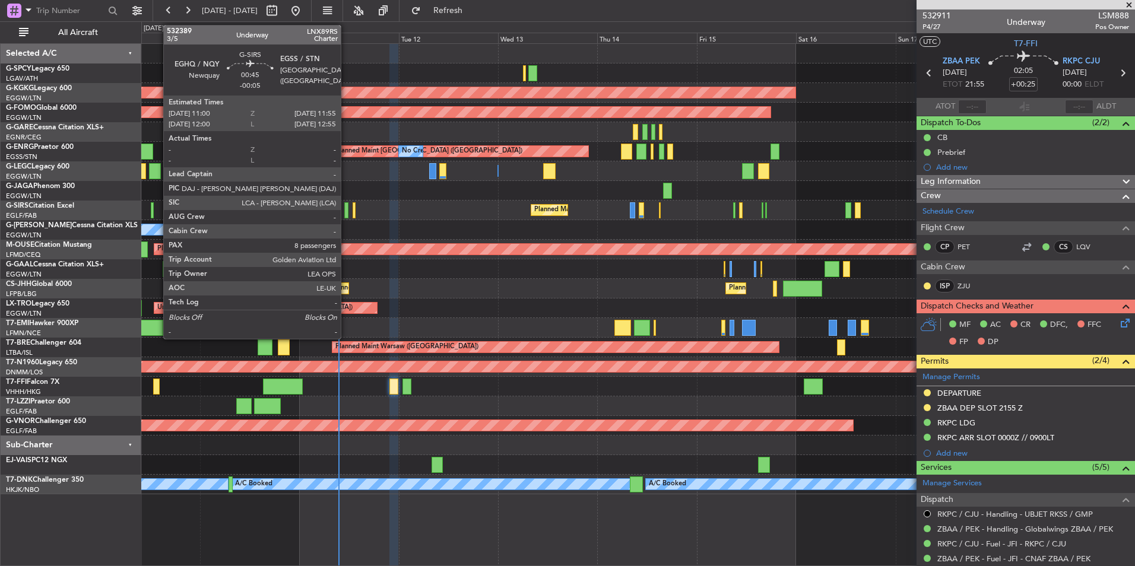
click at [346, 215] on div at bounding box center [346, 210] width 4 height 16
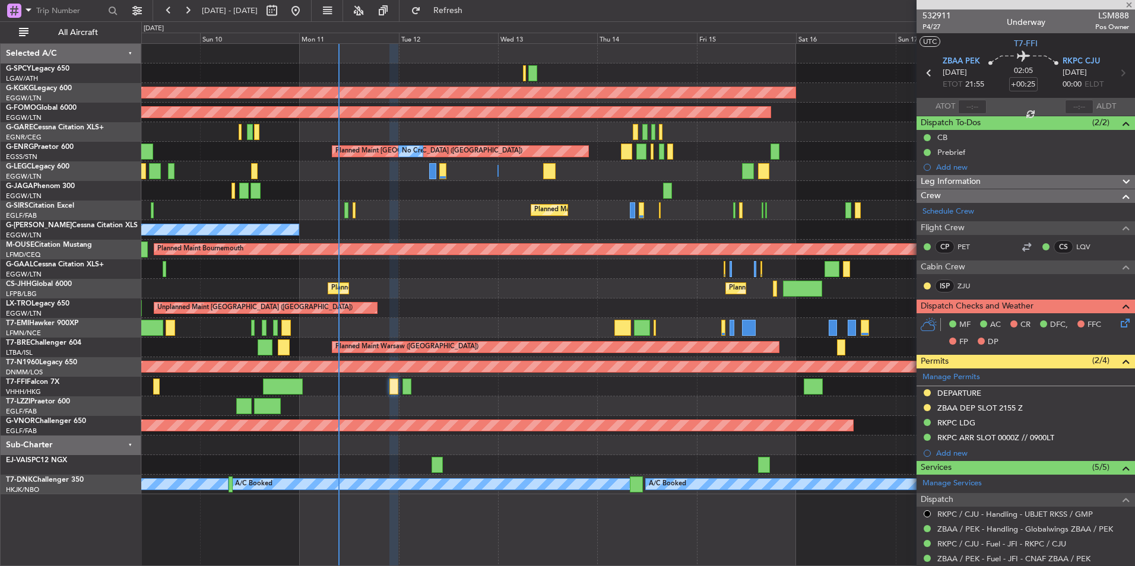
type input "-00:05"
type input "8"
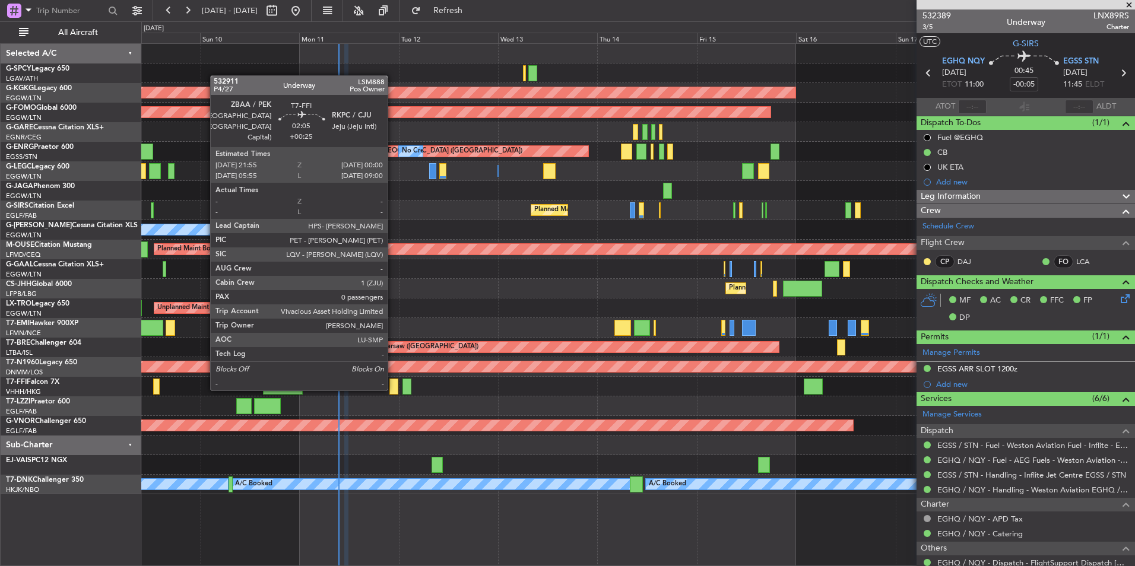
click at [393, 388] on div at bounding box center [393, 387] width 9 height 16
type input "+00:25"
type input "0"
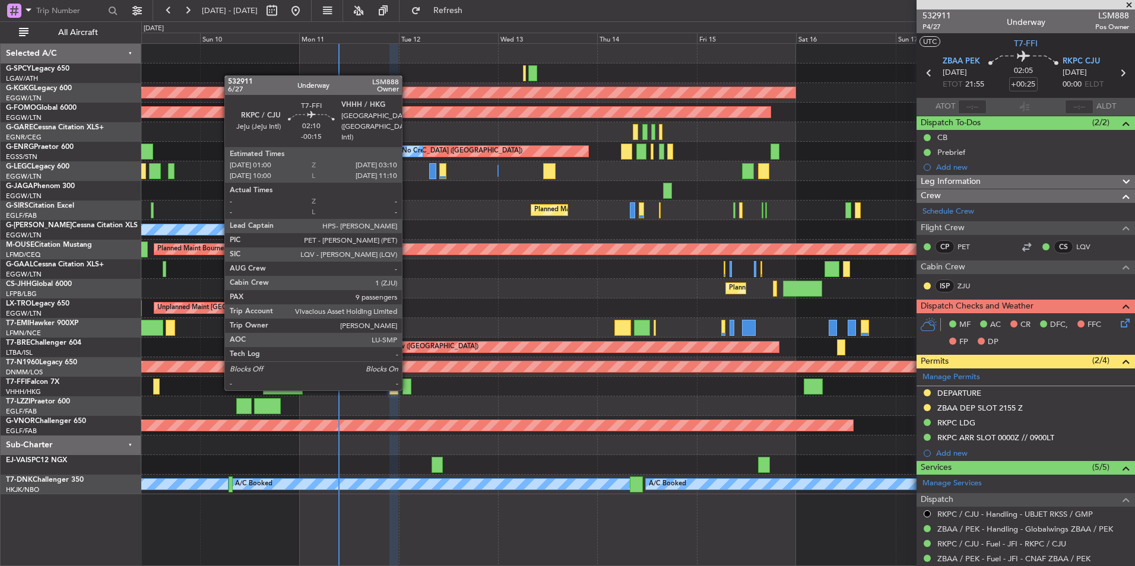
click at [407, 389] on div at bounding box center [406, 387] width 9 height 16
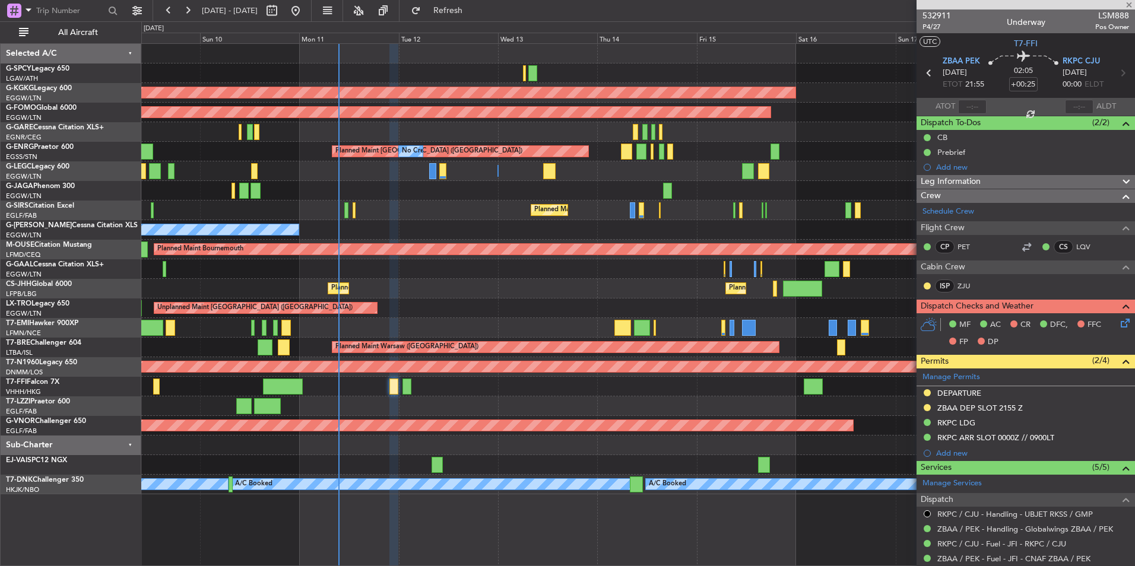
type input "-00:15"
type input "9"
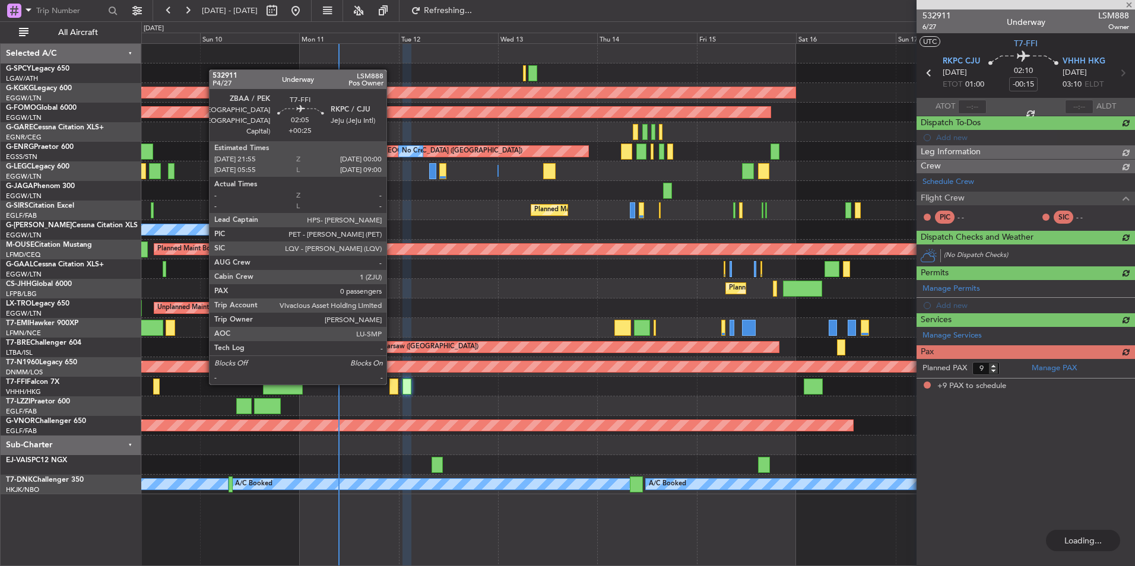
click at [392, 382] on div at bounding box center [393, 387] width 9 height 16
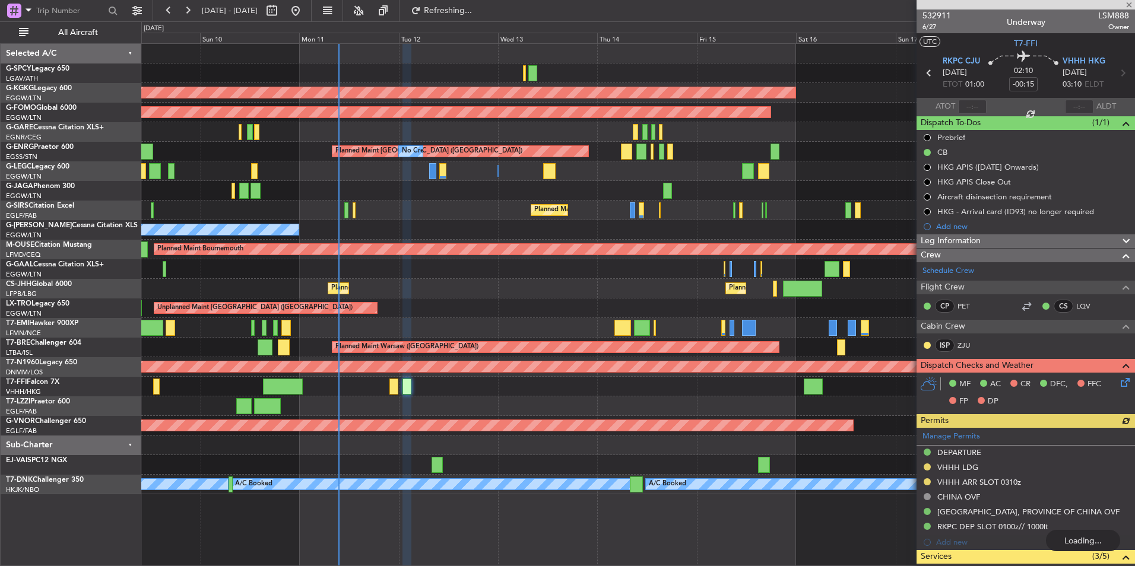
type input "+00:25"
type input "0"
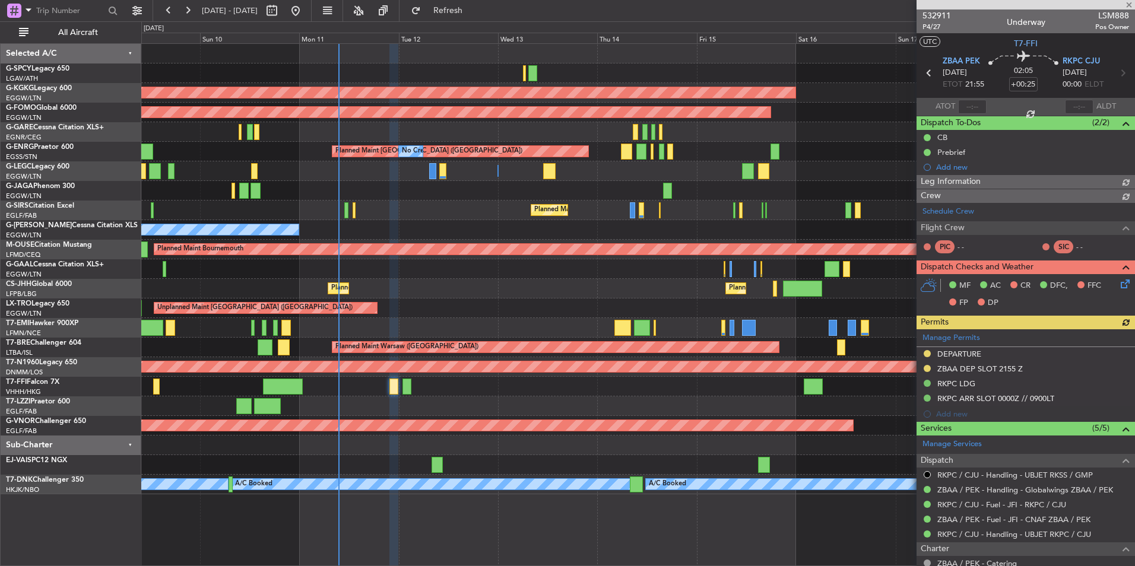
type input "-00:15"
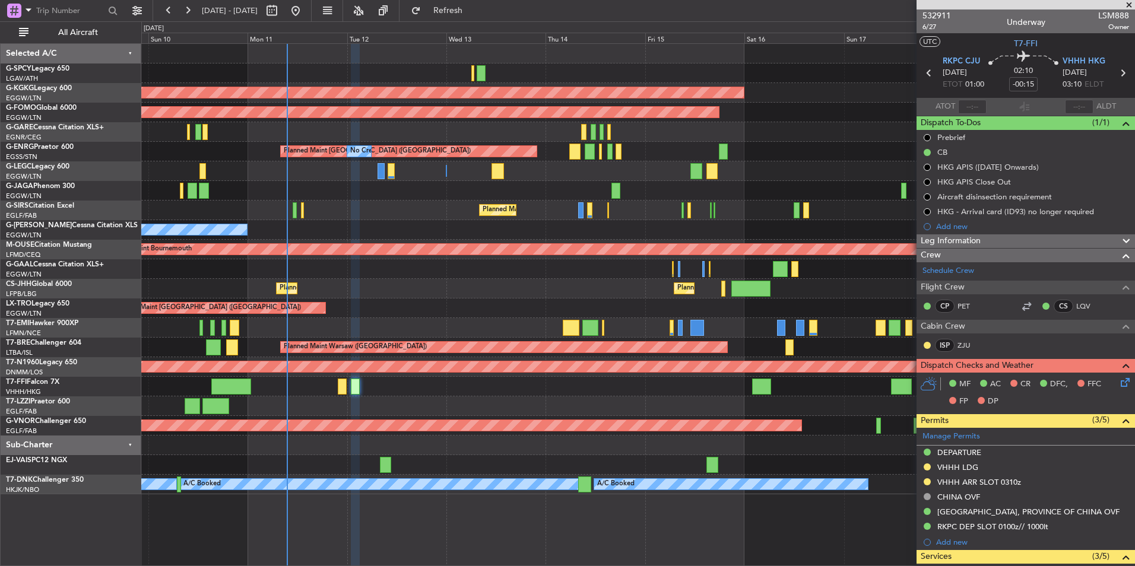
click at [447, 393] on div "AOG Maint [GEOGRAPHIC_DATA] (Ataturk) Planned Maint Windsor Locks ([PERSON_NAME…" at bounding box center [637, 269] width 993 height 450
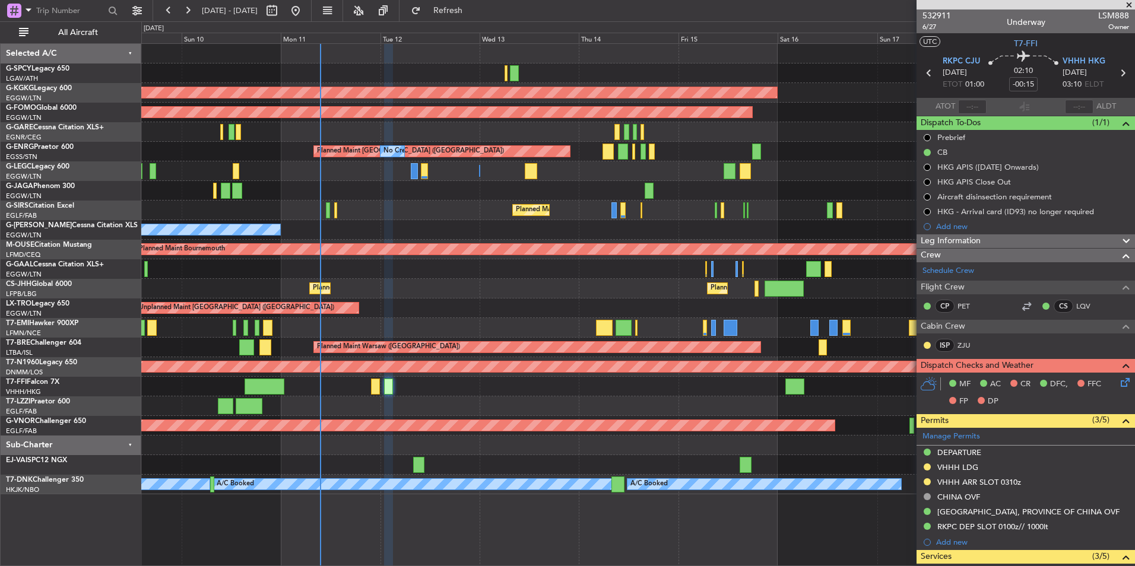
click at [512, 392] on div "Planned Maint Geneva (Cointrin)" at bounding box center [637, 387] width 993 height 20
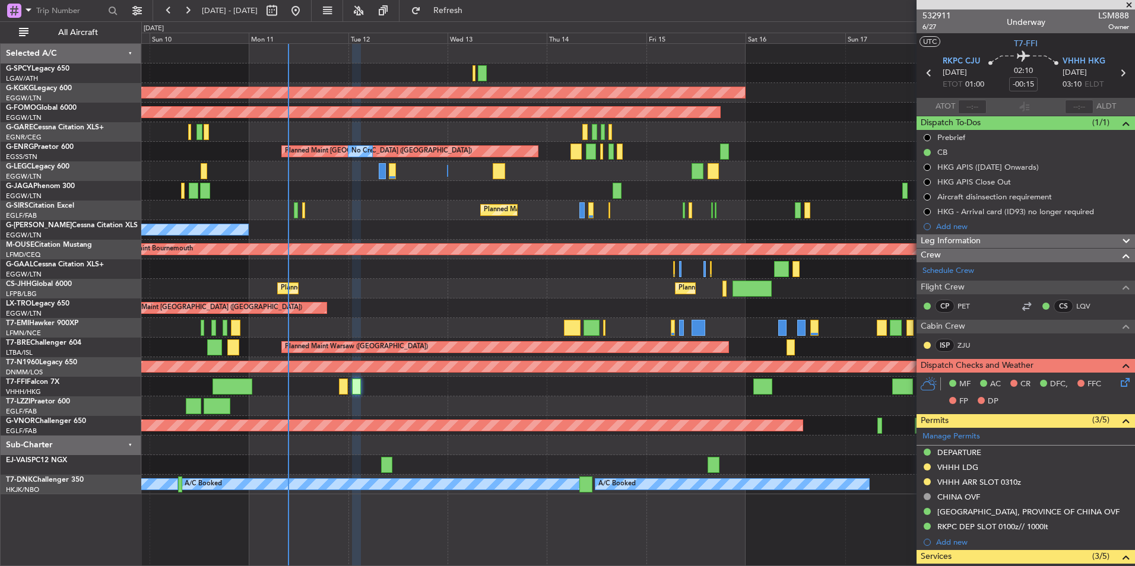
click at [450, 446] on div at bounding box center [637, 446] width 993 height 20
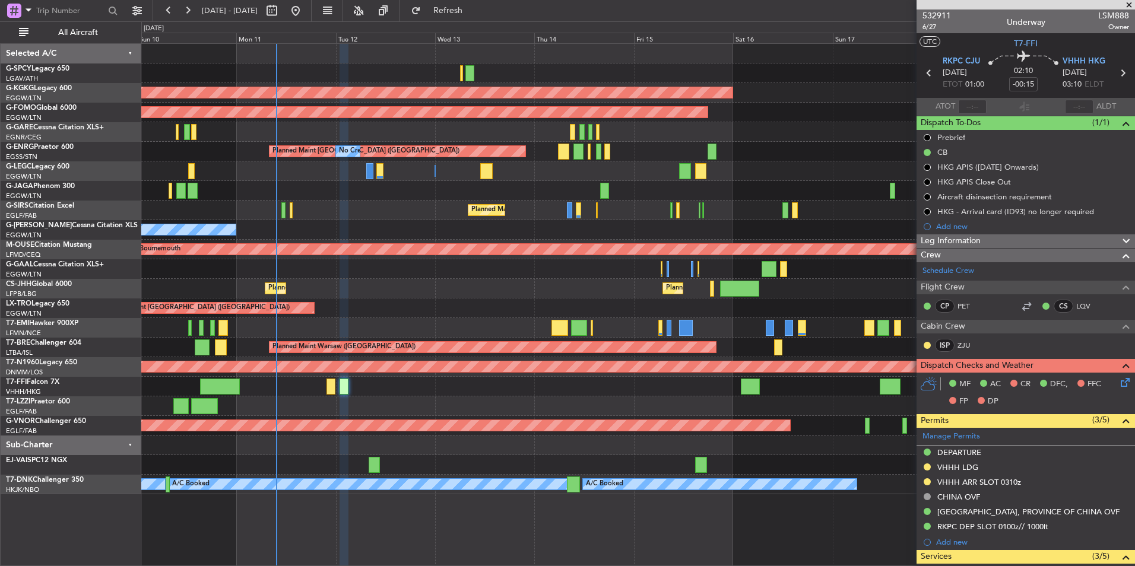
click at [1127, 5] on span at bounding box center [1129, 5] width 12 height 11
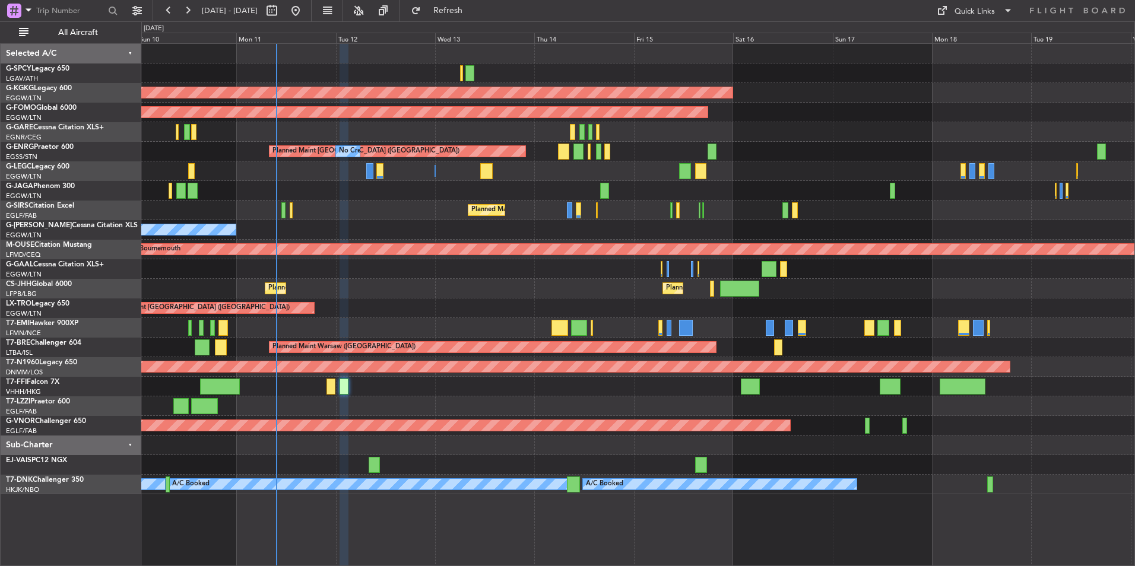
type input "0"
click at [959, 6] on div "Quick Links" at bounding box center [974, 12] width 40 height 12
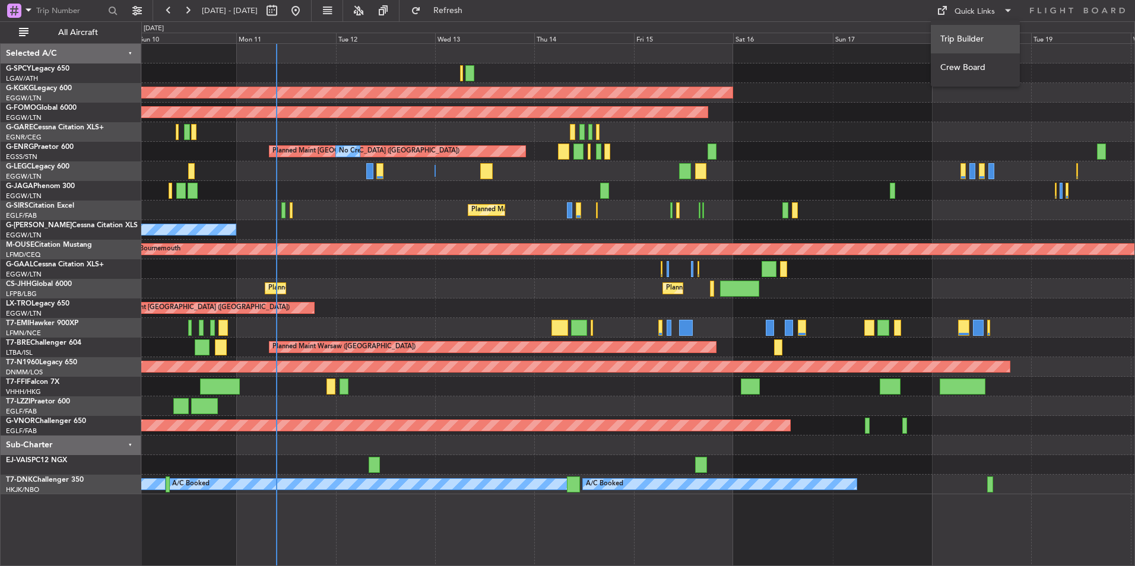
click at [977, 45] on button "Trip Builder" at bounding box center [975, 39] width 89 height 28
click at [193, 127] on div "AOG Maint [GEOGRAPHIC_DATA] (Ataturk) Planned Maint Windsor Locks ([PERSON_NAME…" at bounding box center [637, 269] width 993 height 450
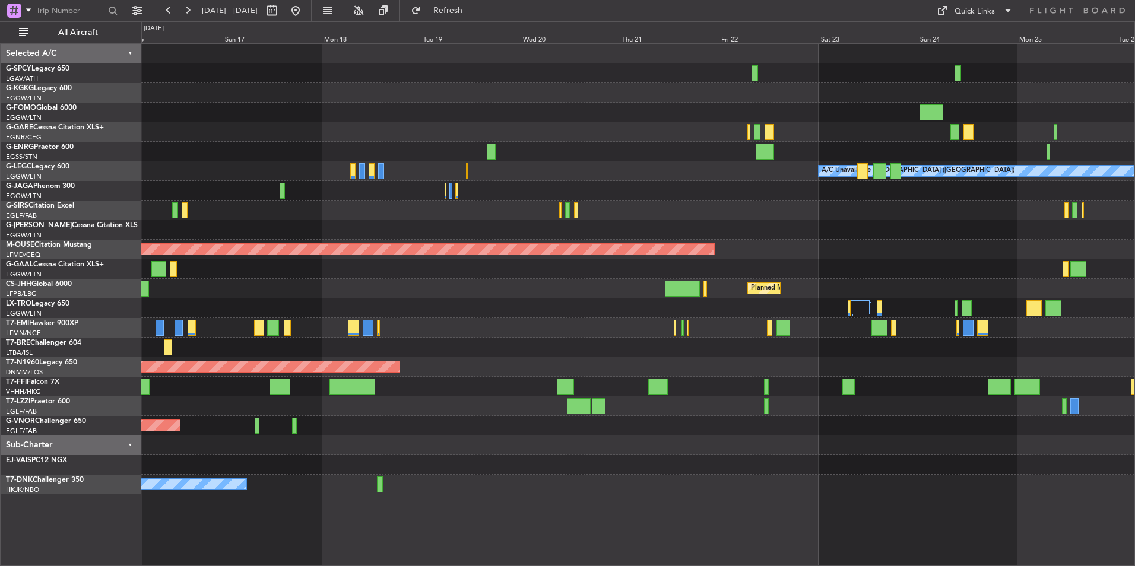
click at [167, 137] on div "AOG Maint [GEOGRAPHIC_DATA] (Ataturk) Planned Maint Windsor Locks ([PERSON_NAME…" at bounding box center [637, 269] width 993 height 450
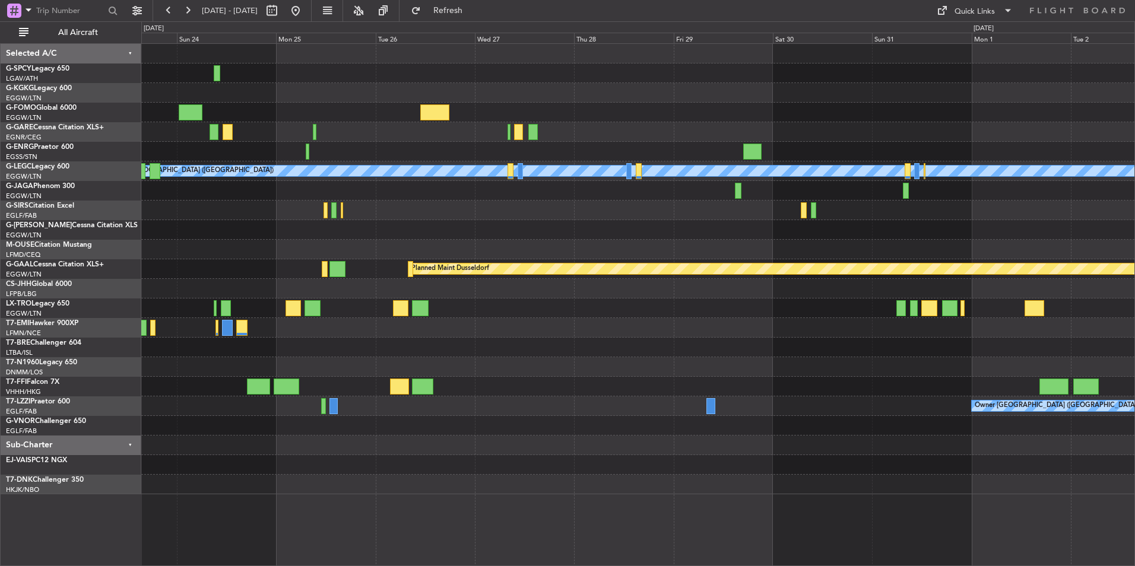
click at [415, 204] on div "A/C Unavailable [GEOGRAPHIC_DATA] ([GEOGRAPHIC_DATA]) Planned Maint [GEOGRAPHIC…" at bounding box center [637, 269] width 993 height 450
click at [305, 13] on button at bounding box center [295, 10] width 19 height 19
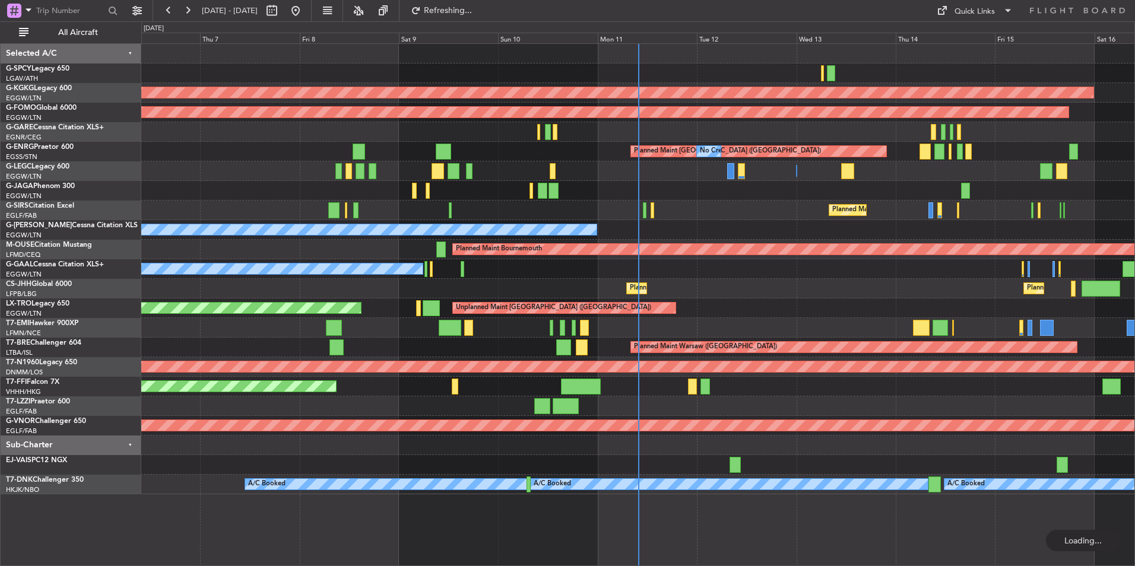
click at [291, 259] on div "AOG Maint [GEOGRAPHIC_DATA] (Ataturk) Planned Maint Windsor Locks ([PERSON_NAME…" at bounding box center [637, 269] width 993 height 450
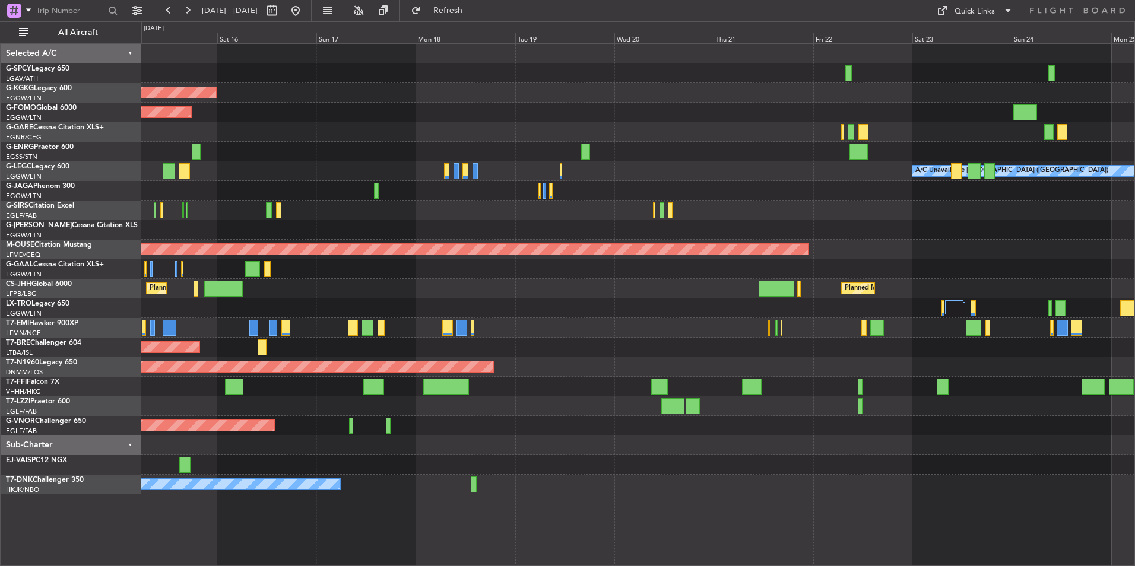
click at [367, 212] on div "AOG Maint [GEOGRAPHIC_DATA] (Ataturk) Planned Maint Windsor Locks ([PERSON_NAME…" at bounding box center [637, 269] width 993 height 450
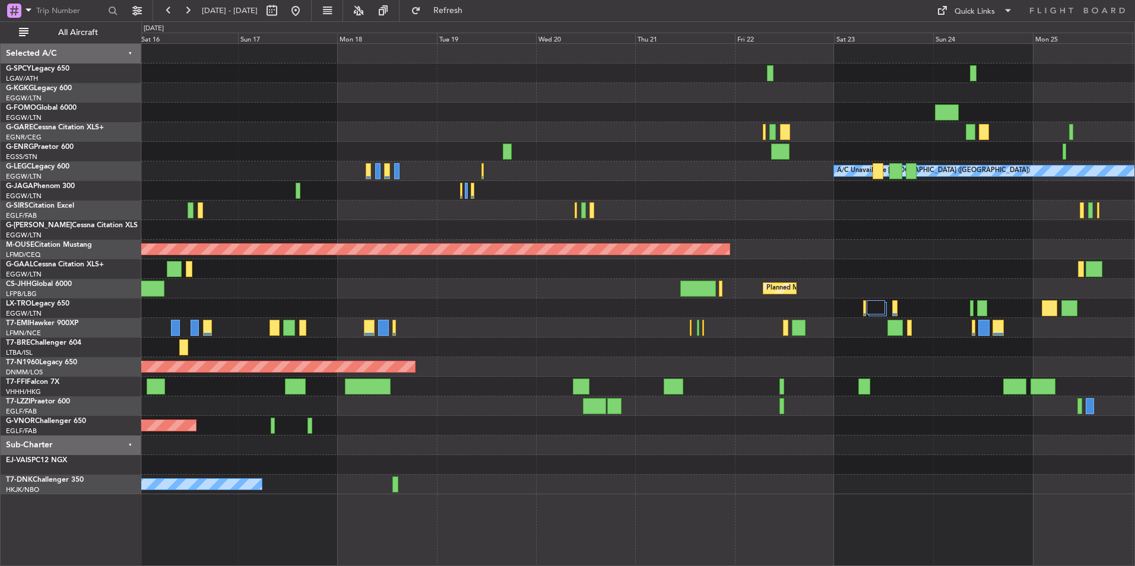
click at [264, 205] on div "AOG Maint [GEOGRAPHIC_DATA] (Ataturk) Planned Maint Windsor Locks ([PERSON_NAME…" at bounding box center [637, 269] width 993 height 450
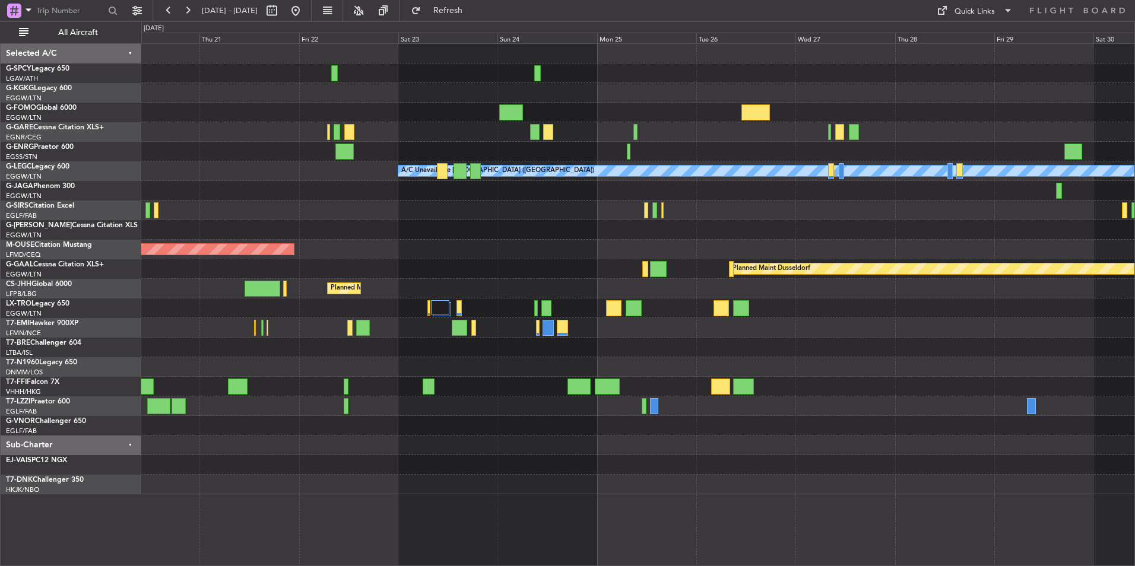
click at [275, 207] on div "A/C Unavailable [GEOGRAPHIC_DATA] ([GEOGRAPHIC_DATA]) Planned Maint [GEOGRAPHIC…" at bounding box center [637, 269] width 993 height 450
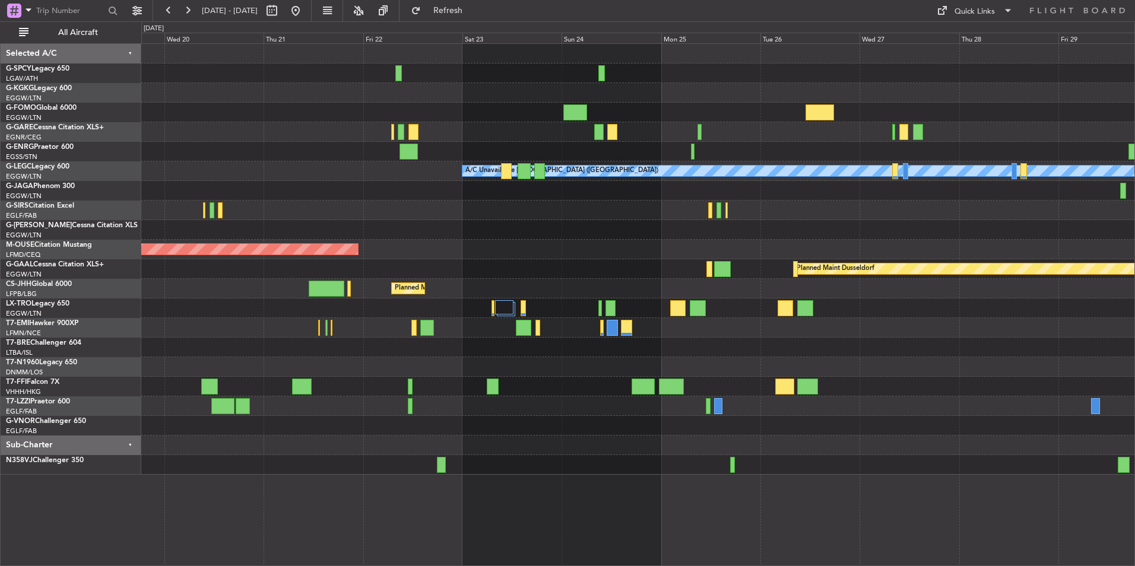
click at [826, 353] on div "A/C Unavailable [GEOGRAPHIC_DATA] ([GEOGRAPHIC_DATA]) Planned Maint [GEOGRAPHIC…" at bounding box center [637, 259] width 993 height 431
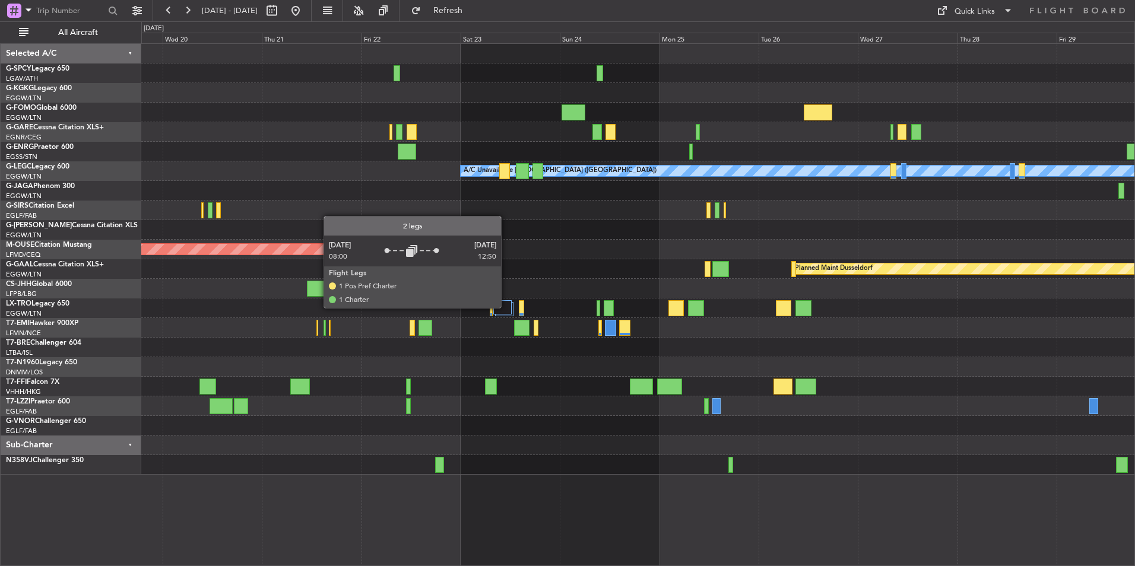
click at [506, 307] on div at bounding box center [502, 307] width 18 height 14
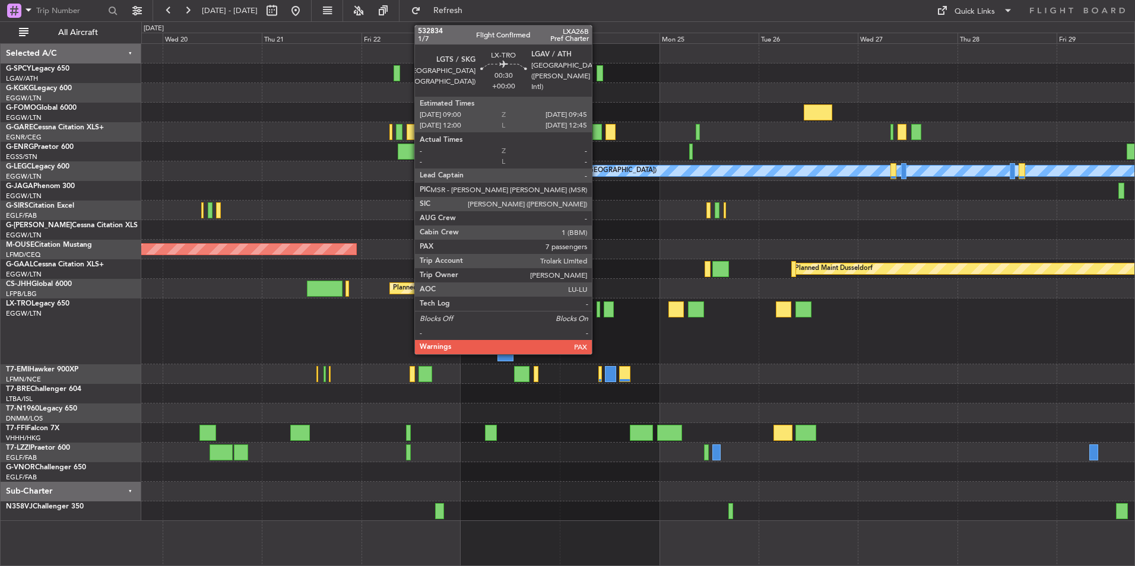
click at [597, 311] on div at bounding box center [598, 310] width 4 height 16
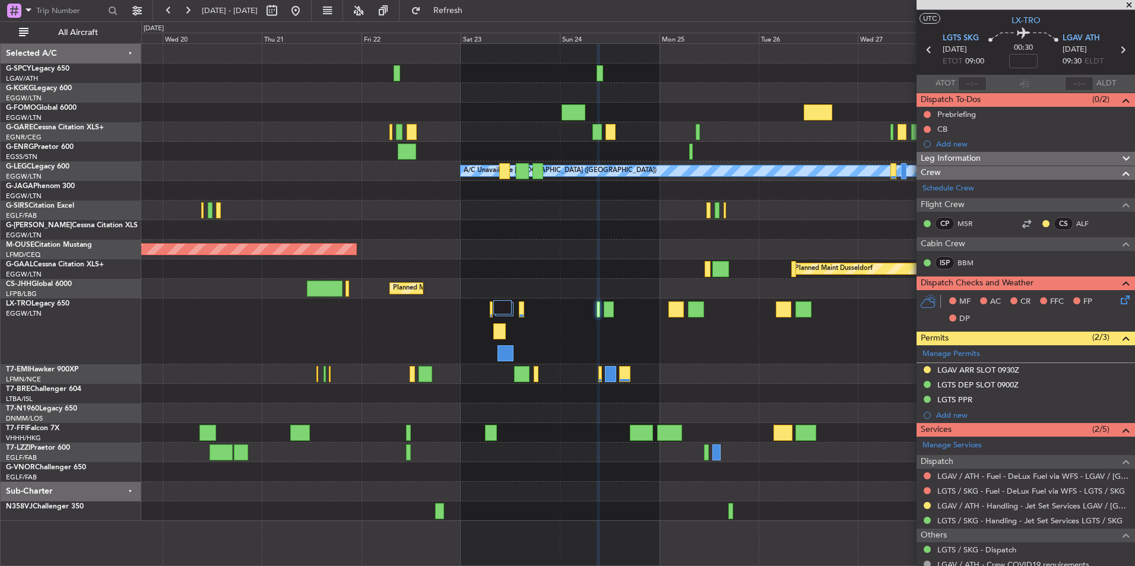
scroll to position [24, 0]
click at [305, 13] on button at bounding box center [295, 10] width 19 height 19
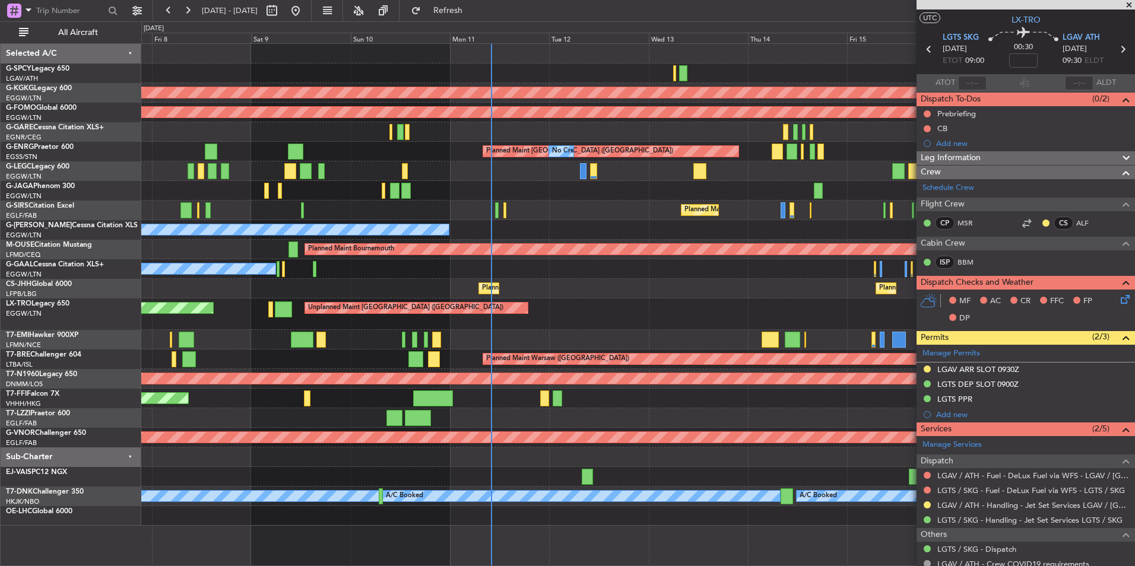
click at [549, 252] on div "AOG Maint [GEOGRAPHIC_DATA] (Ataturk) Planned Maint Windsor Locks ([PERSON_NAME…" at bounding box center [637, 285] width 993 height 482
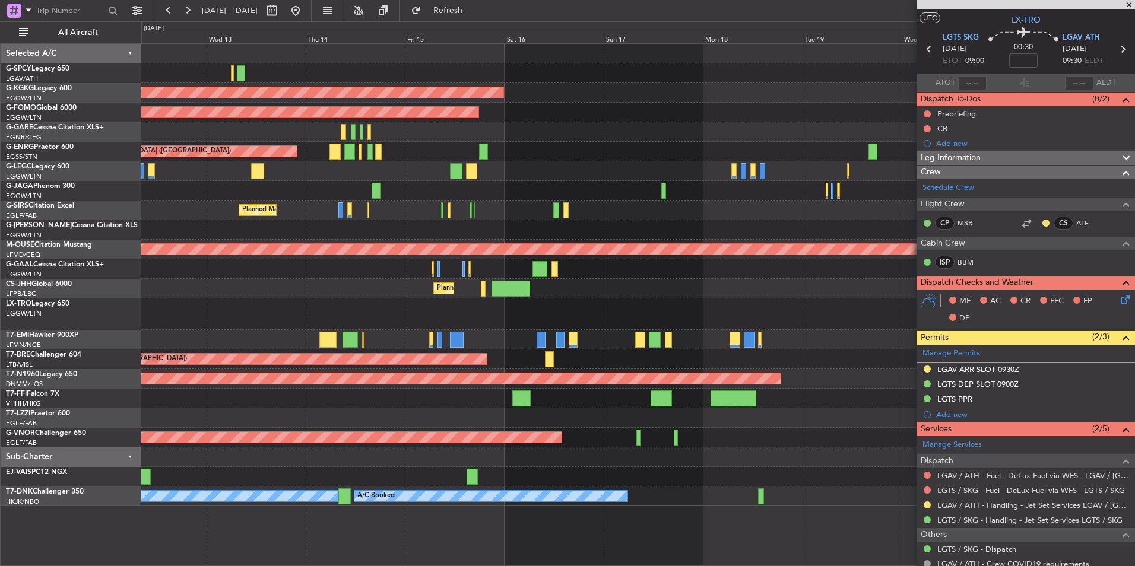
click at [603, 202] on div "AOG Maint [GEOGRAPHIC_DATA] (Ataturk) Planned Maint Windsor Locks ([PERSON_NAME…" at bounding box center [637, 275] width 993 height 462
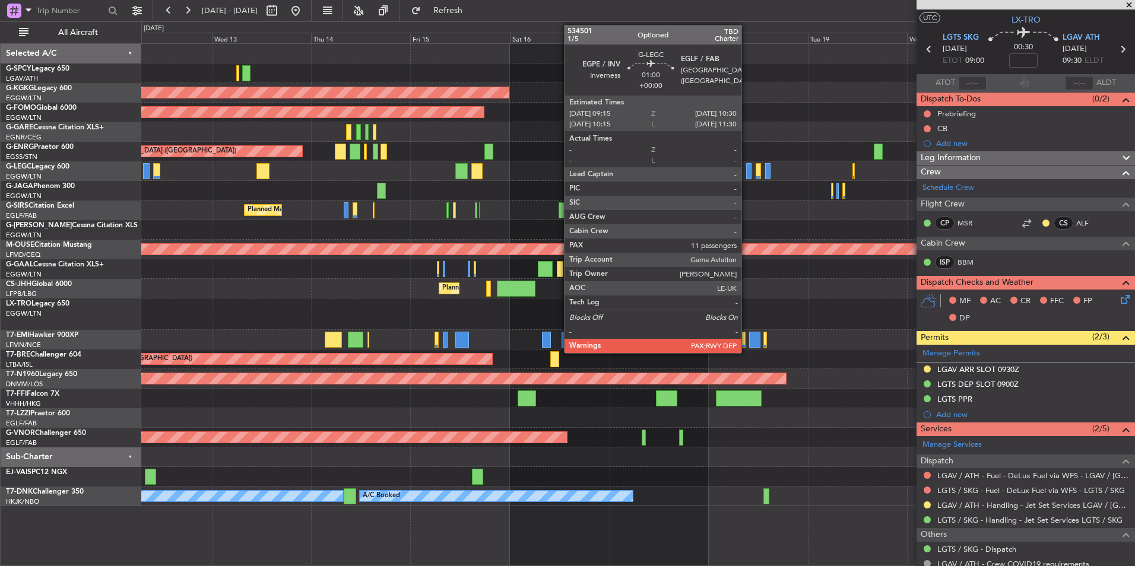
click at [747, 173] on div at bounding box center [748, 171] width 5 height 16
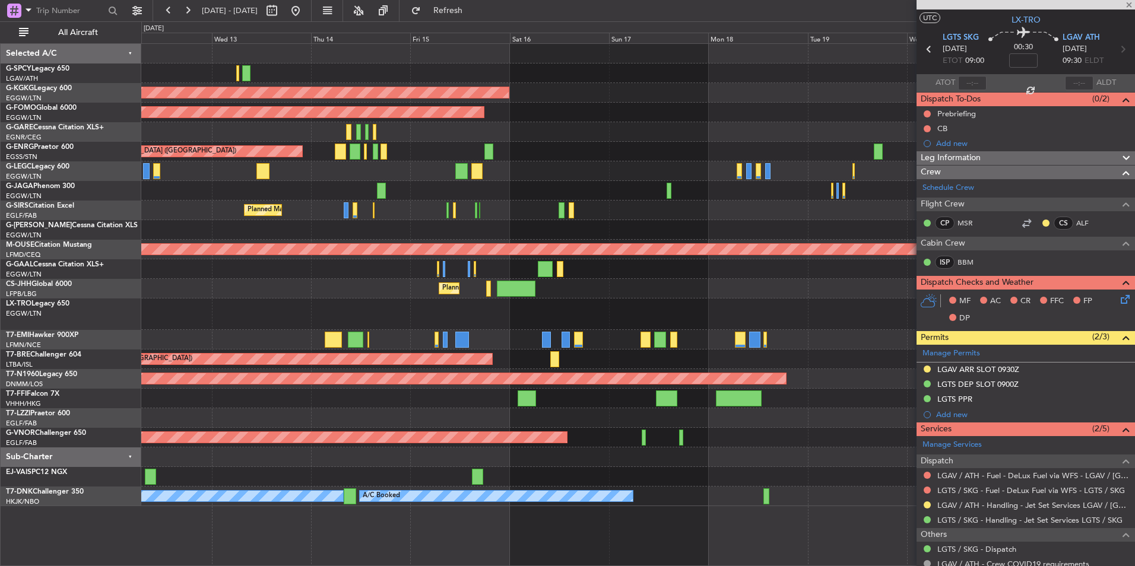
scroll to position [0, 0]
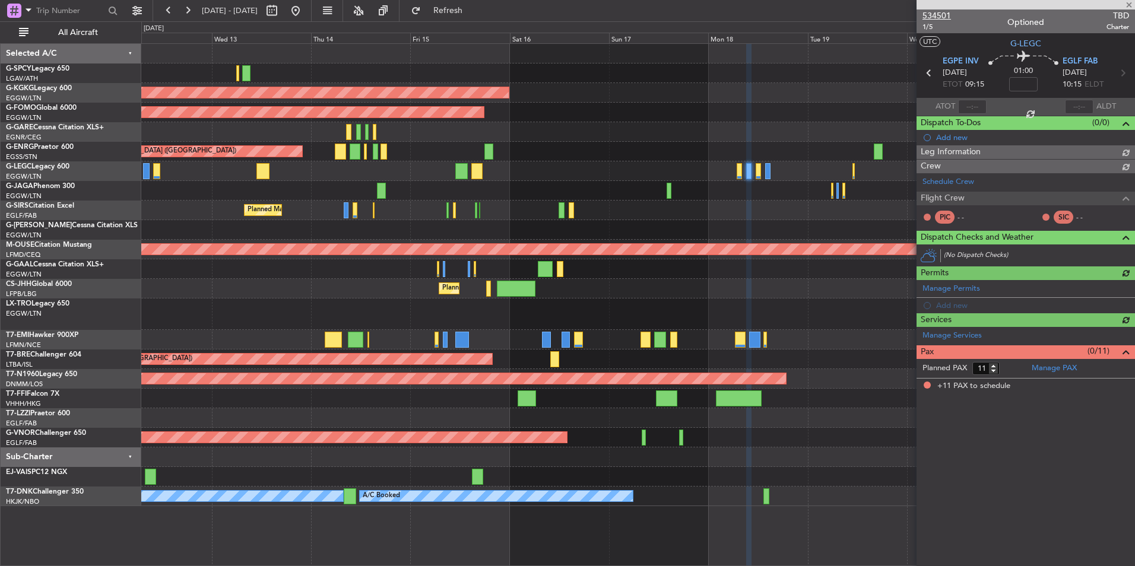
click at [935, 14] on span "534501" at bounding box center [936, 15] width 28 height 12
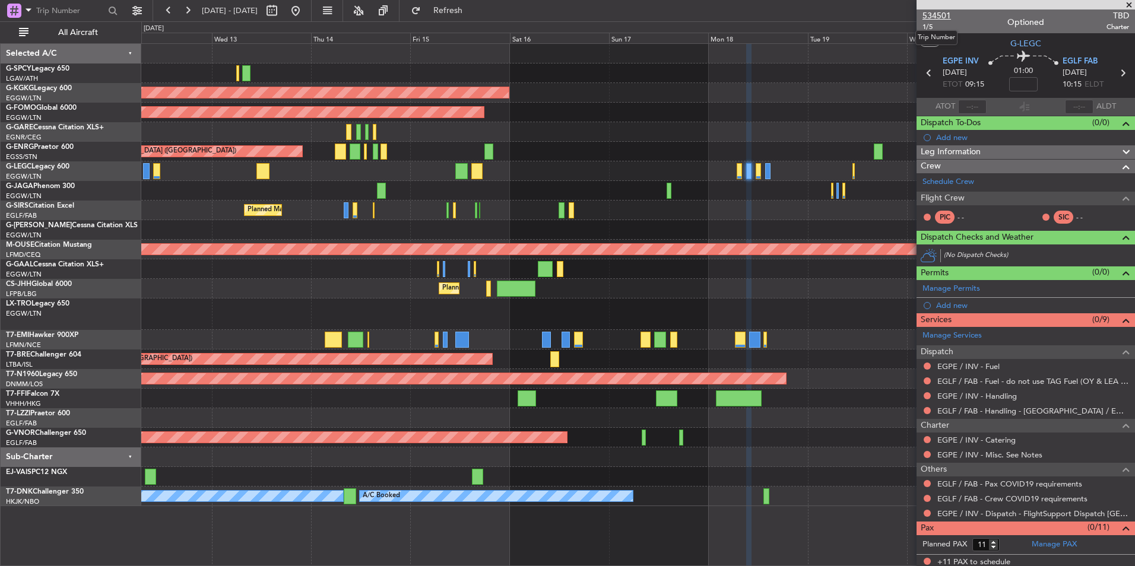
click at [945, 16] on span "534501" at bounding box center [936, 15] width 28 height 12
click at [938, 17] on span "534501" at bounding box center [936, 15] width 28 height 12
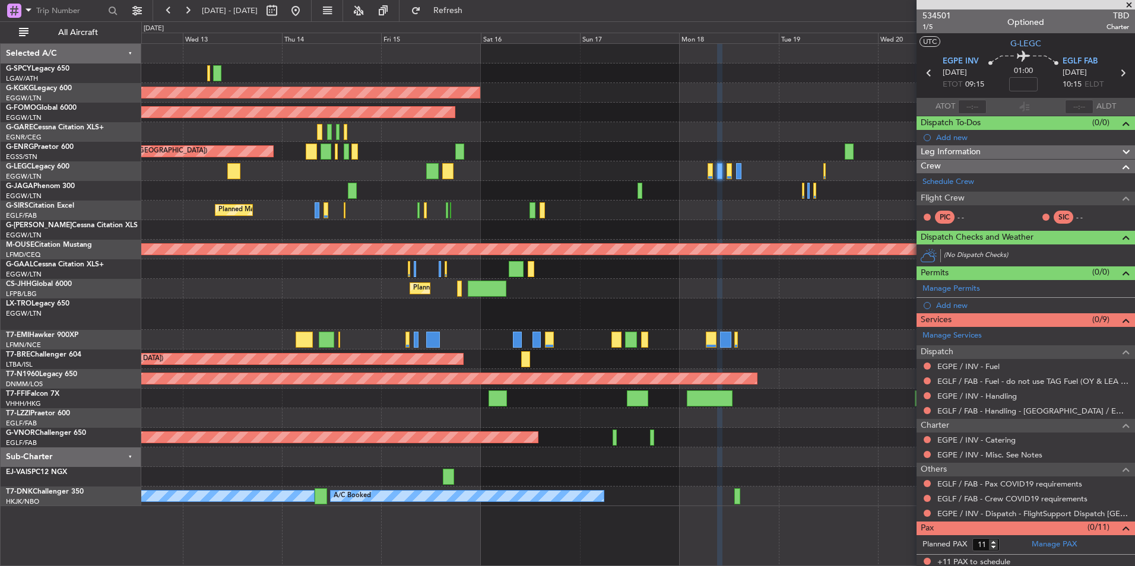
click at [742, 193] on div at bounding box center [637, 191] width 993 height 20
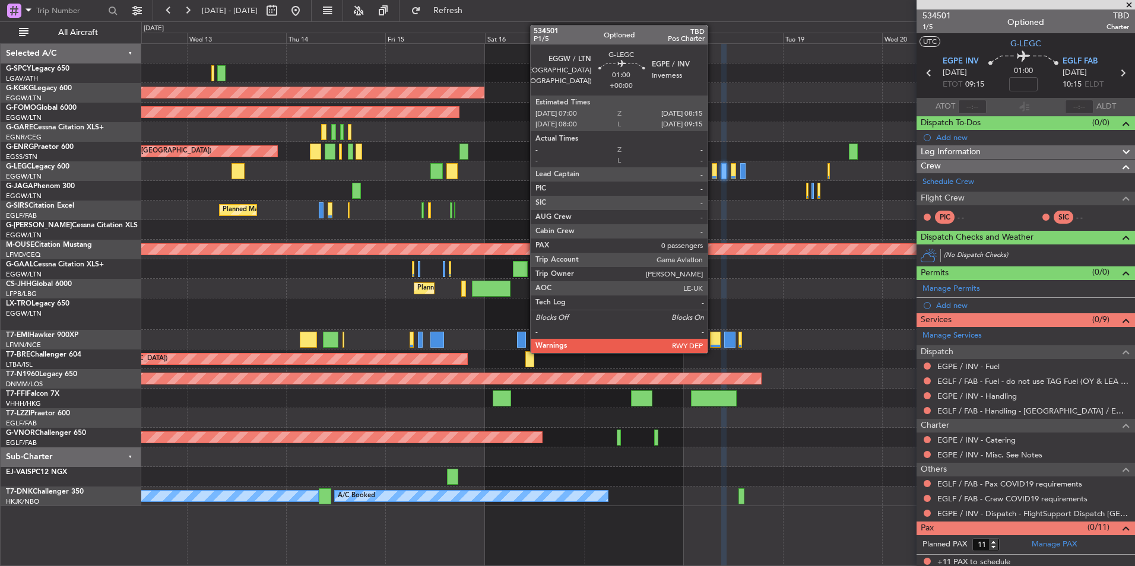
click at [713, 170] on div at bounding box center [714, 171] width 5 height 16
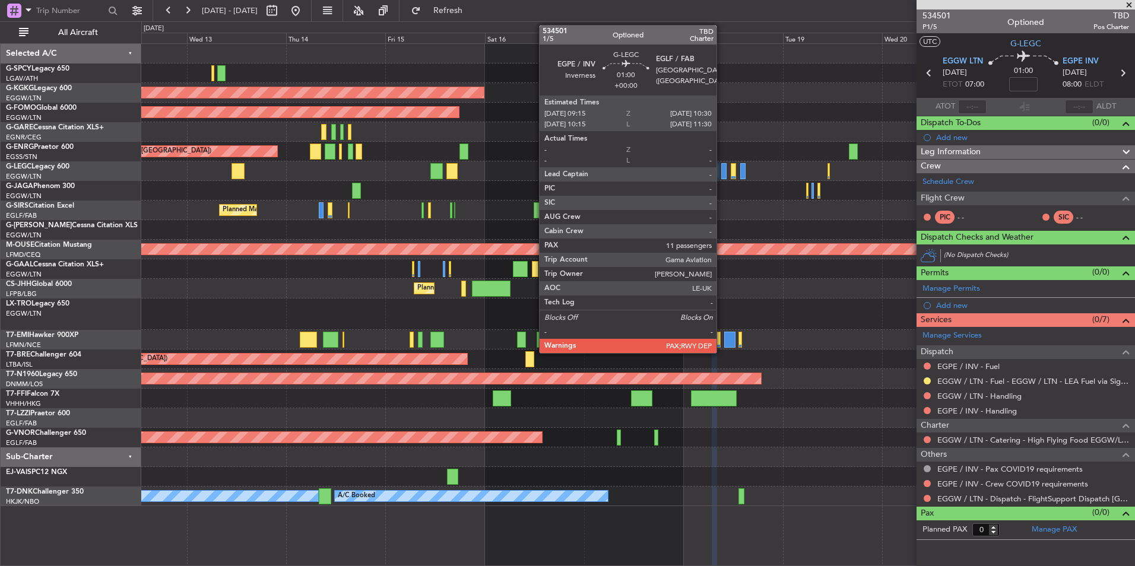
click at [722, 172] on div at bounding box center [723, 171] width 5 height 16
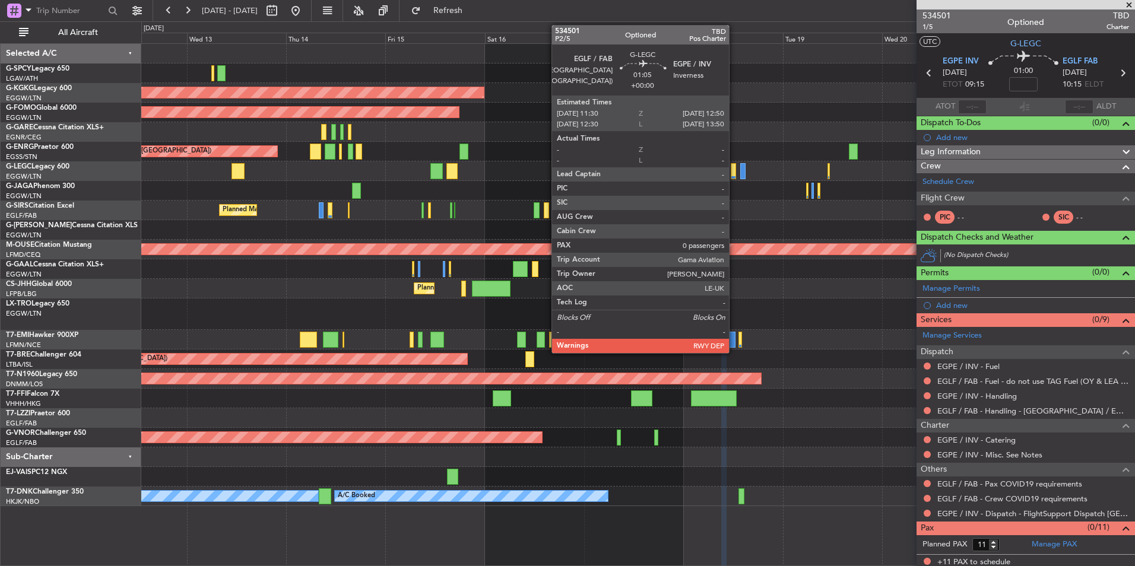
click at [734, 175] on div at bounding box center [734, 171] width 6 height 16
type input "0"
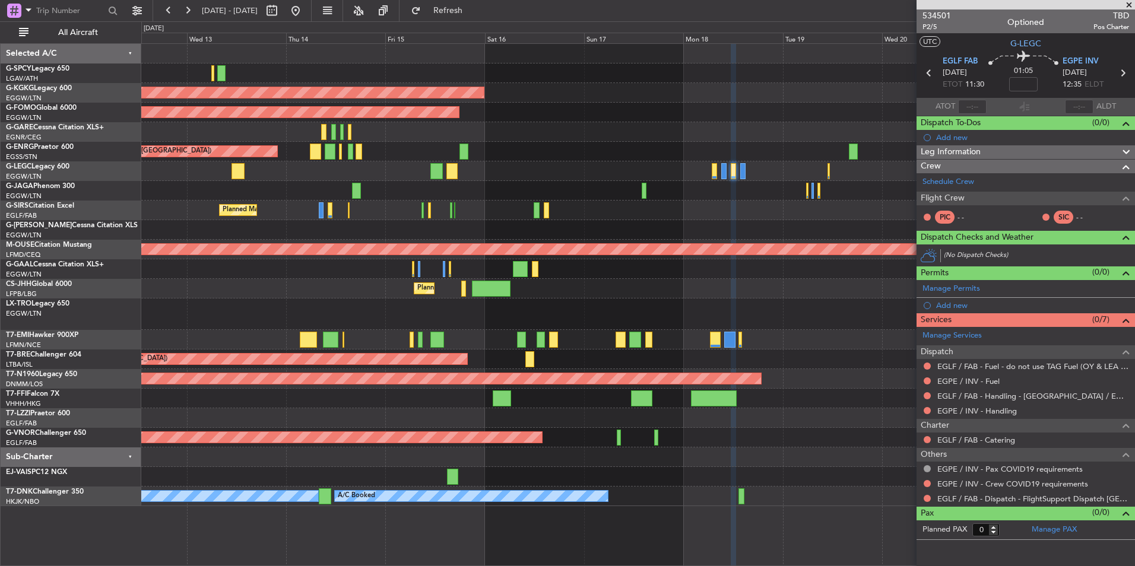
click at [1126, 4] on span at bounding box center [1129, 5] width 12 height 11
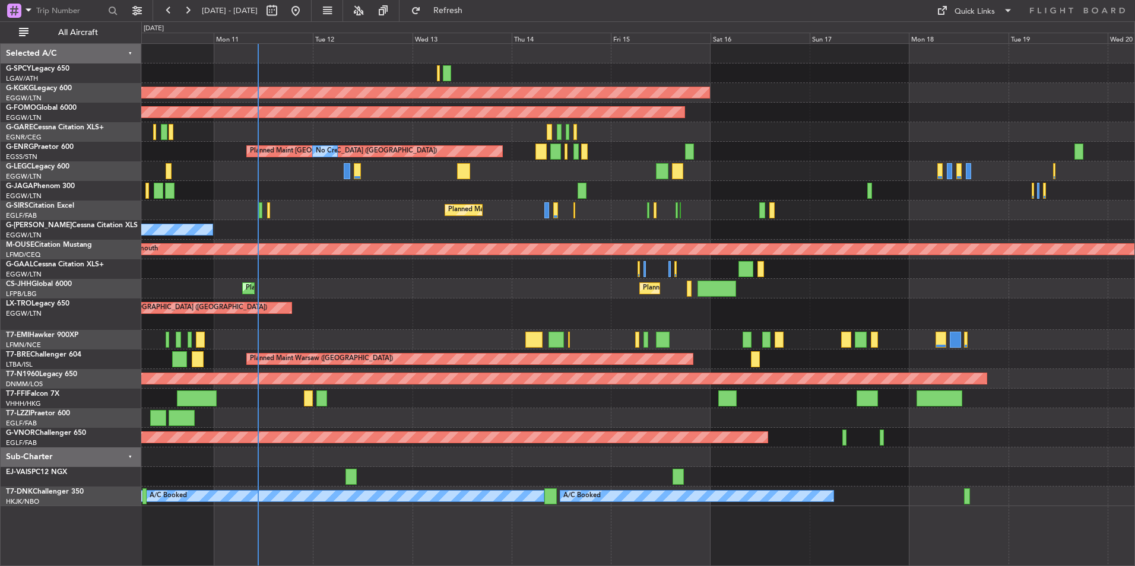
click at [599, 195] on div "AOG Maint [GEOGRAPHIC_DATA] (Ataturk) Planned Maint Windsor Locks ([PERSON_NAME…" at bounding box center [637, 275] width 993 height 462
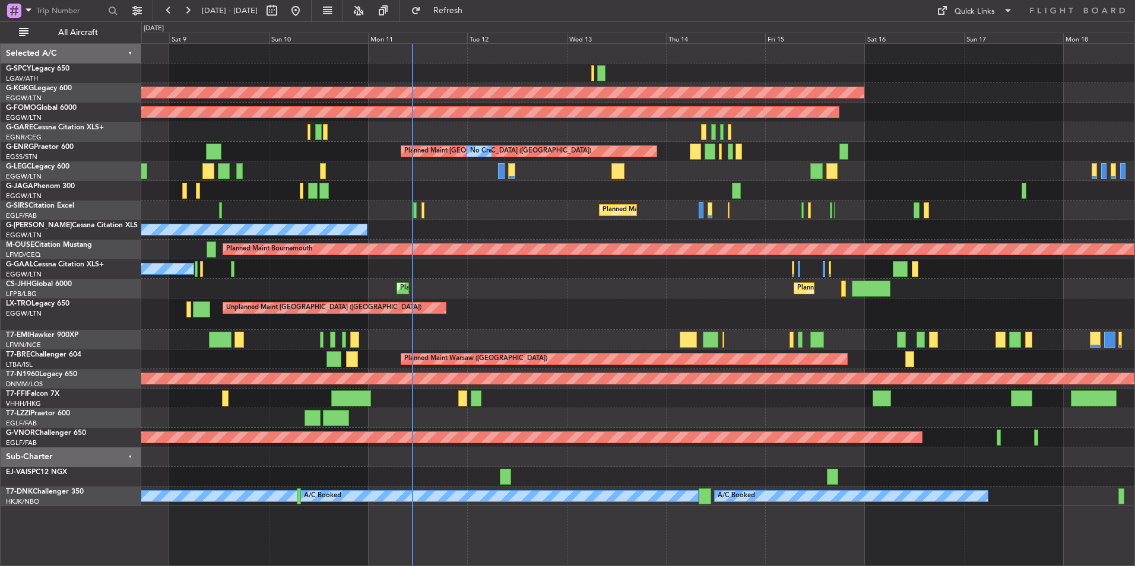
click at [615, 197] on div "AOG Maint [GEOGRAPHIC_DATA] (Ataturk) Planned Maint Windsor Locks ([PERSON_NAME…" at bounding box center [637, 275] width 993 height 462
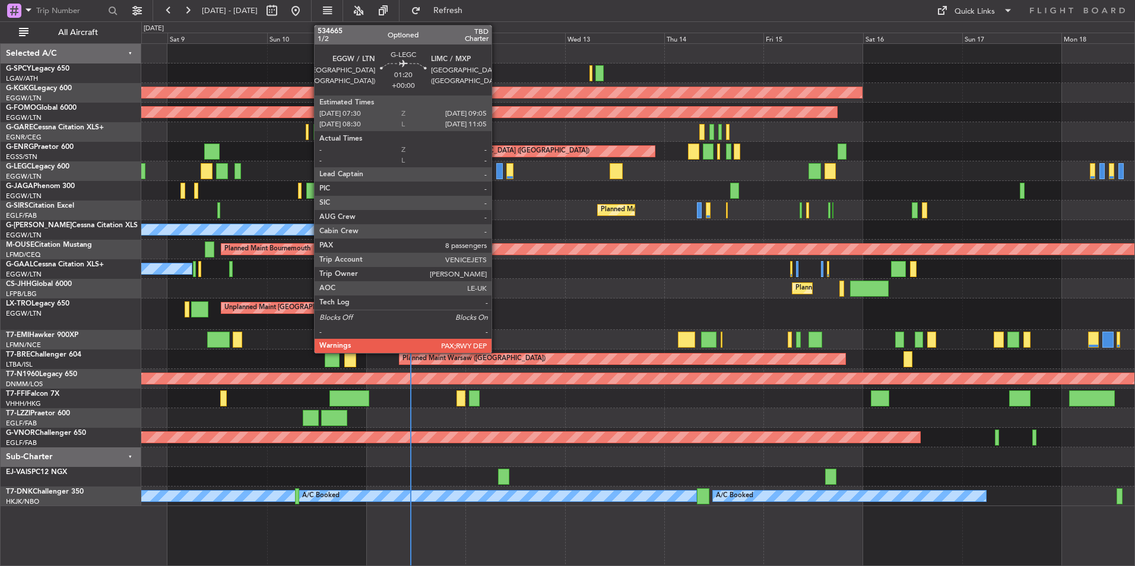
click at [497, 172] on div at bounding box center [499, 171] width 7 height 16
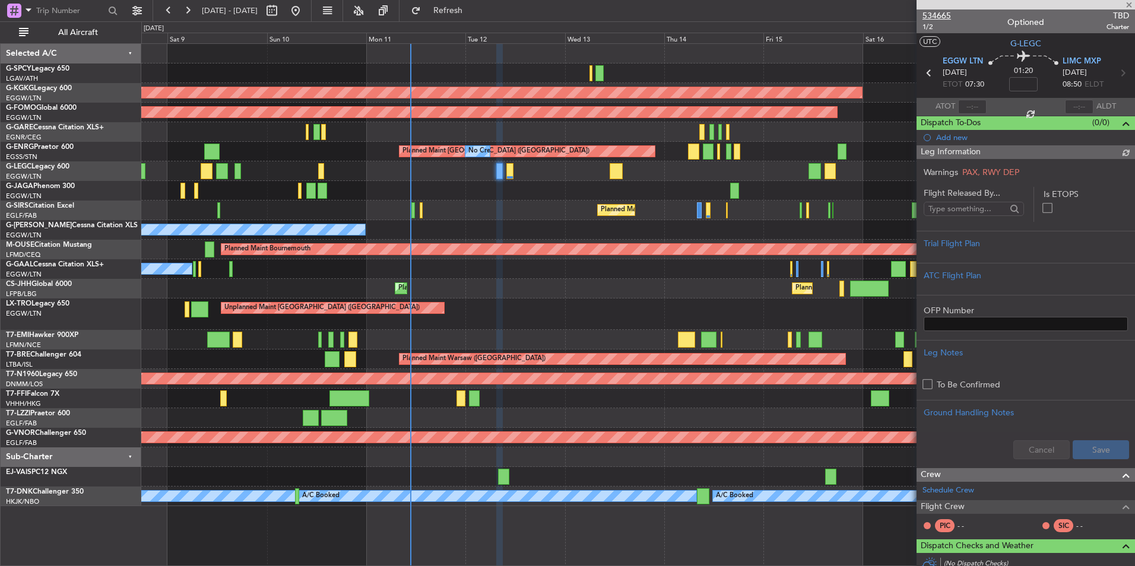
click at [942, 17] on span "534665" at bounding box center [936, 15] width 28 height 12
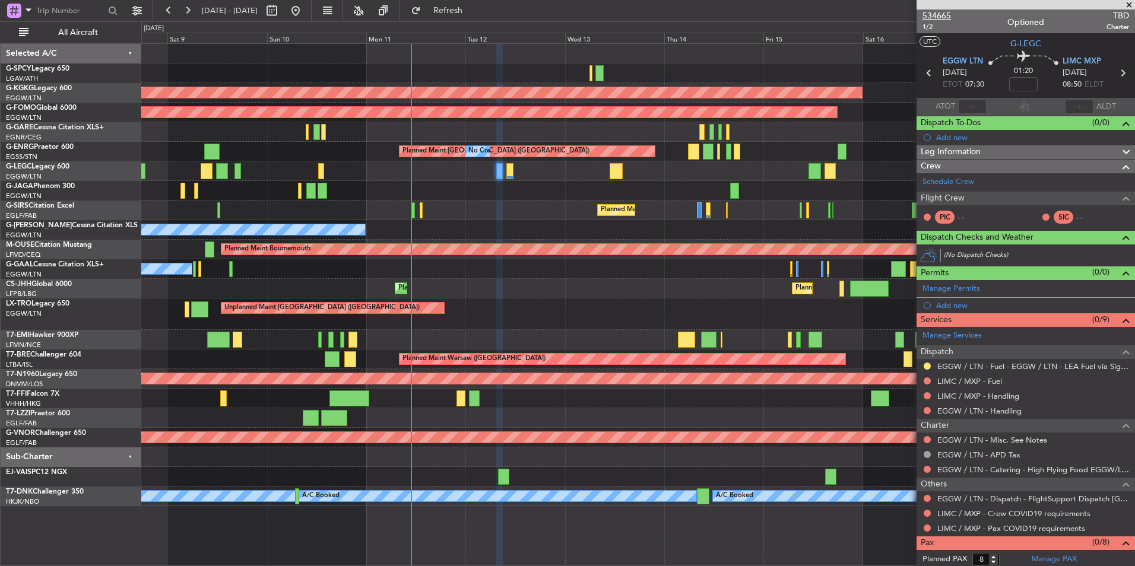
click at [935, 14] on span "534665" at bounding box center [936, 15] width 28 height 12
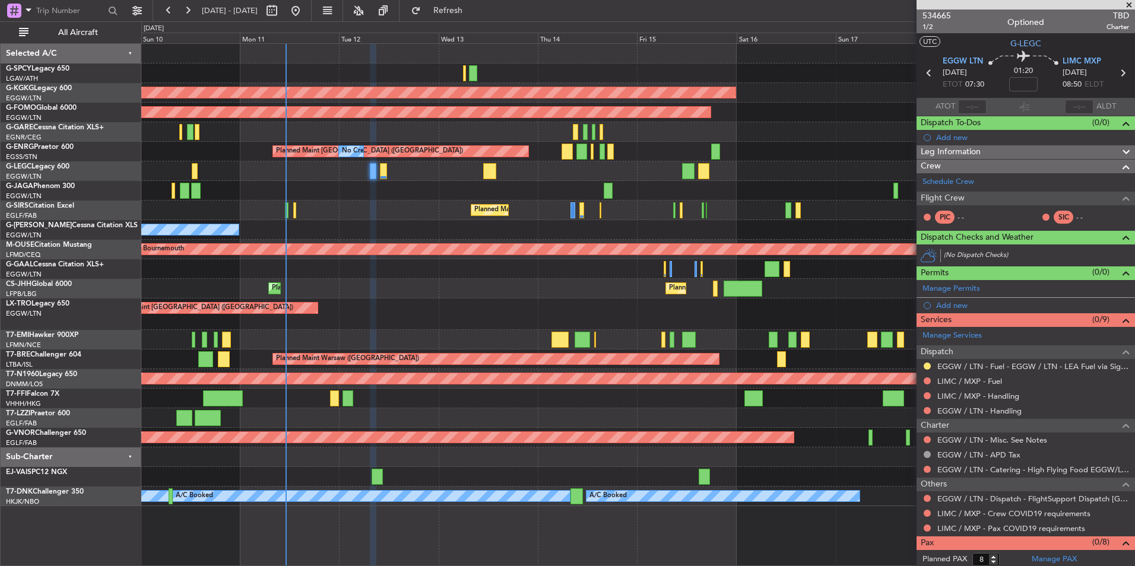
click at [458, 189] on div at bounding box center [637, 191] width 993 height 20
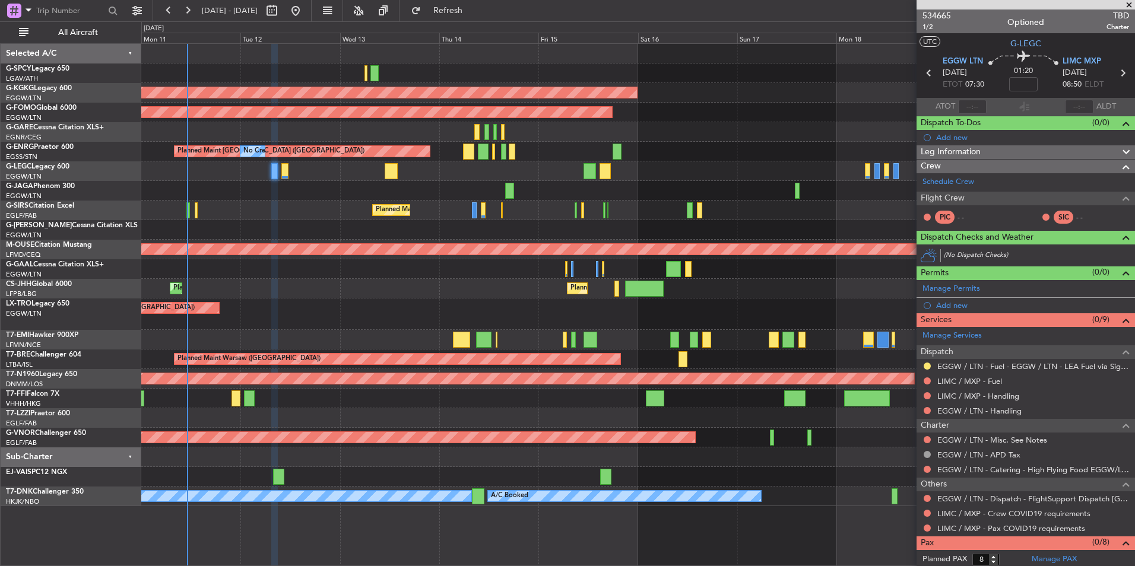
click at [496, 177] on div "AOG Maint [GEOGRAPHIC_DATA] (Ataturk) Planned Maint Windsor Locks ([PERSON_NAME…" at bounding box center [637, 275] width 993 height 462
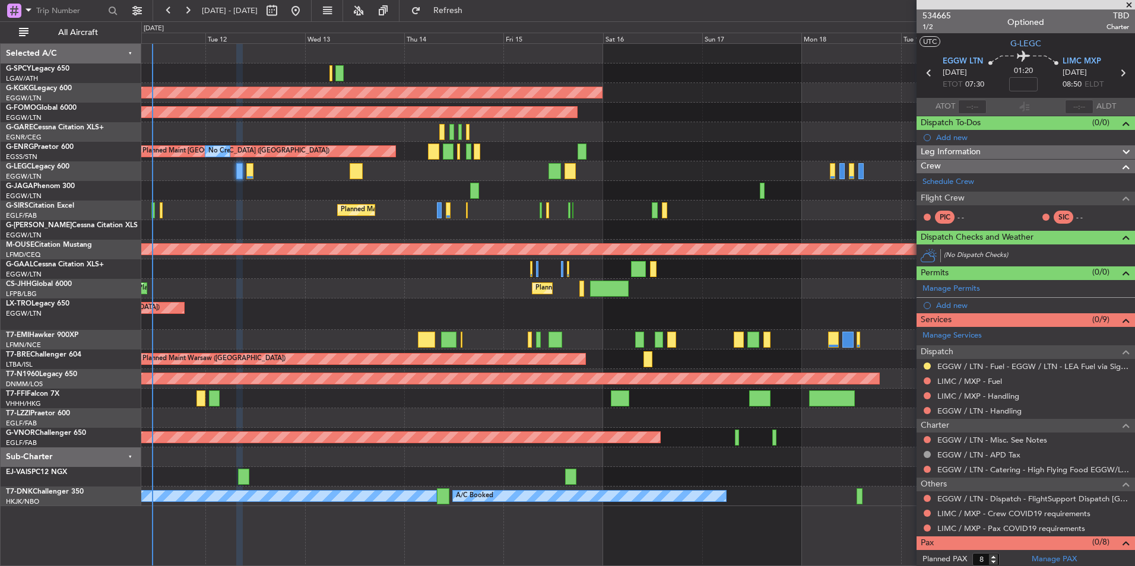
click at [502, 186] on div at bounding box center [637, 191] width 993 height 20
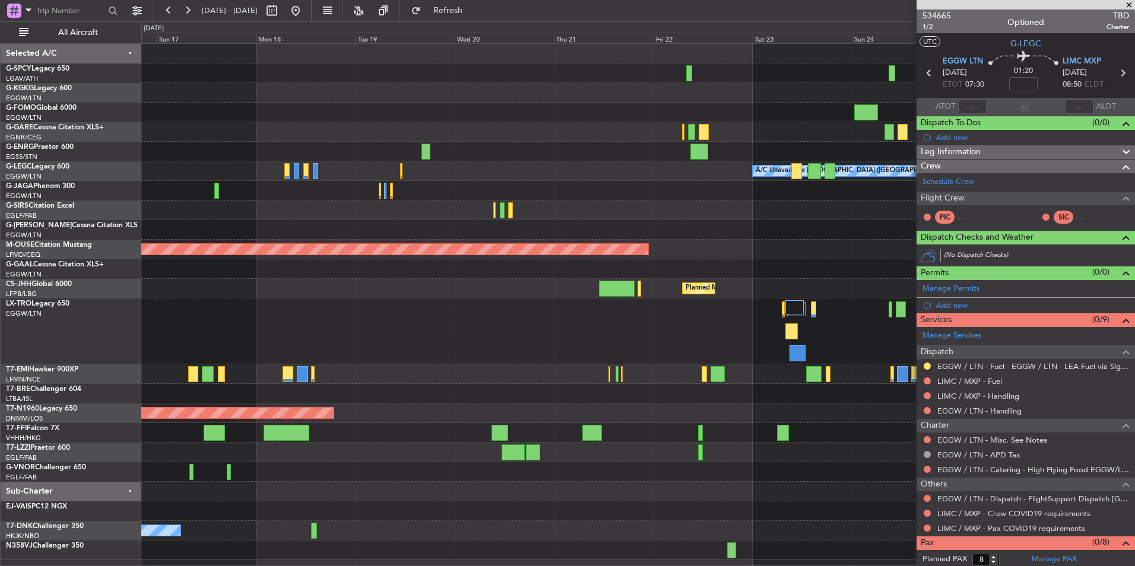
click at [229, 202] on div "AOG Maint Istanbul (Ataturk) Planned Maint Windsor Locks (Bradley Intl) A/C Una…" at bounding box center [637, 302] width 993 height 516
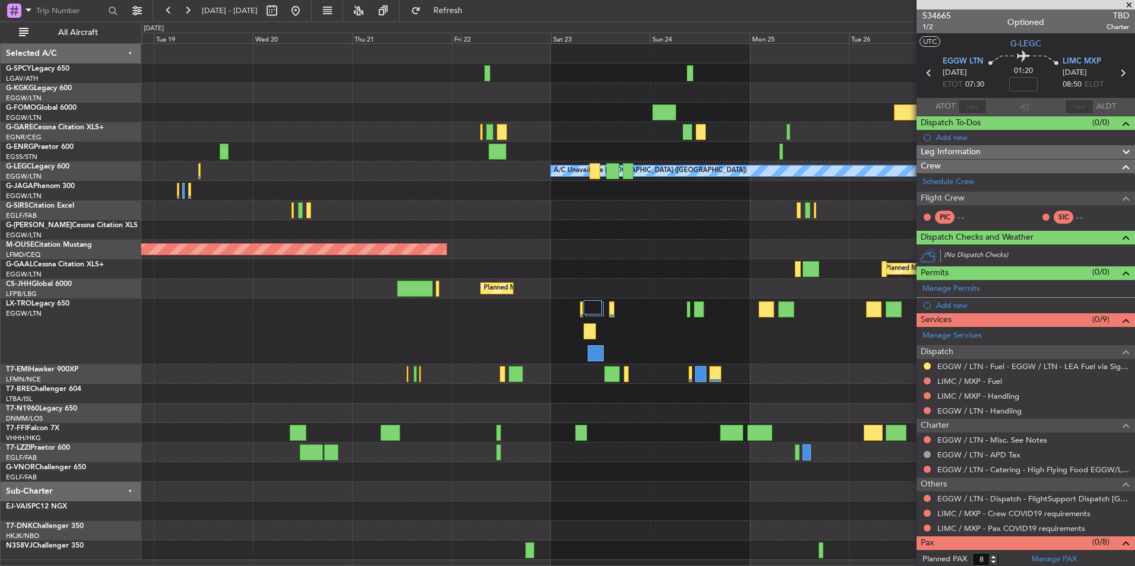
click at [369, 242] on div "Planned Maint Bournemouth" at bounding box center [637, 250] width 993 height 20
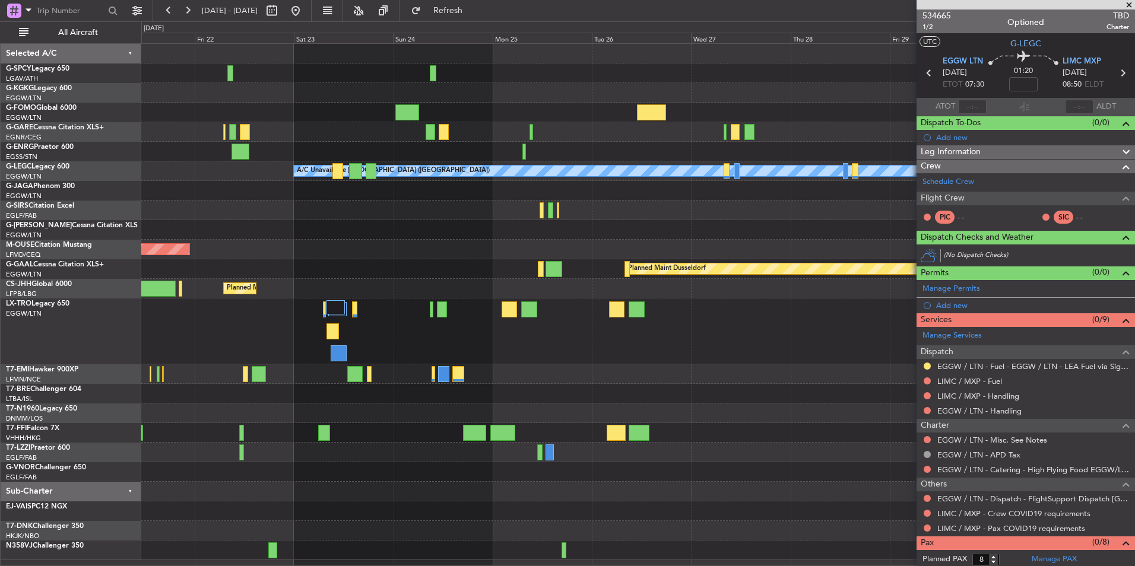
click at [373, 237] on div at bounding box center [637, 230] width 993 height 20
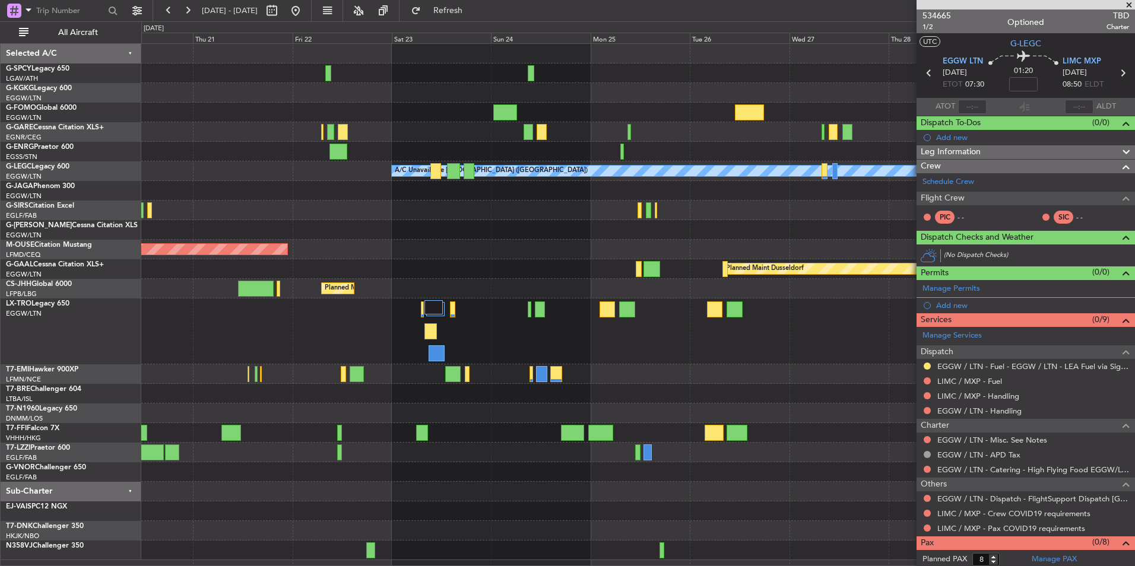
click at [689, 242] on div "A/C Unavailable [GEOGRAPHIC_DATA] ([GEOGRAPHIC_DATA]) Planned Maint [GEOGRAPHIC…" at bounding box center [637, 302] width 993 height 516
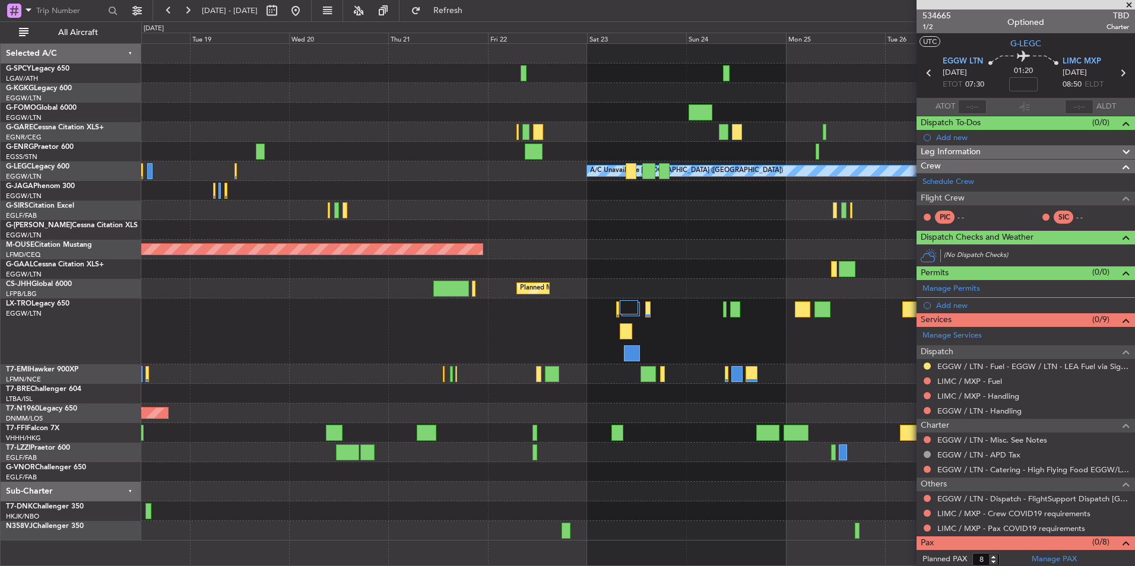
click at [445, 194] on div at bounding box center [637, 191] width 993 height 20
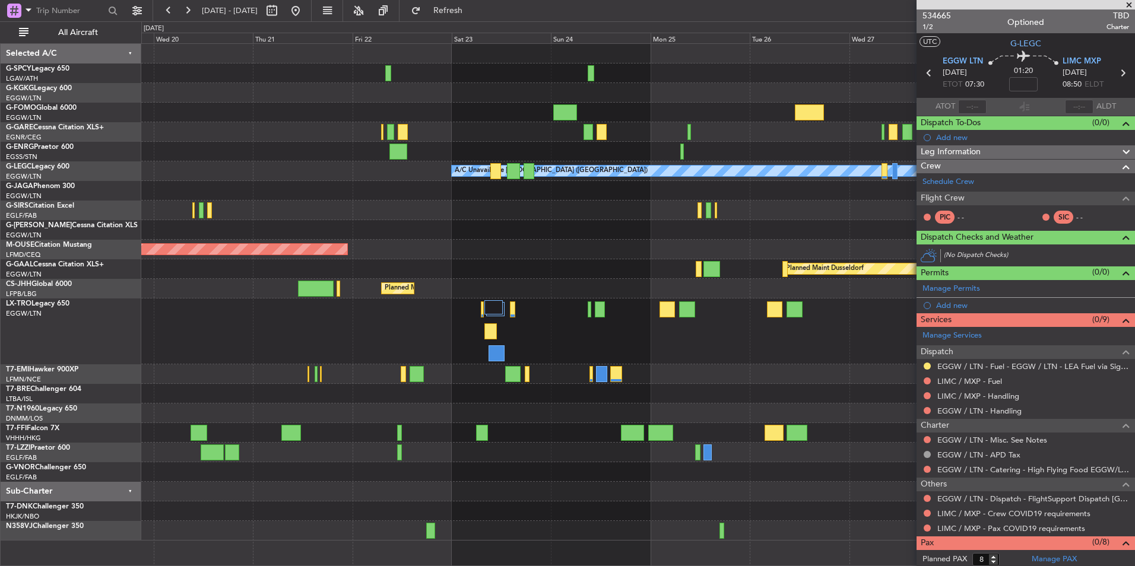
click at [534, 193] on div "A/C Unavailable [GEOGRAPHIC_DATA] ([GEOGRAPHIC_DATA]) Planned Maint [GEOGRAPHIC…" at bounding box center [637, 292] width 993 height 497
click at [65, 226] on link "G-LEAX Cessna Citation XLS" at bounding box center [72, 225] width 132 height 7
click at [483, 266] on div "A/C Unavailable [GEOGRAPHIC_DATA] ([GEOGRAPHIC_DATA]) Planned Maint [GEOGRAPHIC…" at bounding box center [637, 282] width 993 height 477
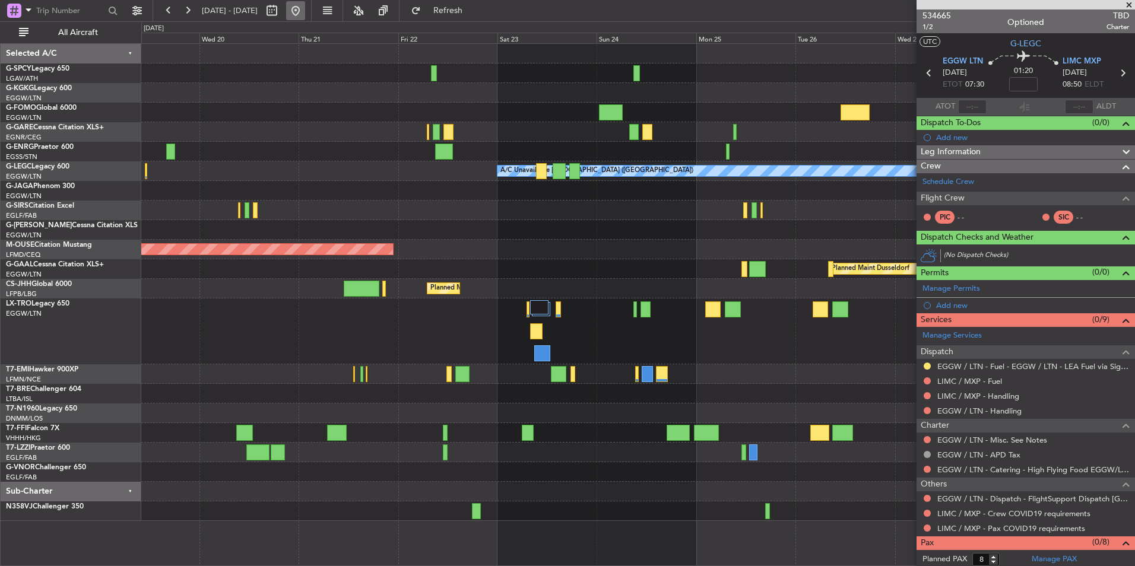
click at [305, 9] on button at bounding box center [295, 10] width 19 height 19
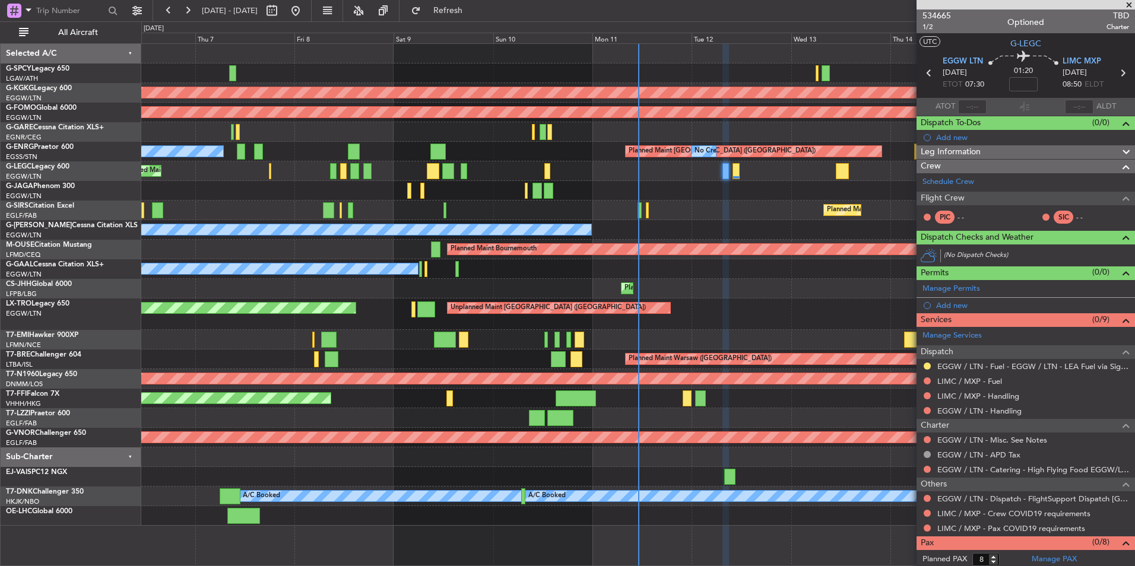
click at [639, 231] on div "Owner" at bounding box center [637, 230] width 993 height 20
click at [1129, 6] on span at bounding box center [1129, 5] width 12 height 11
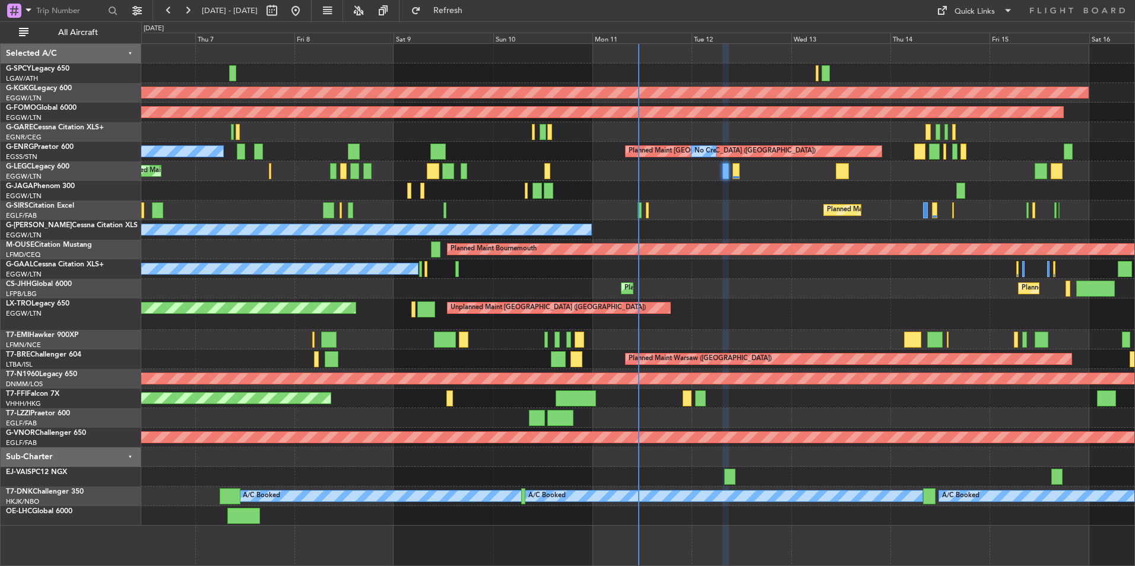
type input "0"
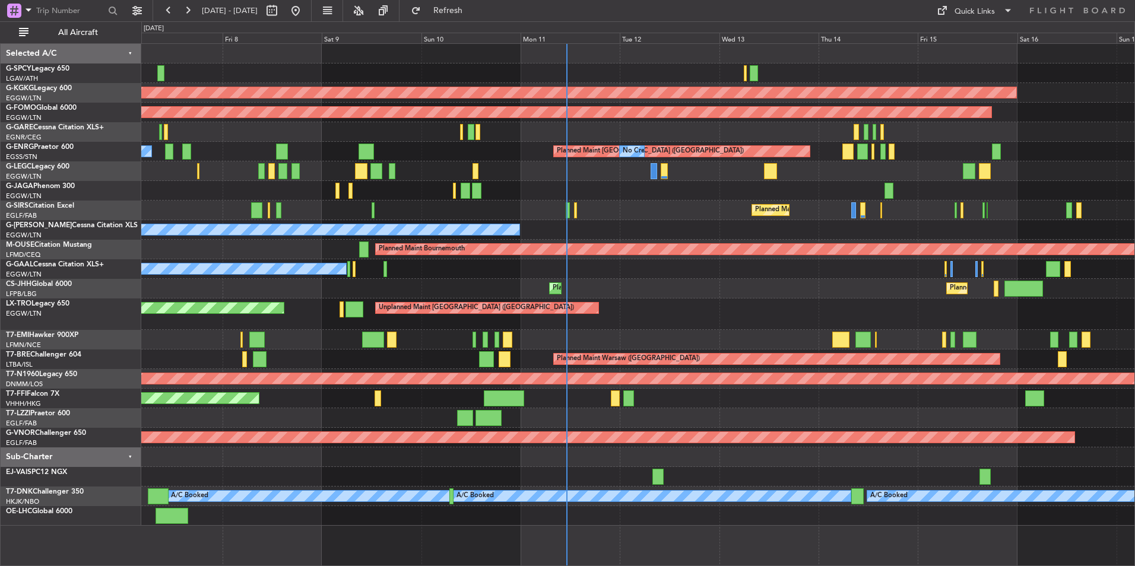
click at [596, 260] on div "AOG Maint Istanbul (Ataturk) Planned Maint Windsor Locks (Bradley Intl) Planned…" at bounding box center [637, 285] width 993 height 482
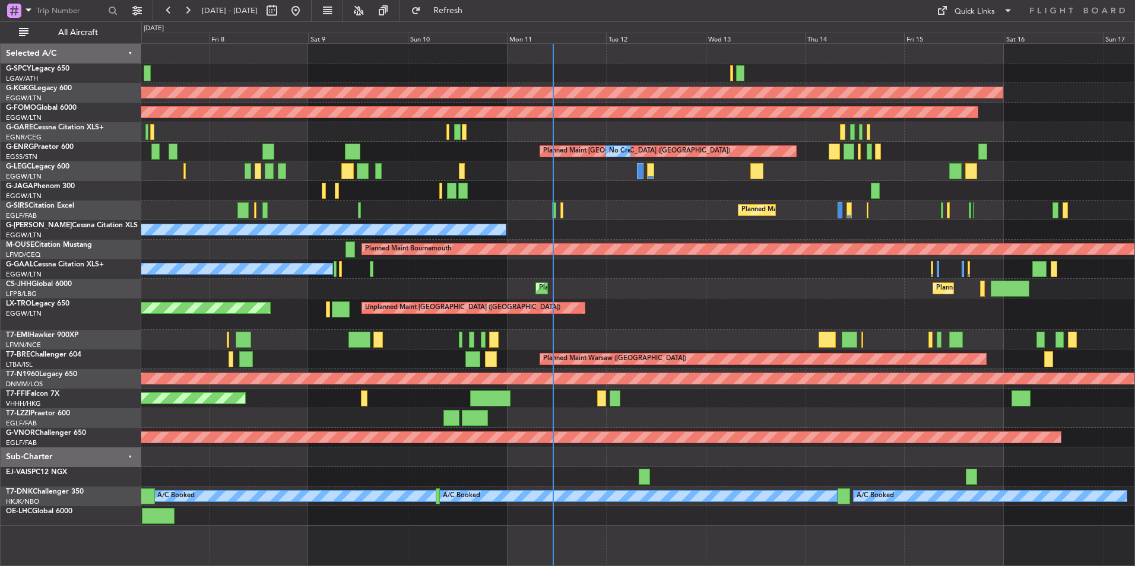
click at [671, 261] on div "No Crew" at bounding box center [637, 269] width 993 height 20
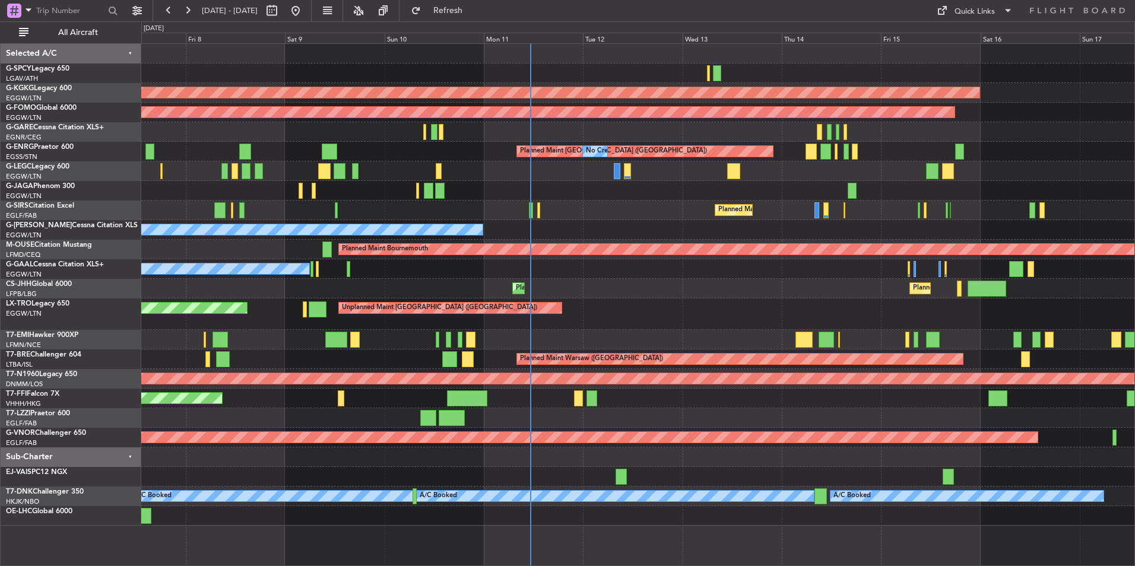
click at [753, 230] on div "AOG Maint [GEOGRAPHIC_DATA] (Ataturk) Planned Maint Windsor Locks ([PERSON_NAME…" at bounding box center [637, 285] width 993 height 482
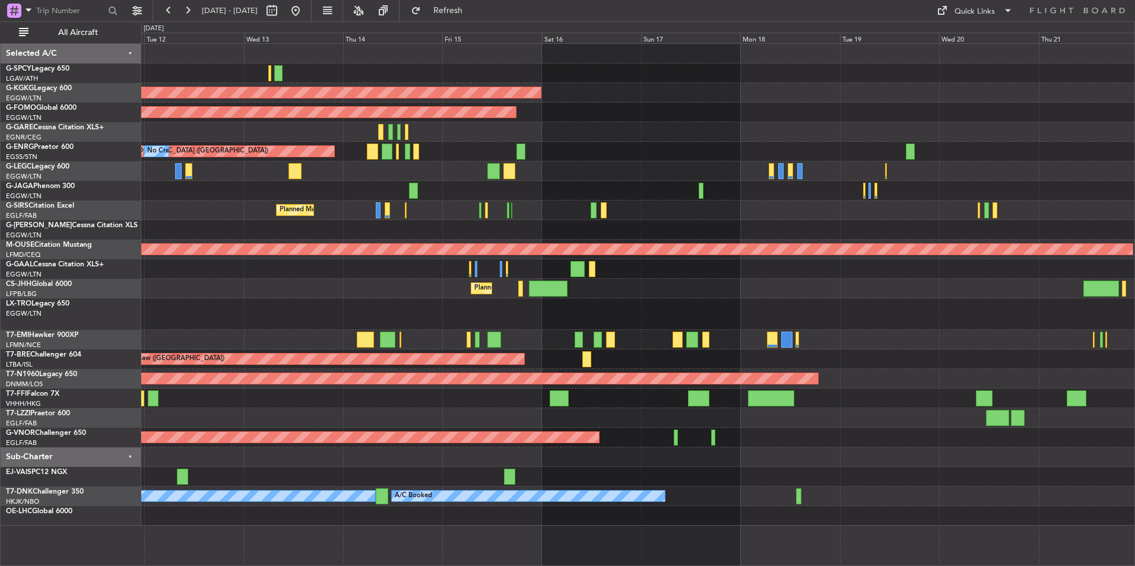
click at [366, 220] on div "AOG Maint Istanbul (Ataturk) Planned Maint Windsor Locks (Bradley Intl) Planned…" at bounding box center [637, 285] width 993 height 482
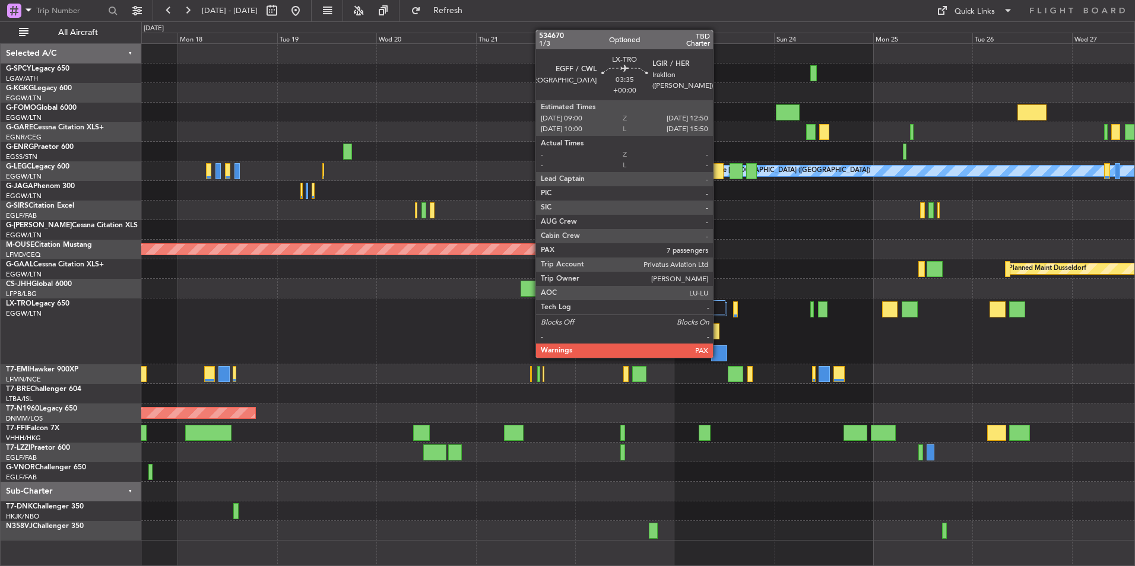
click at [718, 357] on div at bounding box center [719, 353] width 16 height 16
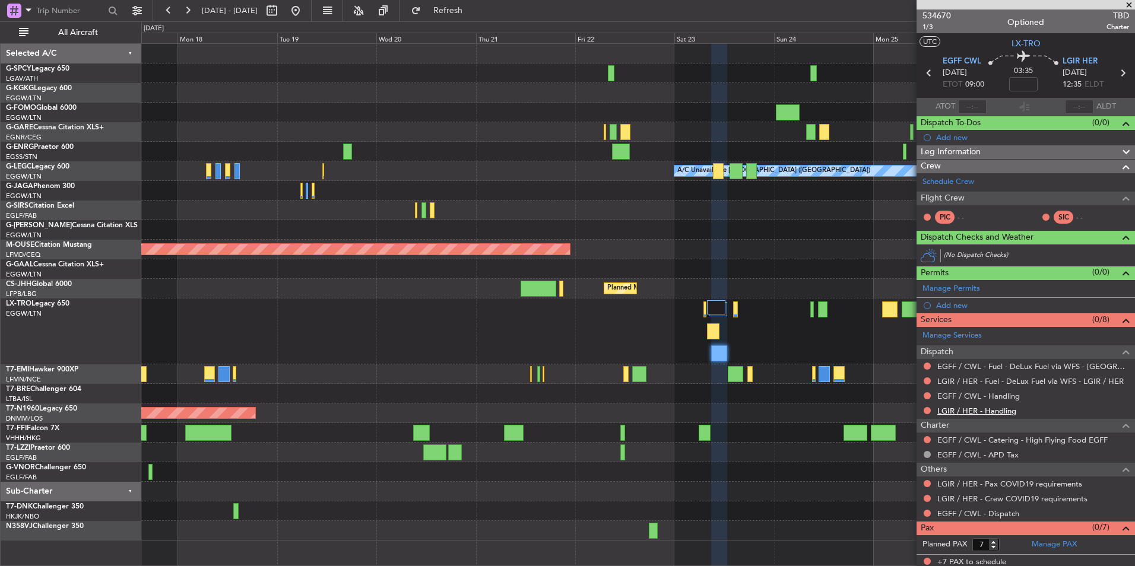
click at [996, 413] on link "LGIR / HER - Handling" at bounding box center [976, 411] width 79 height 10
click at [473, 12] on span "Refresh" at bounding box center [448, 11] width 50 height 8
click at [1007, 398] on link "EGFF / CWL - Handling" at bounding box center [978, 396] width 83 height 10
click at [468, 9] on span "Refresh" at bounding box center [448, 11] width 50 height 8
click at [1013, 393] on link "EGFF / CWL - Handling - Global Trek Fuel EGFF / CWL" at bounding box center [1033, 396] width 192 height 10
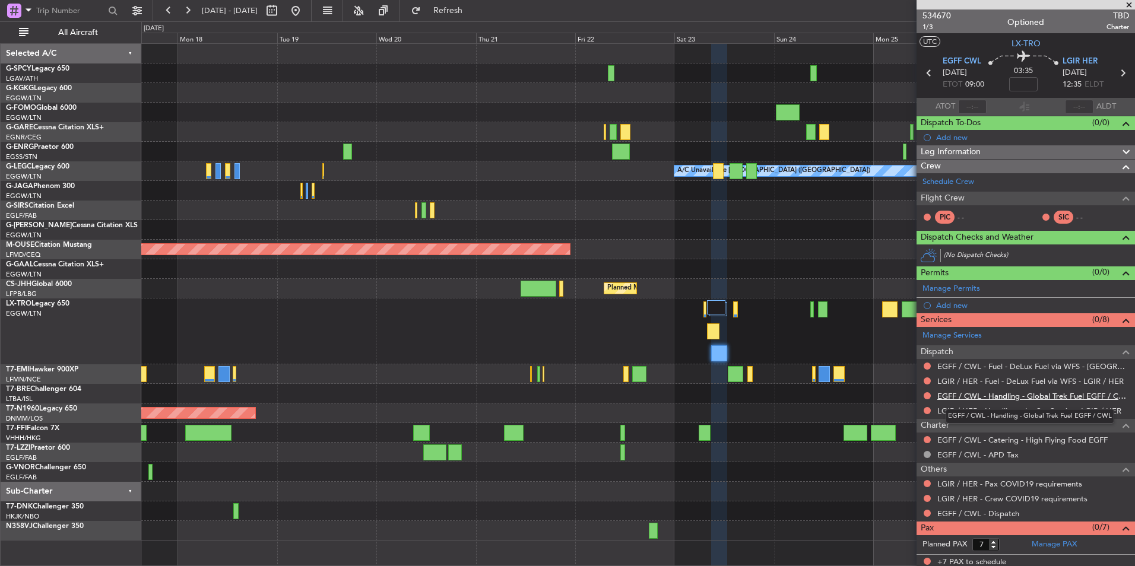
click at [1021, 397] on link "EGFF / CWL - Handling - Global Trek Fuel EGFF / CWL" at bounding box center [1033, 396] width 192 height 10
click at [473, 15] on span "Refresh" at bounding box center [448, 11] width 50 height 8
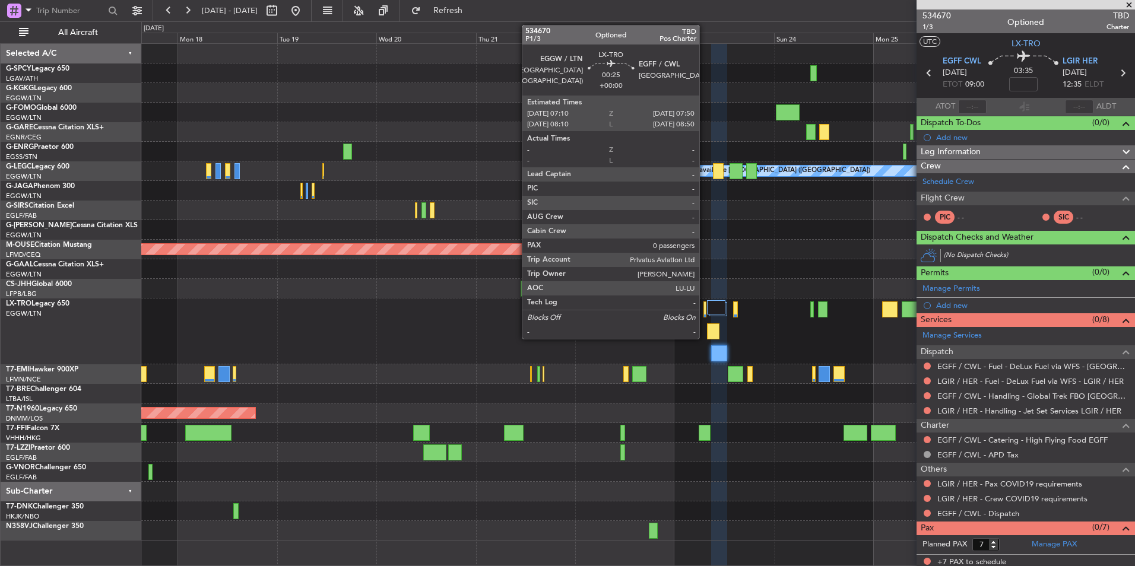
click at [705, 313] on div at bounding box center [704, 310] width 3 height 16
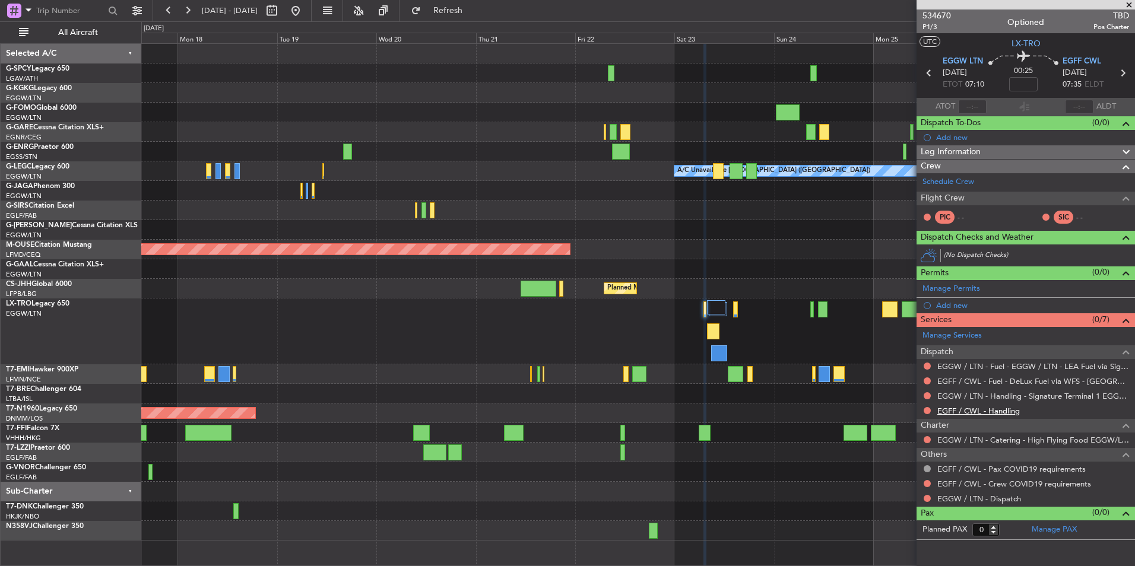
click at [990, 413] on link "EGFF / CWL - Handling" at bounding box center [978, 411] width 83 height 10
click at [473, 7] on span "Refresh" at bounding box center [448, 11] width 50 height 8
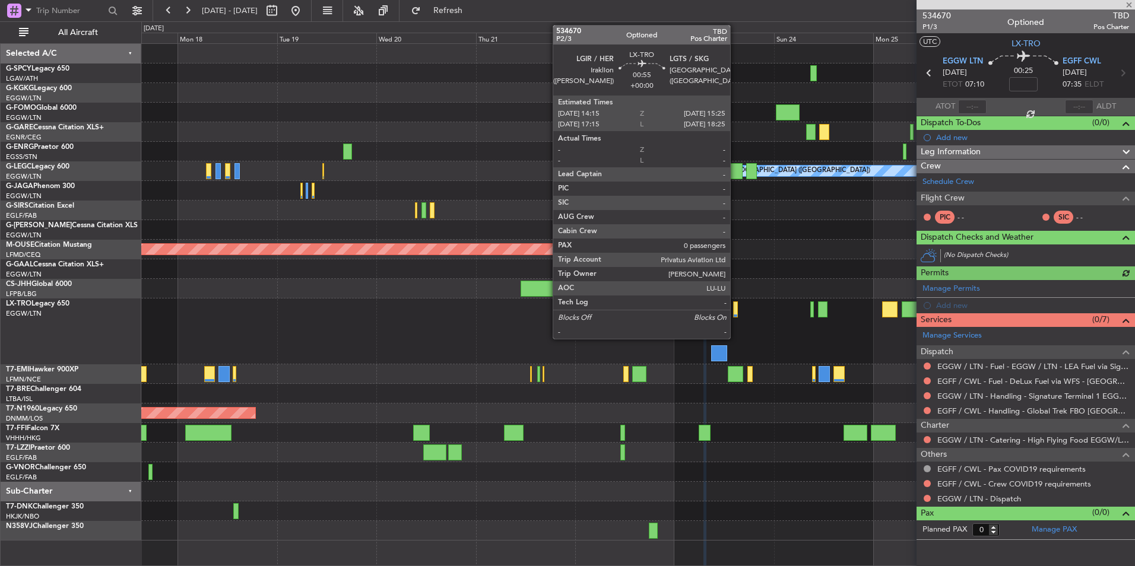
click at [735, 314] on div at bounding box center [735, 310] width 5 height 16
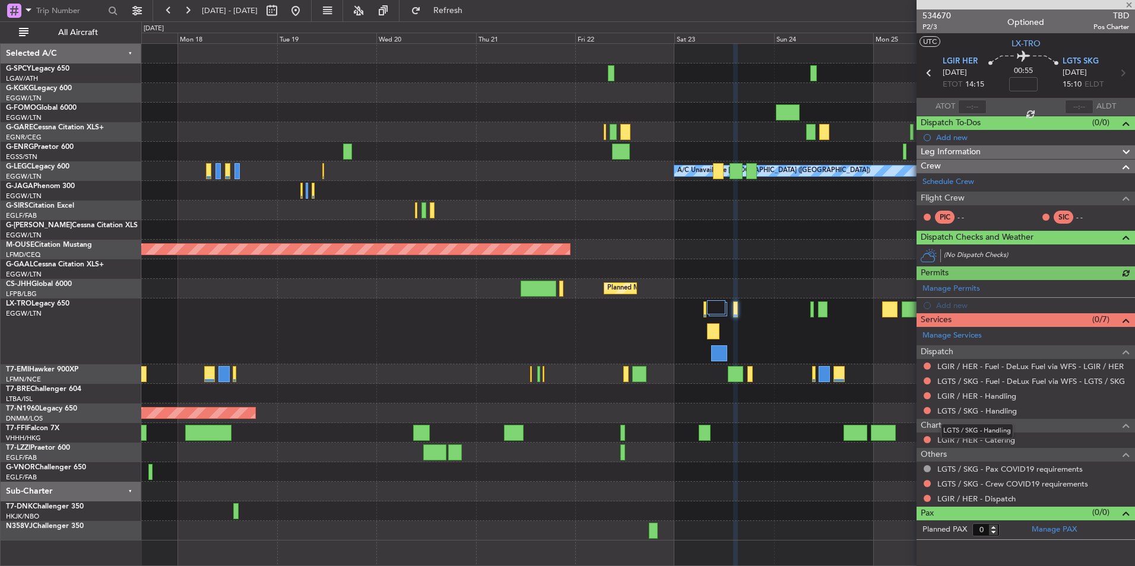
click at [1010, 415] on mat-tooltip-component "LGTS / SKG - Handling" at bounding box center [976, 430] width 89 height 31
click at [998, 396] on link "LGIR / HER - Handling" at bounding box center [976, 396] width 79 height 10
click at [469, 12] on span "Refresh" at bounding box center [448, 11] width 50 height 8
click at [1004, 410] on link "LGTS / SKG - Handling" at bounding box center [977, 411] width 80 height 10
click at [477, 4] on button "Refresh" at bounding box center [440, 10] width 71 height 19
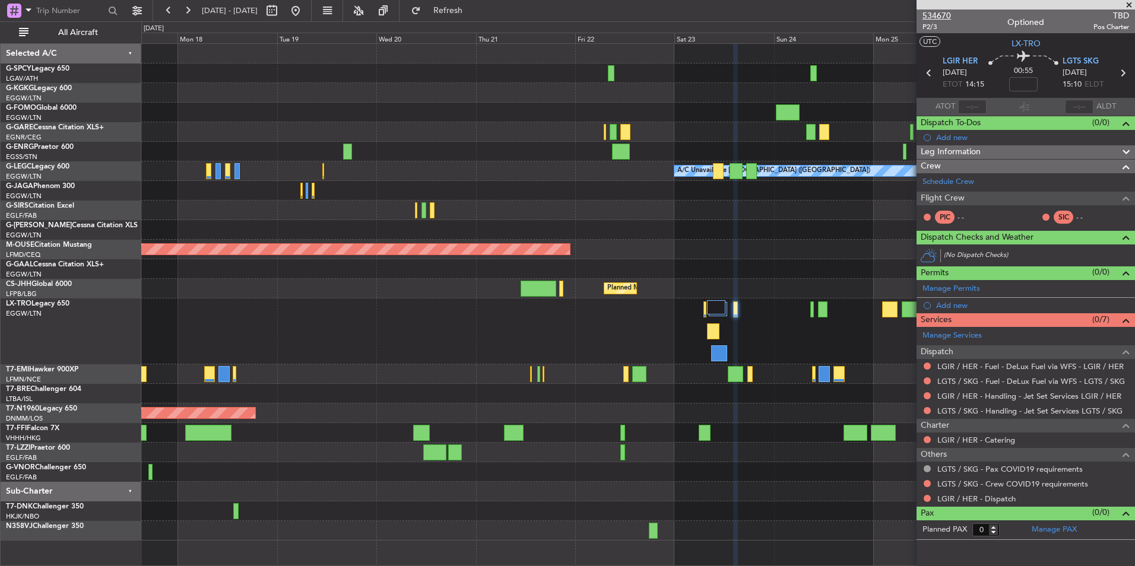
click at [939, 15] on span "534670" at bounding box center [936, 15] width 28 height 12
click at [461, 5] on button "Refresh" at bounding box center [440, 10] width 71 height 19
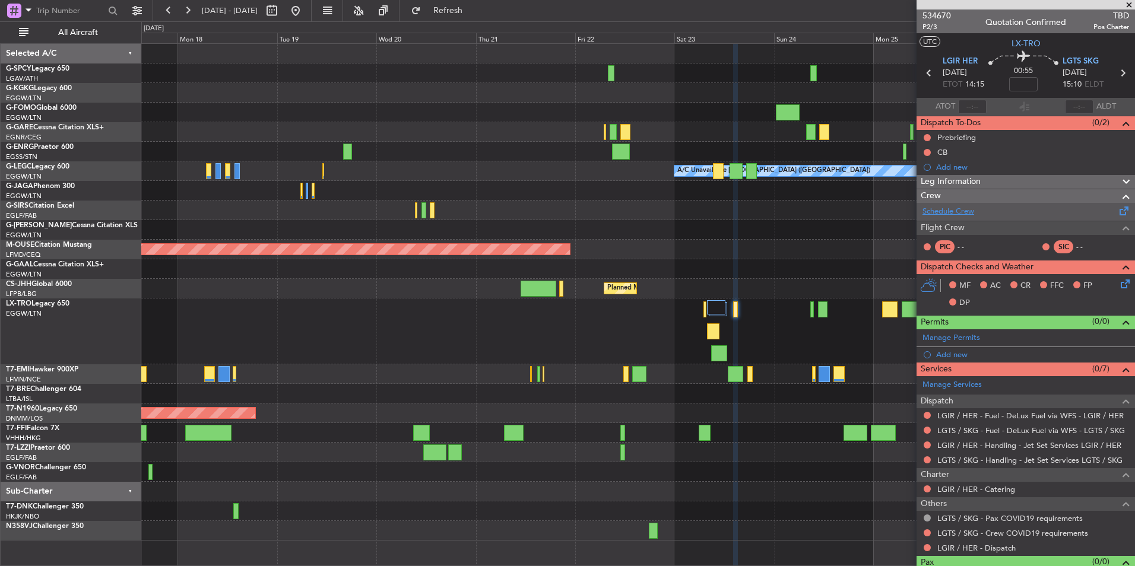
click at [956, 208] on link "Schedule Crew" at bounding box center [948, 212] width 52 height 12
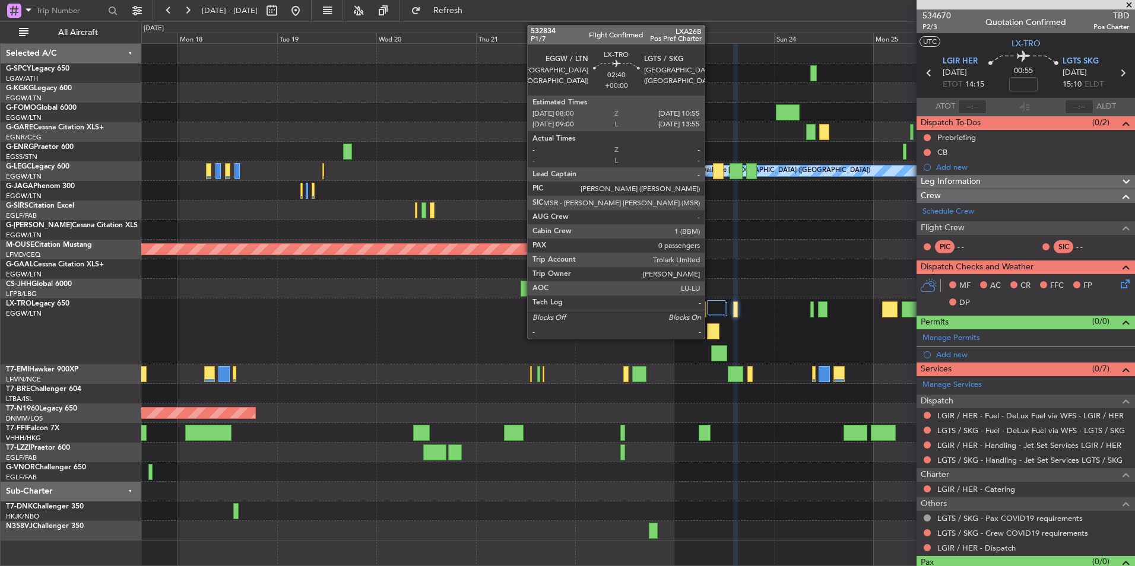
click at [713, 333] on div at bounding box center [713, 331] width 12 height 16
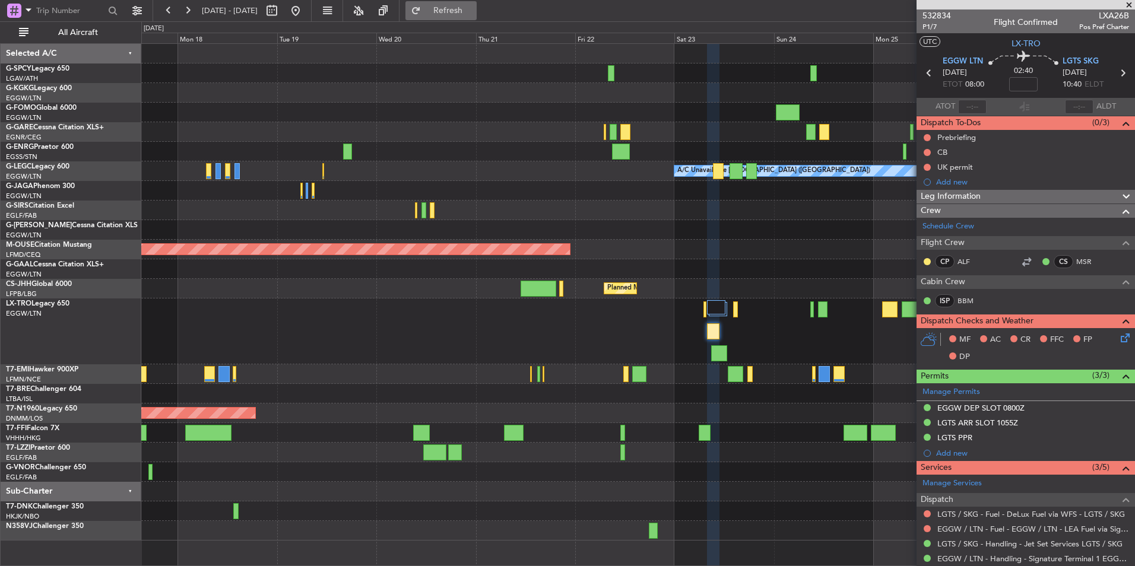
click at [473, 14] on span "Refresh" at bounding box center [448, 11] width 50 height 8
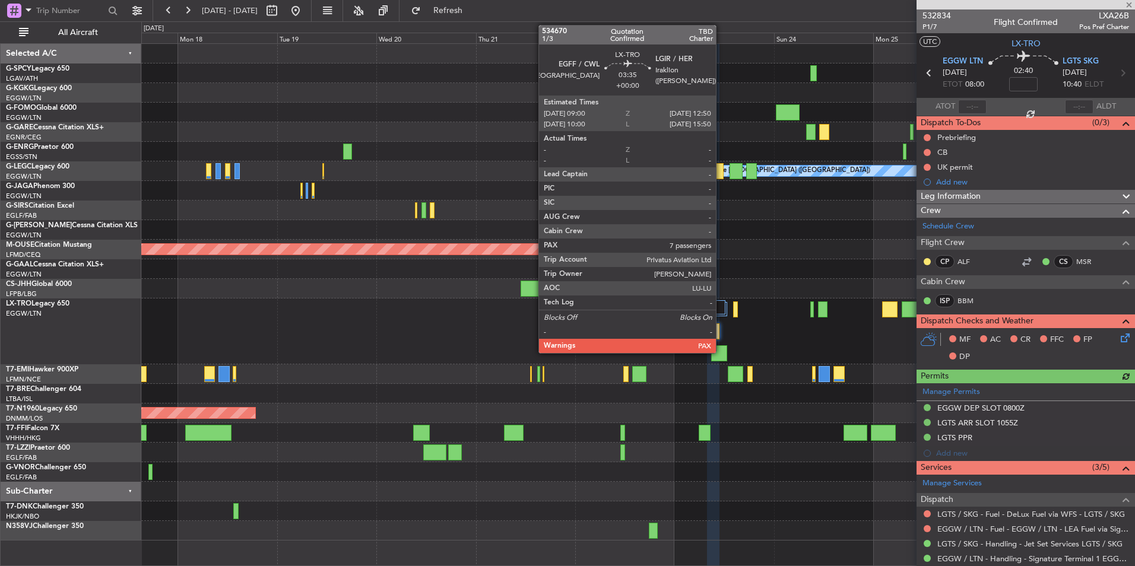
click at [721, 350] on div at bounding box center [719, 353] width 16 height 16
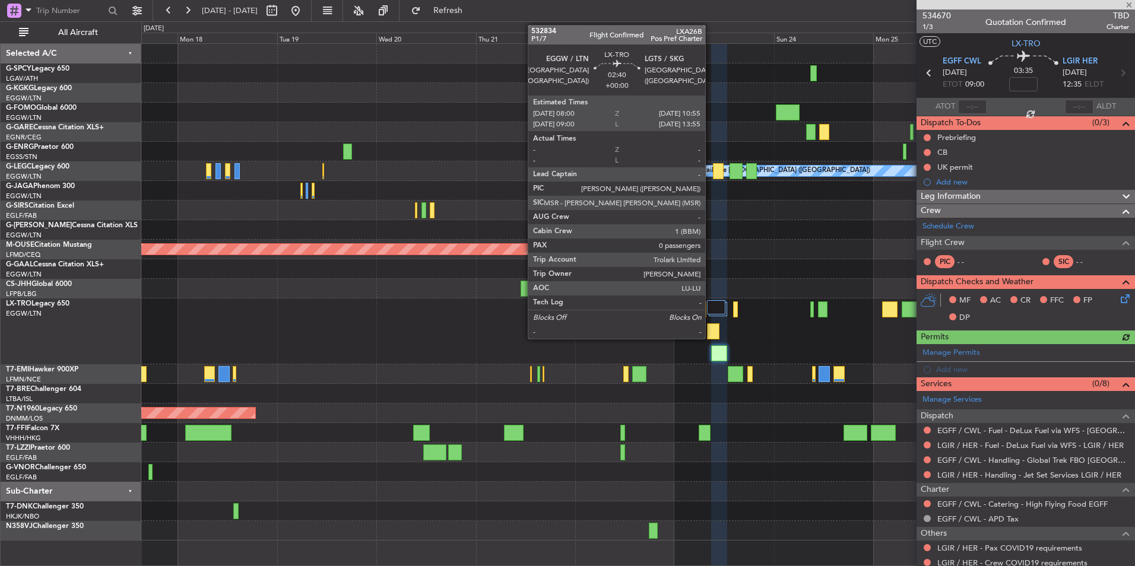
click at [710, 331] on div at bounding box center [713, 331] width 12 height 16
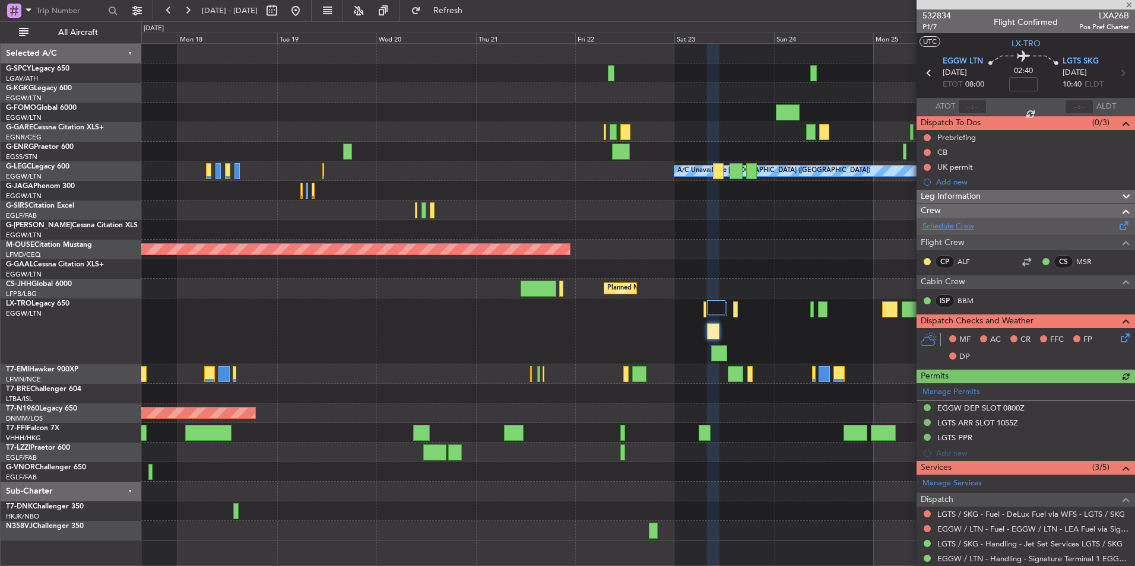
click at [959, 227] on link "Schedule Crew" at bounding box center [948, 227] width 52 height 12
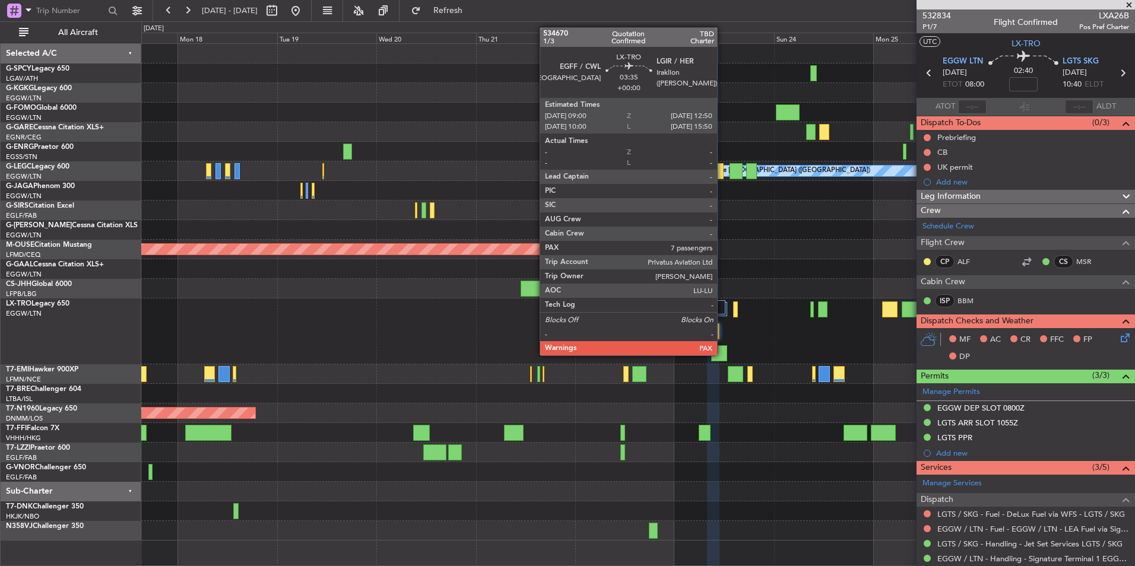
click at [722, 354] on div at bounding box center [719, 353] width 16 height 16
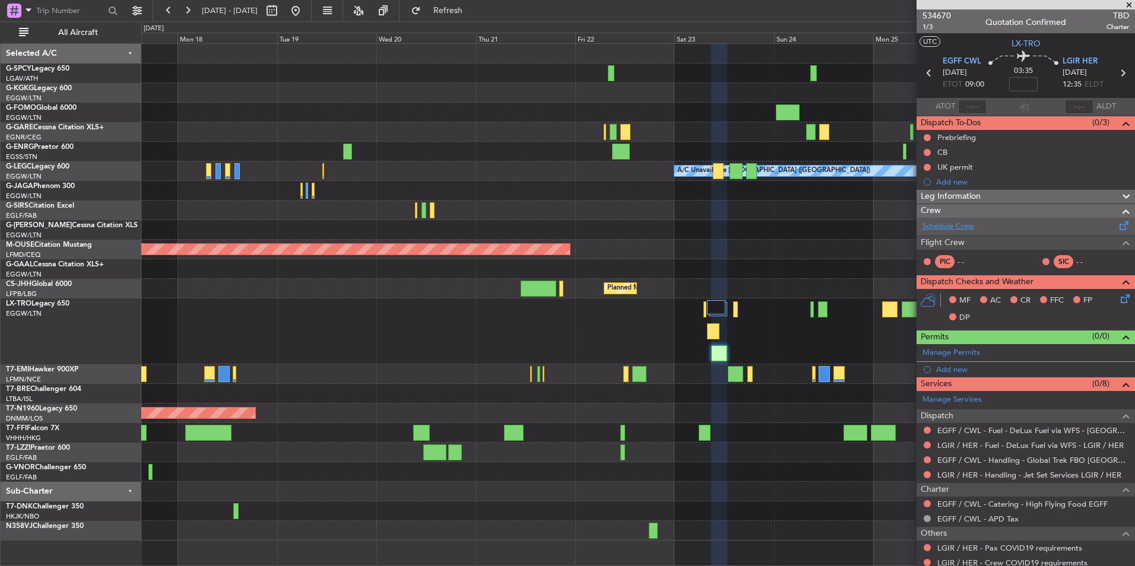
click at [963, 228] on link "Schedule Crew" at bounding box center [948, 227] width 52 height 12
click at [473, 12] on span "Refresh" at bounding box center [448, 11] width 50 height 8
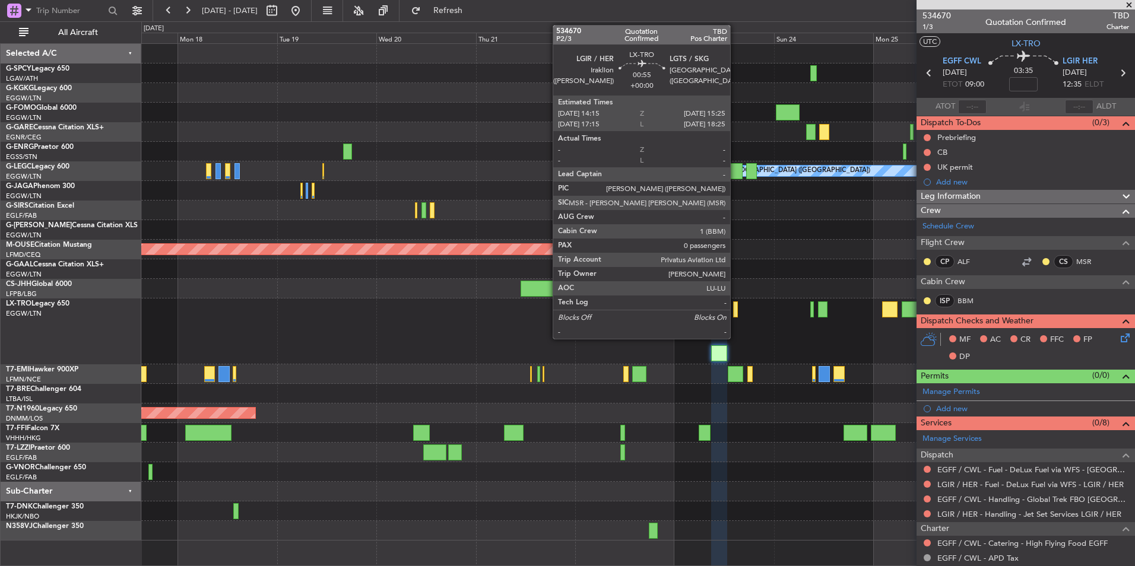
click at [735, 314] on div at bounding box center [735, 310] width 5 height 16
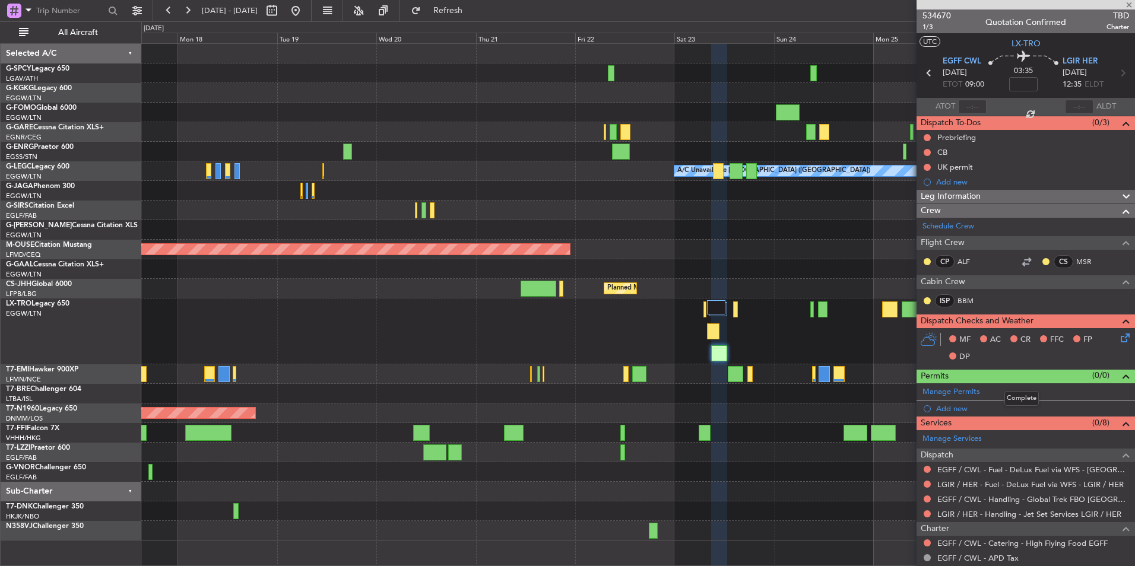
type input "0"
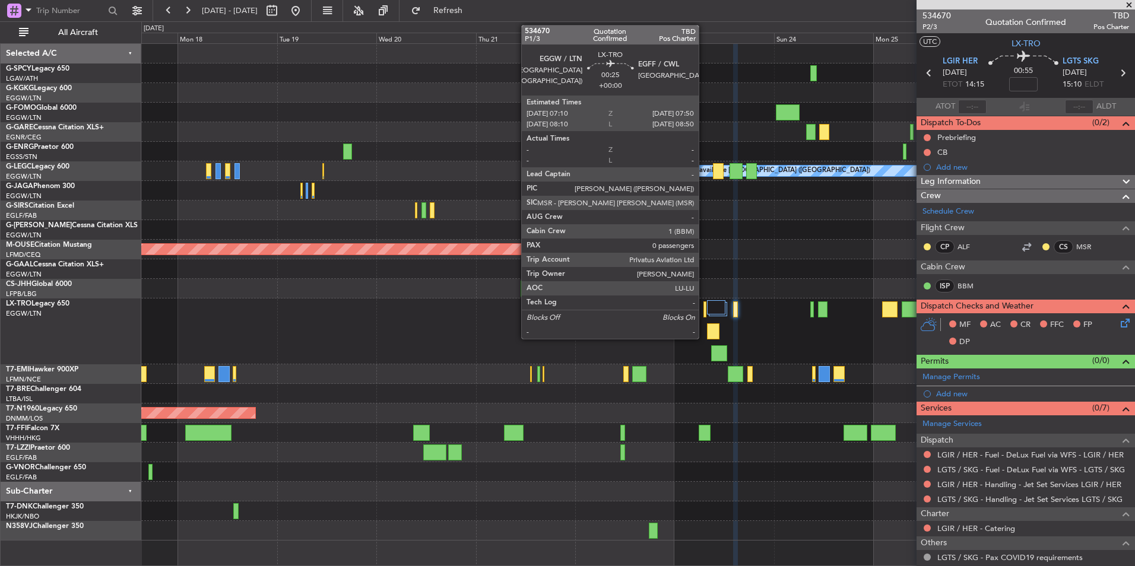
click at [704, 315] on div at bounding box center [704, 310] width 3 height 16
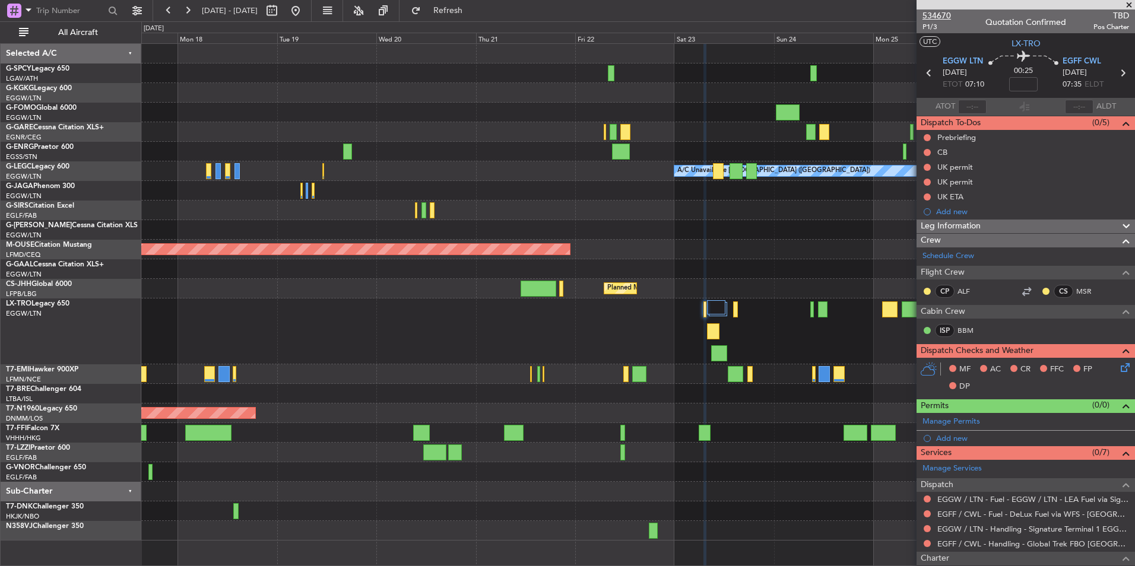
click at [935, 14] on span "534670" at bounding box center [936, 15] width 28 height 12
